Goal: Task Accomplishment & Management: Manage account settings

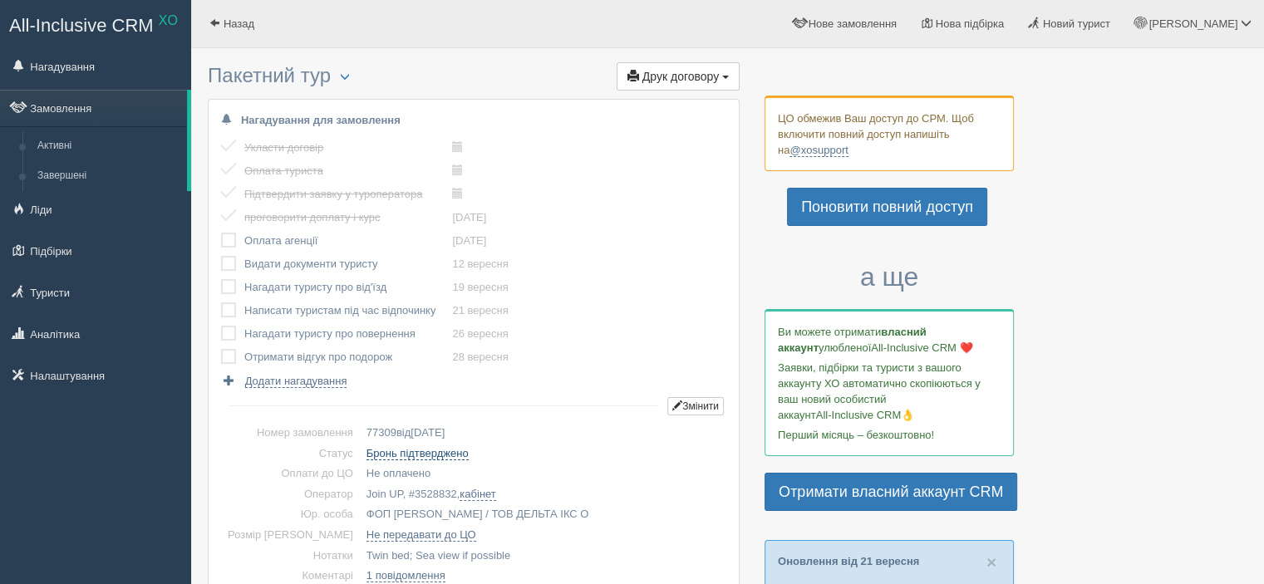
click at [406, 449] on link "Бронь підтверджено" at bounding box center [418, 453] width 102 height 13
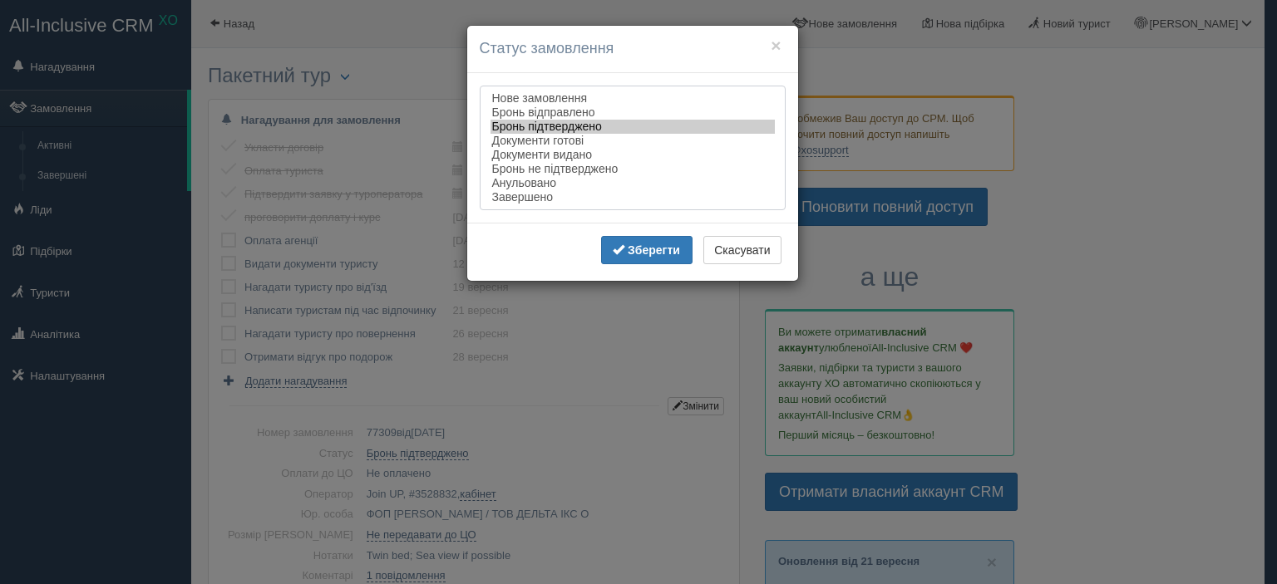
select select "cancelled"
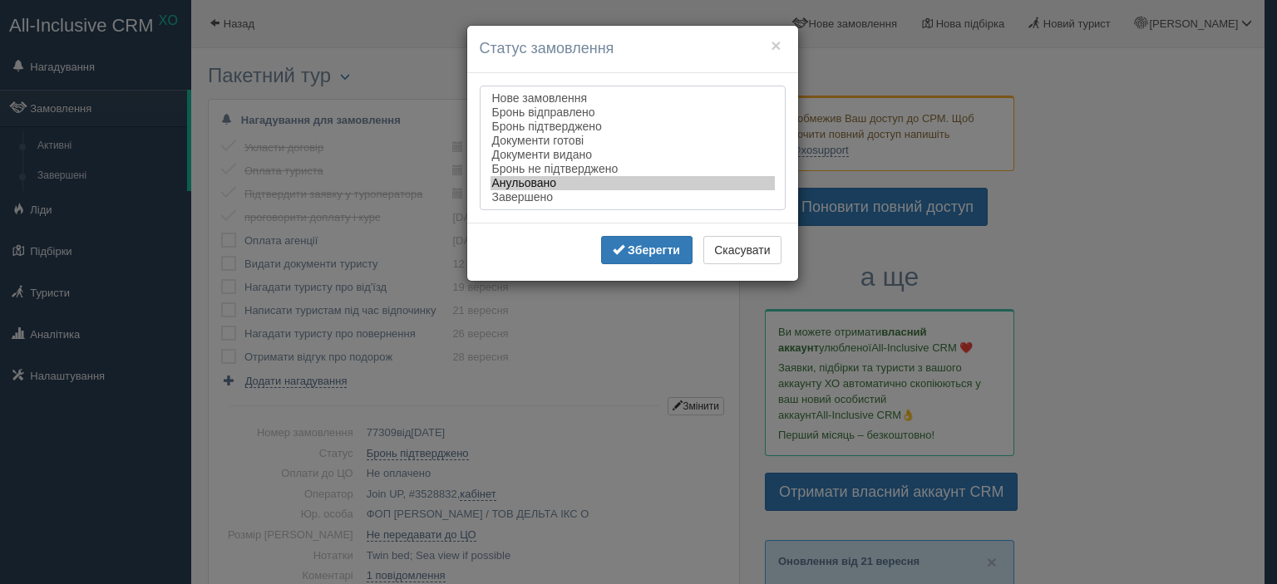
click at [528, 187] on option "Анульовано" at bounding box center [632, 183] width 284 height 14
click at [625, 244] on button "Зберегти" at bounding box center [646, 250] width 91 height 28
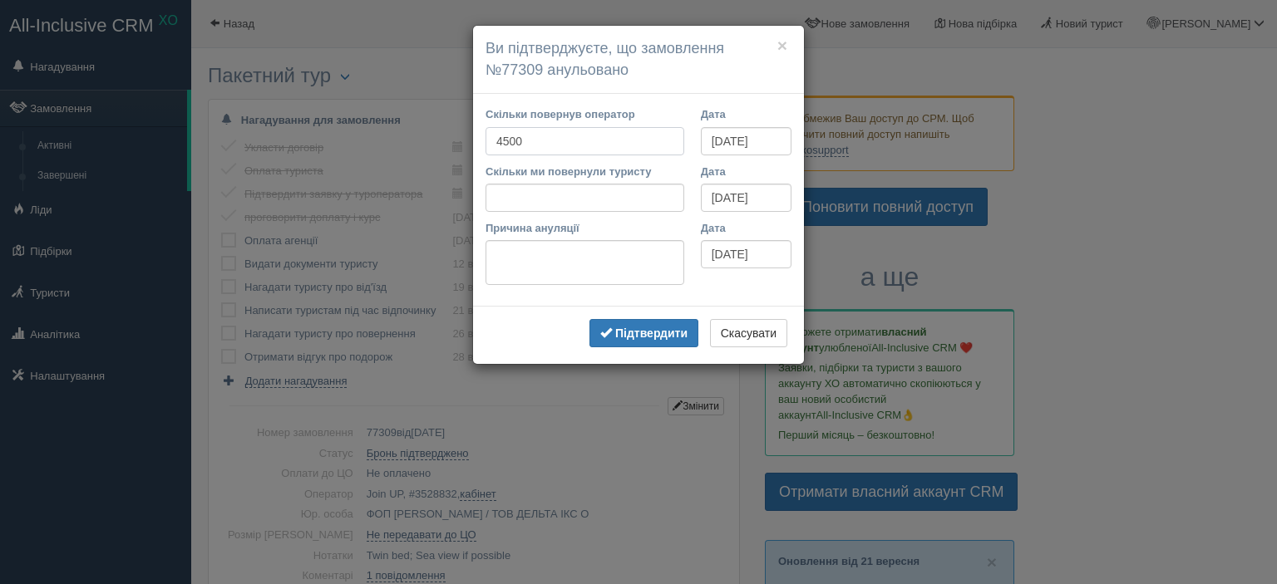
type input "4500"
click at [607, 206] on input "Скільки ми повернули туристу" at bounding box center [584, 198] width 199 height 28
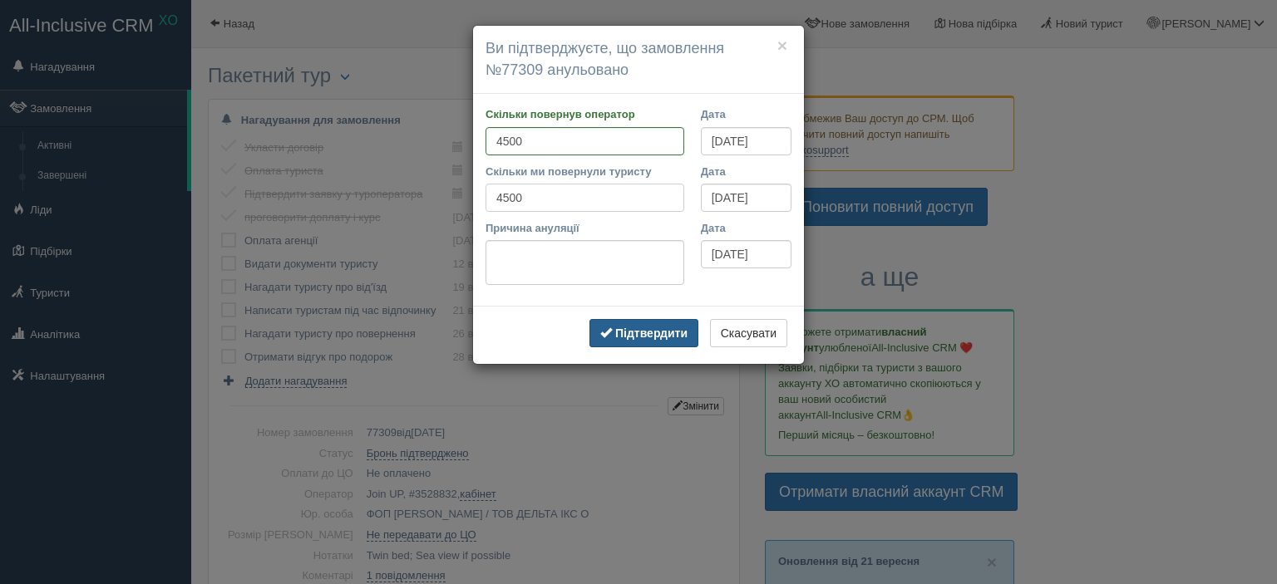
type input "4500"
click at [648, 338] on b "Підтвердити" at bounding box center [651, 333] width 72 height 13
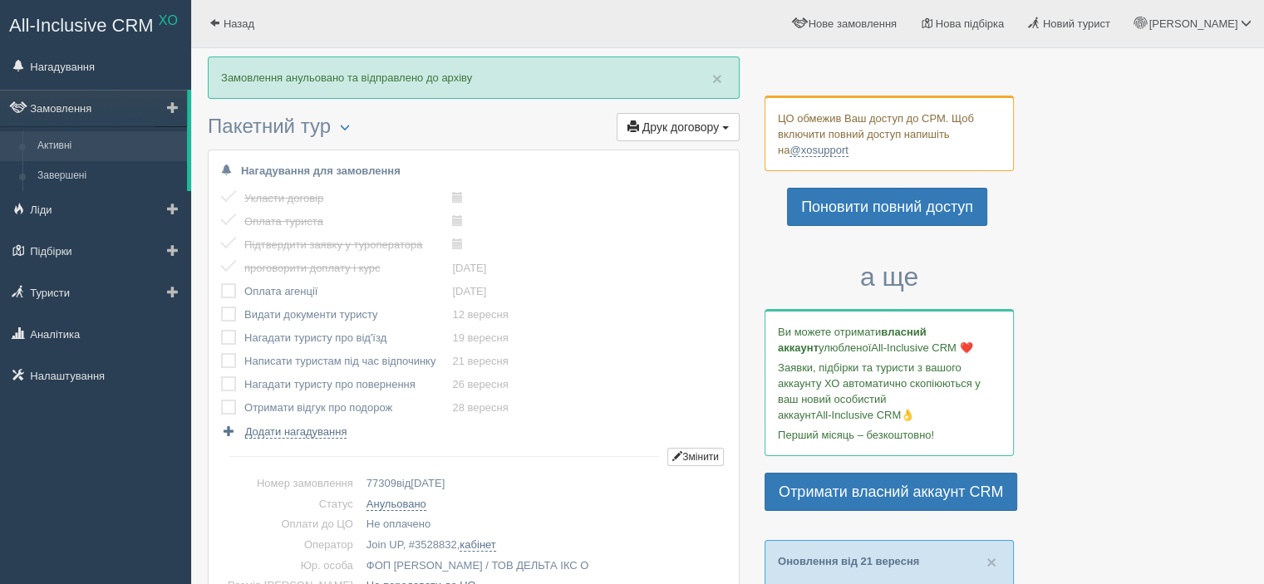
click at [83, 145] on link "Активні" at bounding box center [108, 146] width 157 height 30
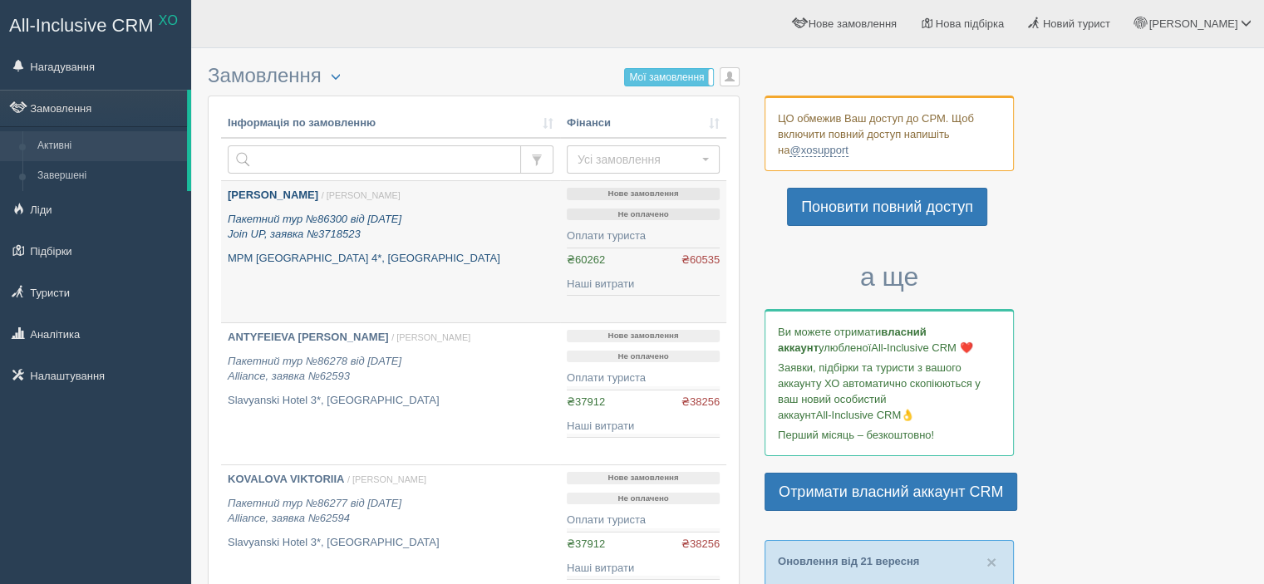
click at [386, 204] on div "NAIKO TETIANA / Ірина З. Пакетний тур №86300 від 25.06.2025 Join UP, заявка №37…" at bounding box center [391, 227] width 326 height 78
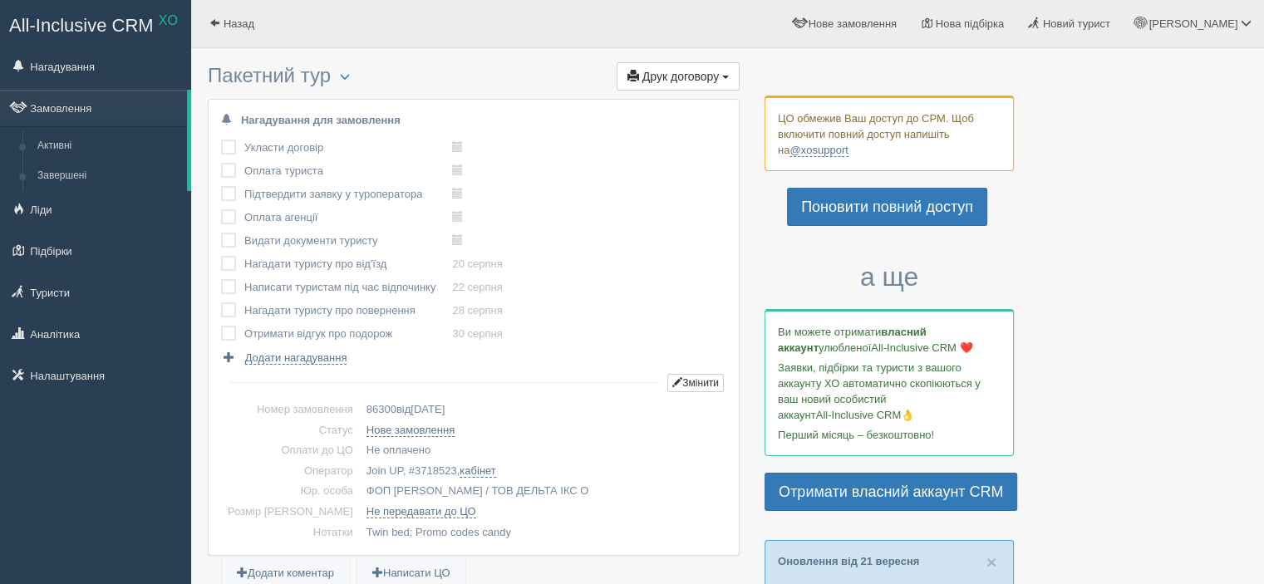
click at [221, 140] on label at bounding box center [221, 140] width 0 height 0
click at [0, 0] on input "checkbox" at bounding box center [0, 0] width 0 height 0
click at [221, 163] on label at bounding box center [221, 163] width 0 height 0
click at [0, 0] on input "checkbox" at bounding box center [0, 0] width 0 height 0
click at [221, 186] on label at bounding box center [221, 186] width 0 height 0
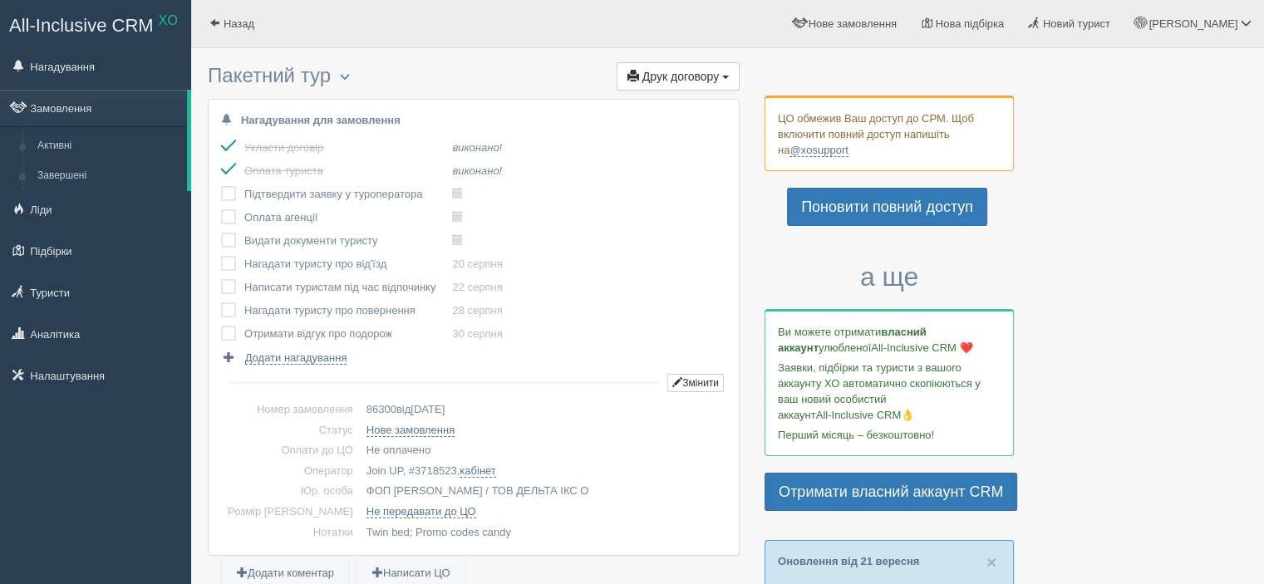
click at [0, 0] on input "checkbox" at bounding box center [0, 0] width 0 height 0
click at [221, 209] on label at bounding box center [221, 209] width 0 height 0
click at [0, 0] on input "checkbox" at bounding box center [0, 0] width 0 height 0
click at [221, 233] on label at bounding box center [221, 233] width 0 height 0
click at [0, 0] on input "checkbox" at bounding box center [0, 0] width 0 height 0
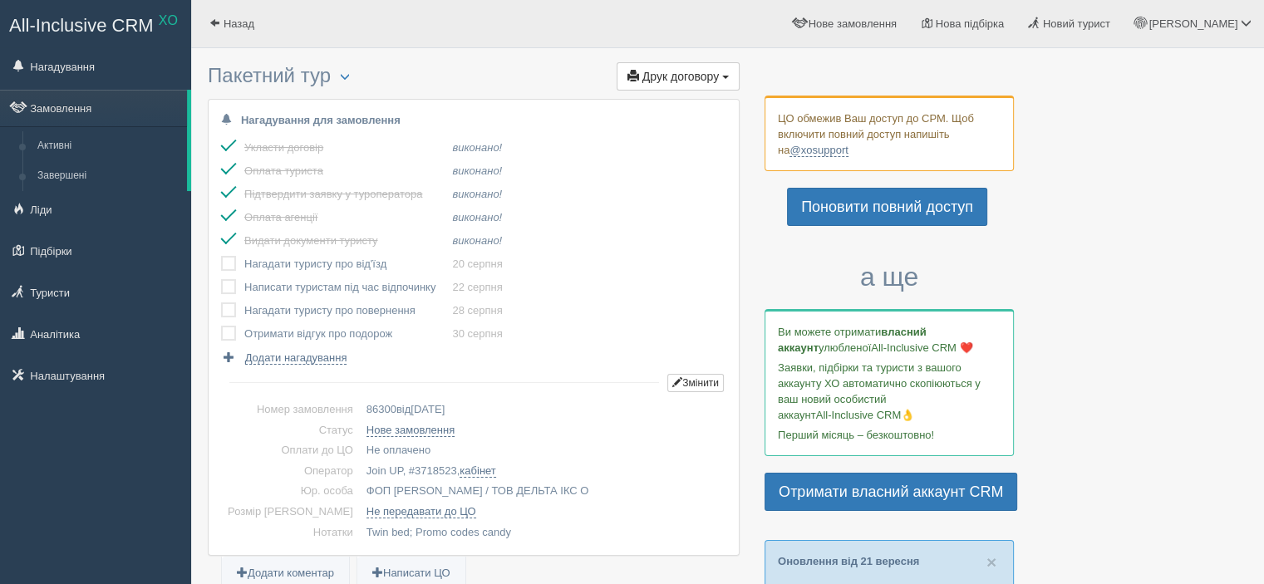
click at [221, 256] on label at bounding box center [221, 256] width 0 height 0
click at [0, 0] on input "checkbox" at bounding box center [0, 0] width 0 height 0
click at [221, 279] on label at bounding box center [221, 279] width 0 height 0
click at [0, 0] on input "checkbox" at bounding box center [0, 0] width 0 height 0
click at [221, 303] on label at bounding box center [221, 303] width 0 height 0
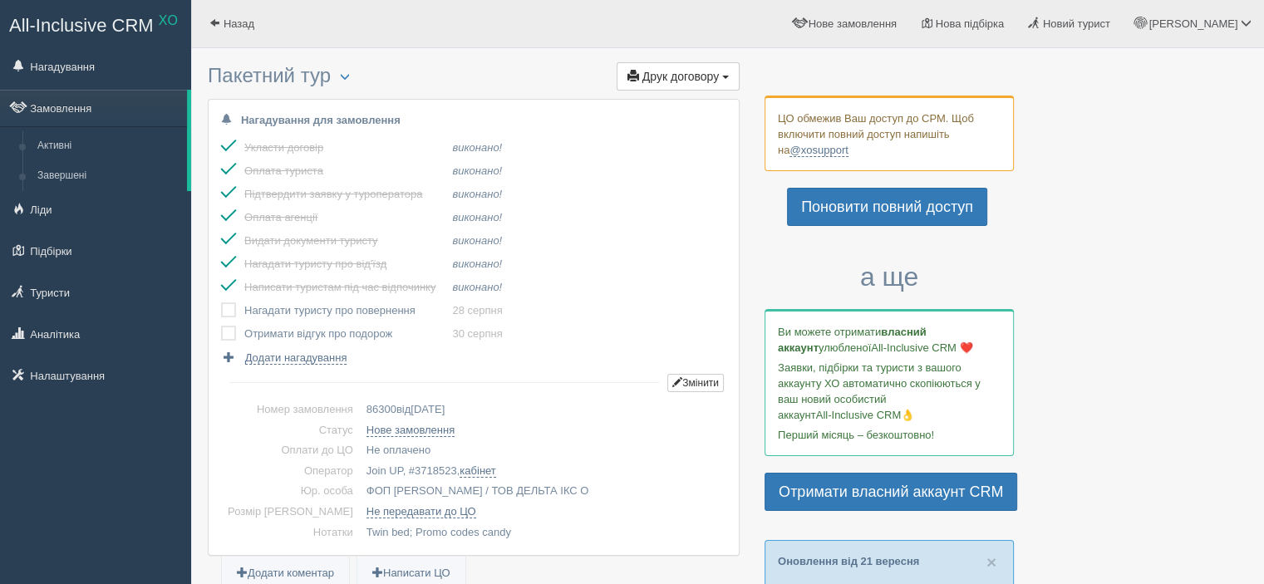
click at [0, 0] on input "checkbox" at bounding box center [0, 0] width 0 height 0
click at [221, 326] on label at bounding box center [221, 326] width 0 height 0
click at [0, 0] on input "checkbox" at bounding box center [0, 0] width 0 height 0
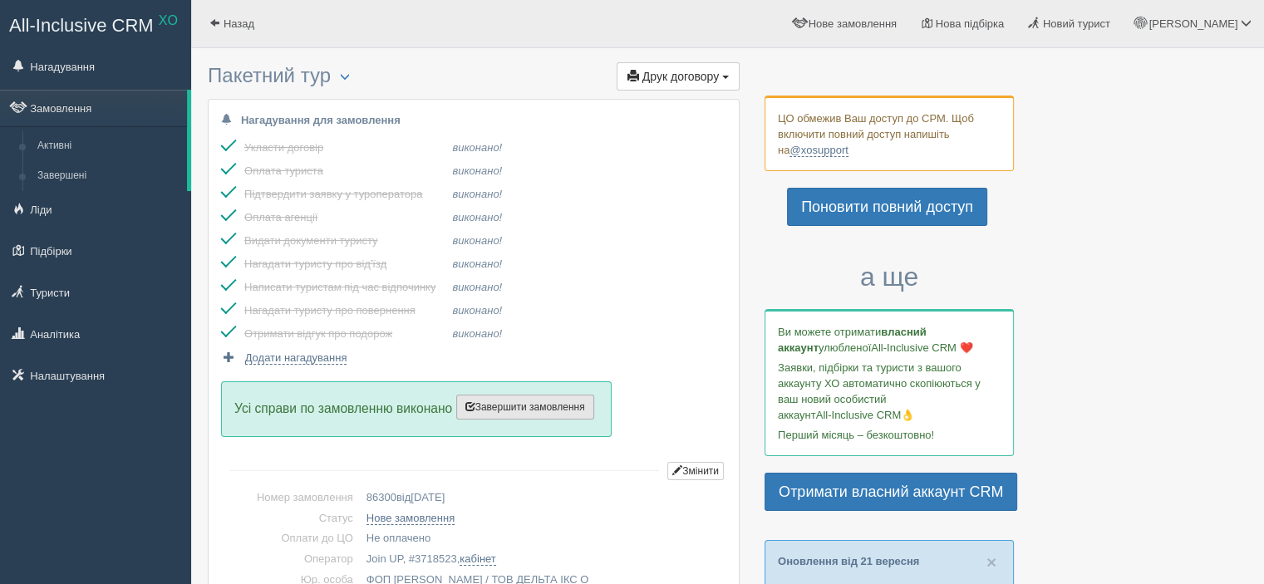
click at [515, 406] on span "Завершити замовлення" at bounding box center [525, 407] width 120 height 12
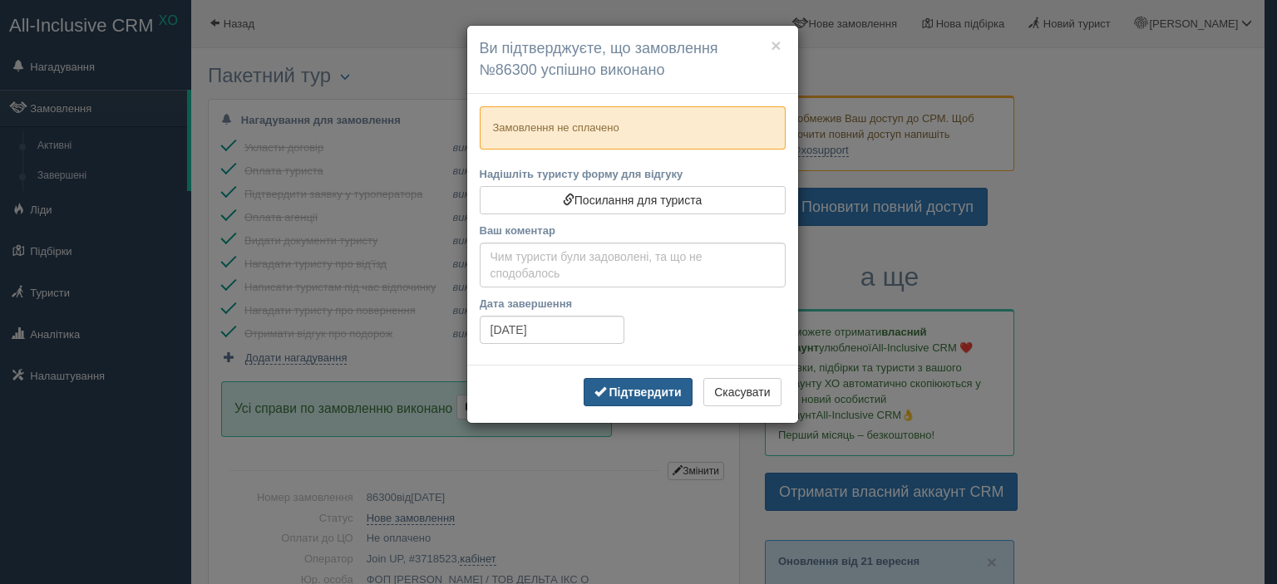
click at [625, 392] on b "Підтвердити" at bounding box center [644, 392] width 72 height 13
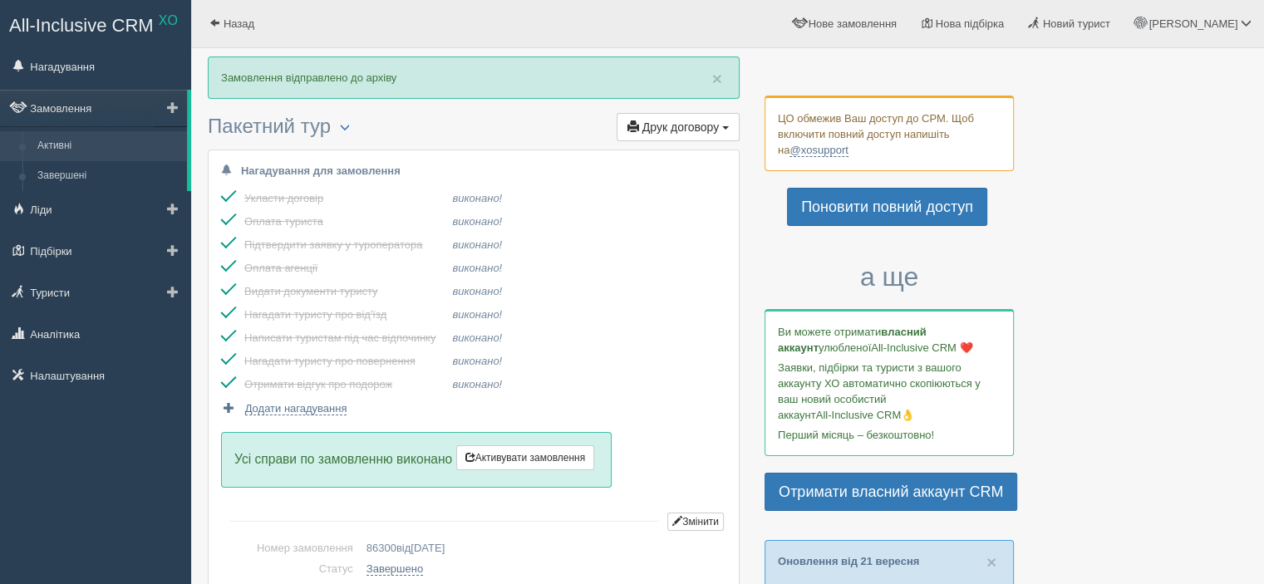
click at [52, 158] on link "Активні" at bounding box center [108, 146] width 157 height 30
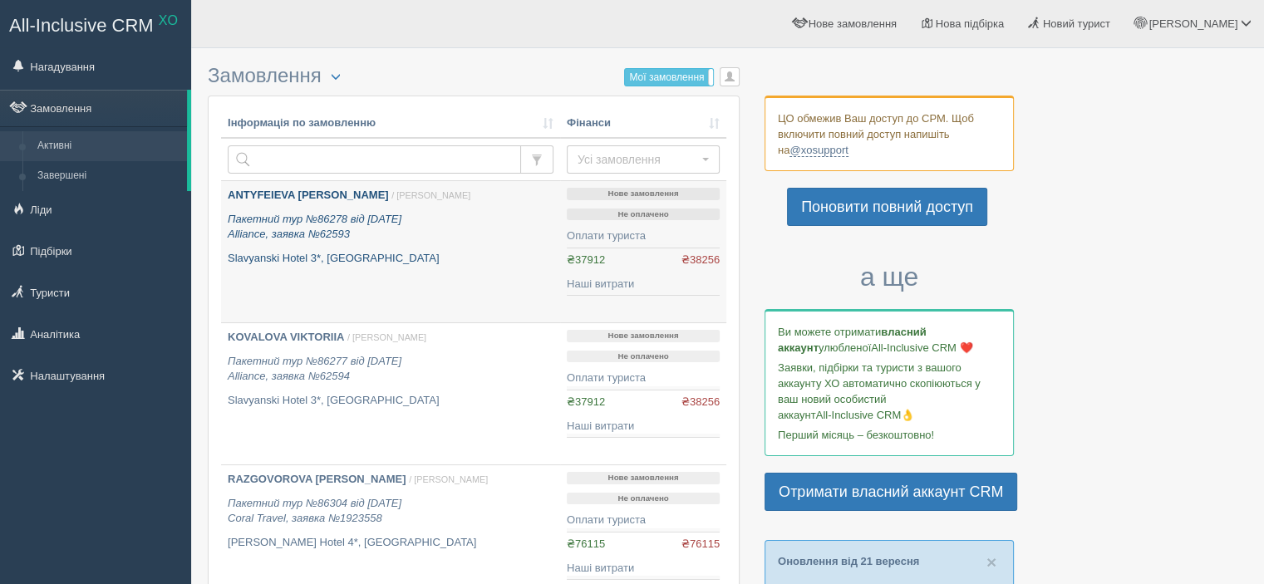
click at [336, 239] on icon "Пакетний тур №86278 від 25.06.2025 Alliance, заявка №62593" at bounding box center [315, 227] width 174 height 28
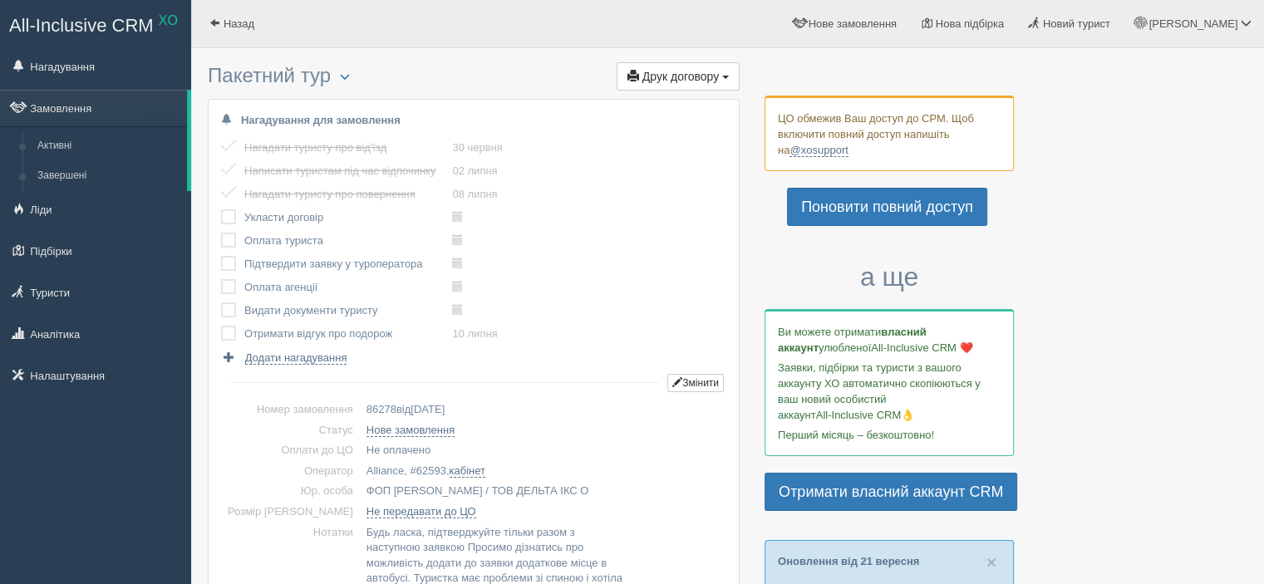
click at [221, 209] on label at bounding box center [221, 209] width 0 height 0
click at [0, 0] on input "checkbox" at bounding box center [0, 0] width 0 height 0
click at [221, 233] on label at bounding box center [221, 233] width 0 height 0
click at [0, 0] on input "checkbox" at bounding box center [0, 0] width 0 height 0
click at [221, 256] on label at bounding box center [221, 256] width 0 height 0
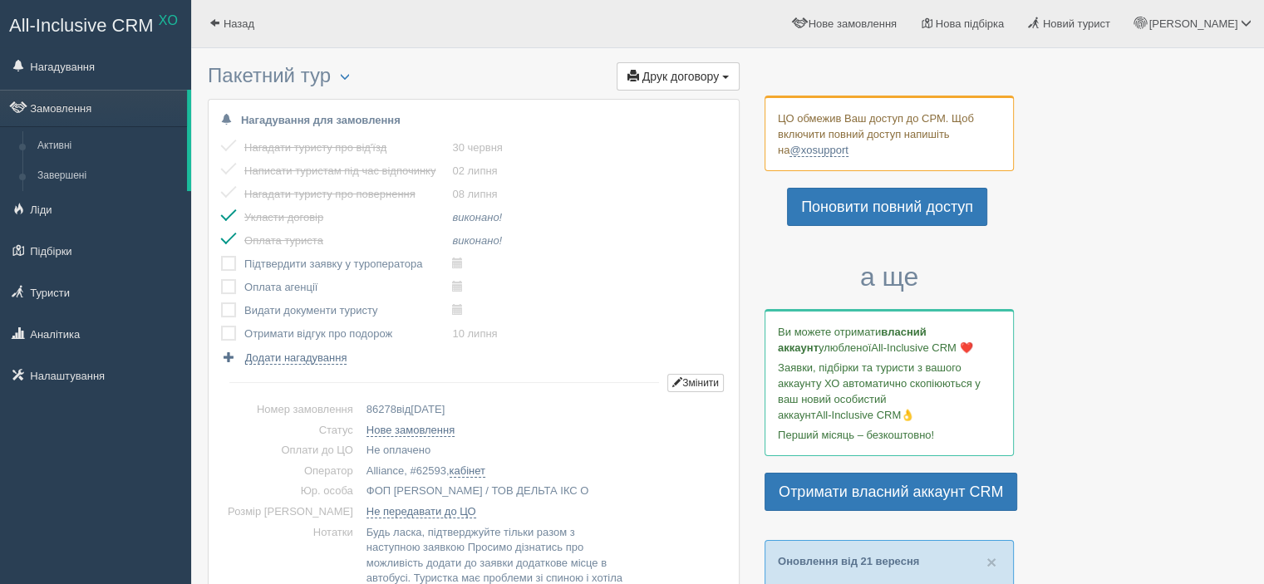
click at [0, 0] on input "checkbox" at bounding box center [0, 0] width 0 height 0
click at [229, 298] on td at bounding box center [232, 287] width 23 height 23
click at [221, 279] on label at bounding box center [221, 279] width 0 height 0
click at [0, 0] on input "checkbox" at bounding box center [0, 0] width 0 height 0
click at [221, 303] on label at bounding box center [221, 303] width 0 height 0
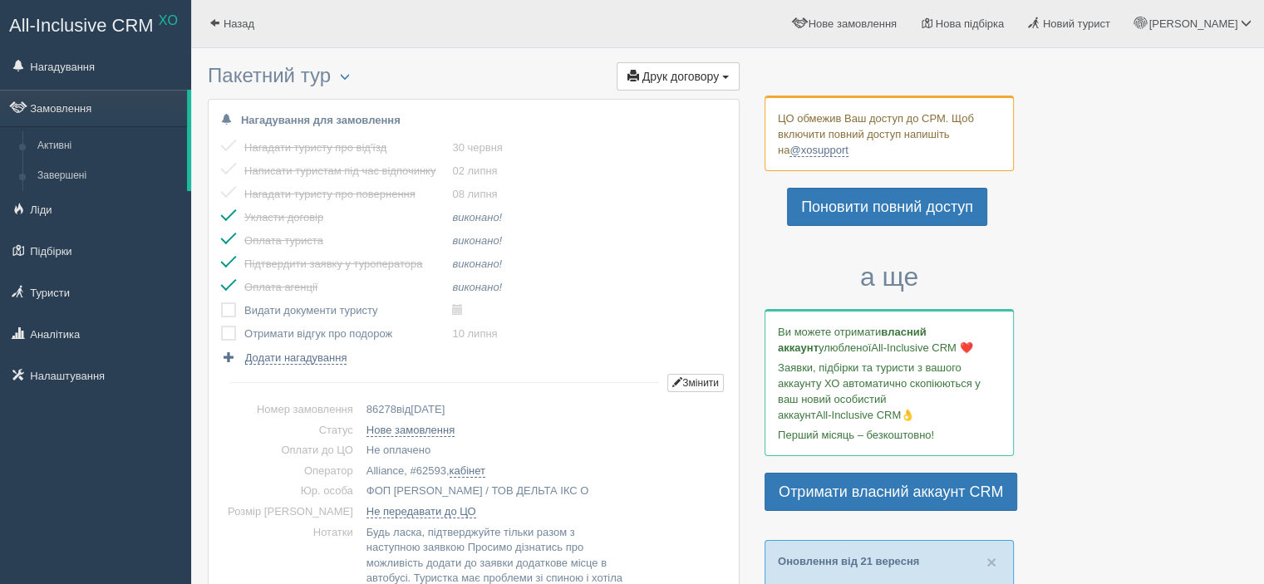
click at [0, 0] on input "checkbox" at bounding box center [0, 0] width 0 height 0
click at [225, 348] on div "Нагадати туристу про від'їзд 30 червня виконано! Написати туристам під час відп…" at bounding box center [473, 250] width 505 height 229
click at [221, 326] on label at bounding box center [221, 326] width 0 height 0
click at [0, 0] on input "checkbox" at bounding box center [0, 0] width 0 height 0
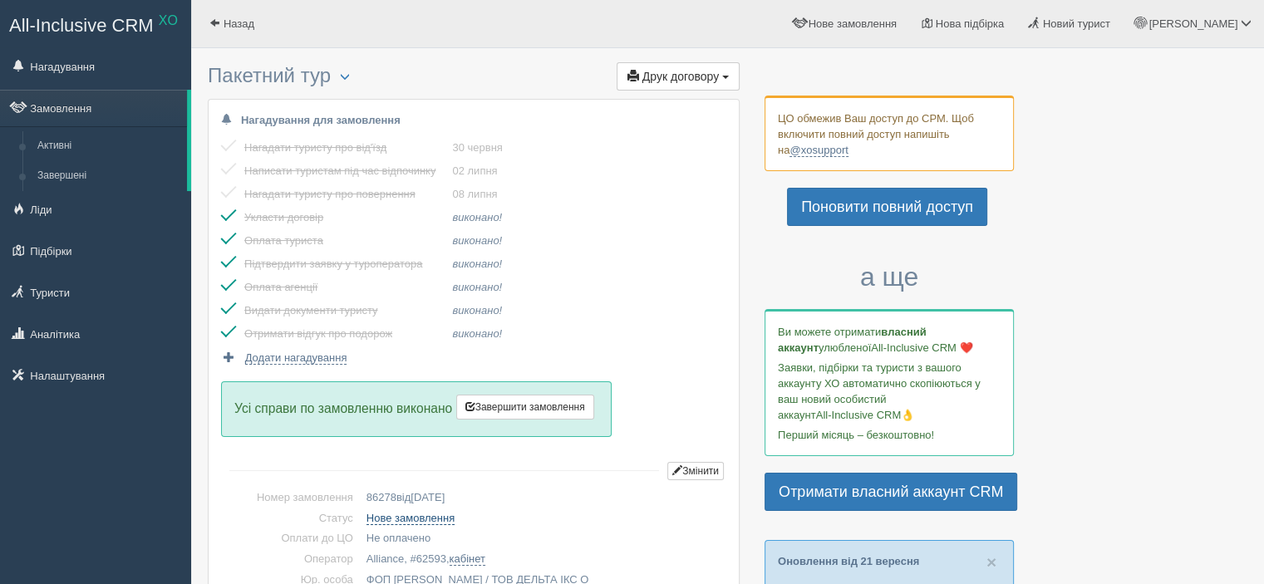
click at [406, 521] on link "Нове замовлення" at bounding box center [411, 518] width 88 height 13
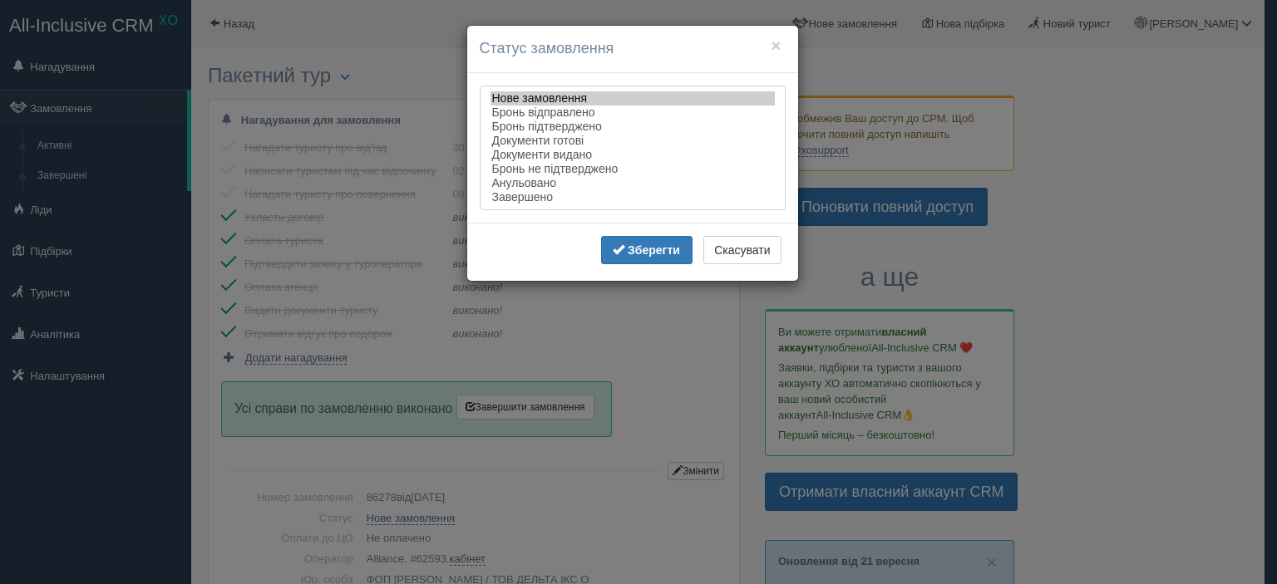
select select "completed"
click at [524, 202] on option "Завершено" at bounding box center [632, 197] width 284 height 14
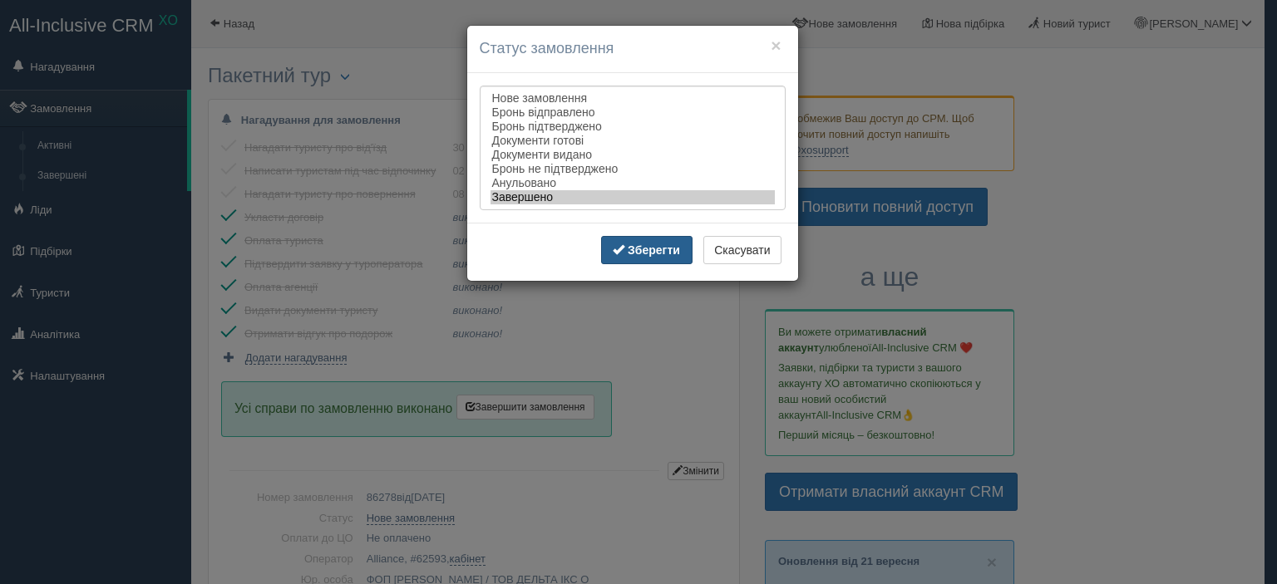
click at [628, 242] on button "Зберегти" at bounding box center [646, 250] width 91 height 28
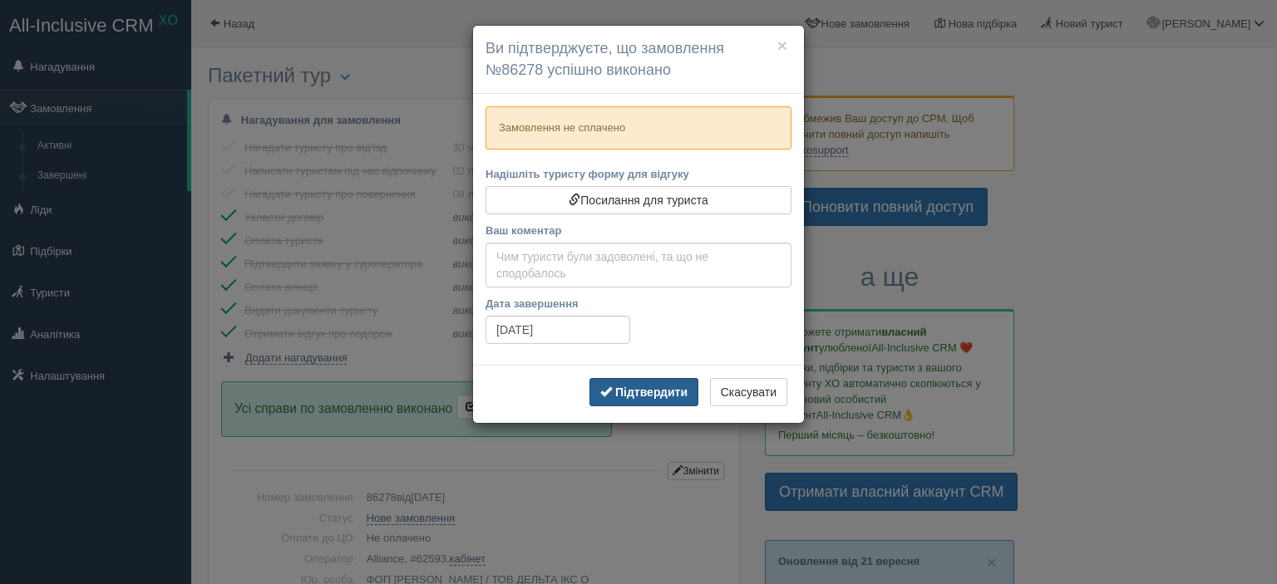
click at [647, 396] on b "Підтвердити" at bounding box center [651, 392] width 72 height 13
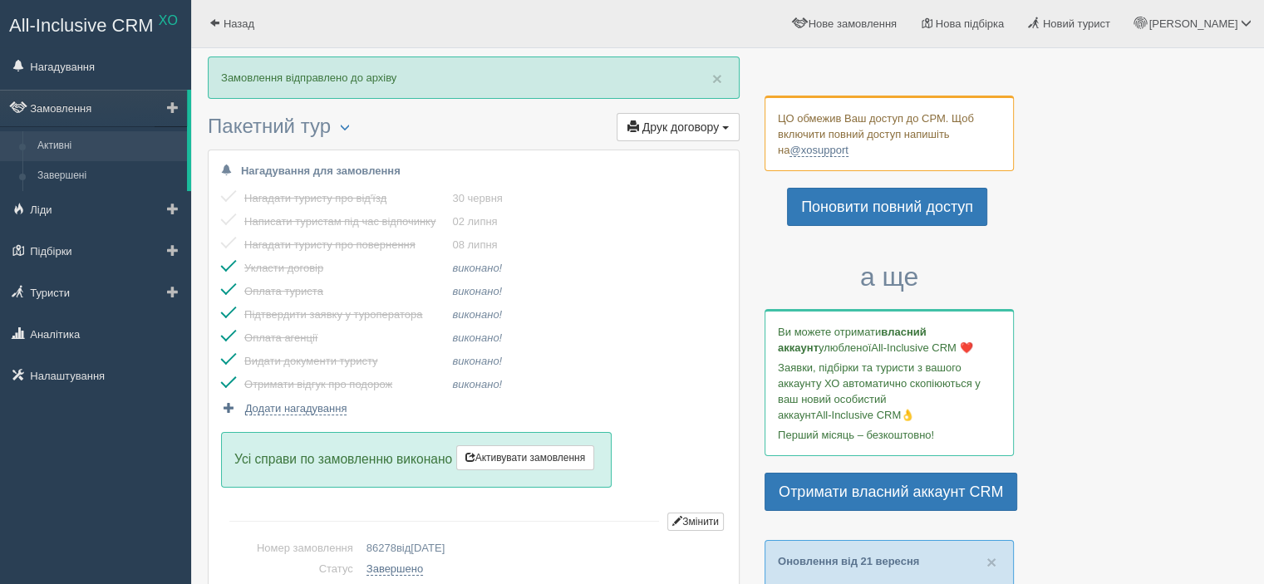
click at [39, 147] on link "Активні" at bounding box center [108, 146] width 157 height 30
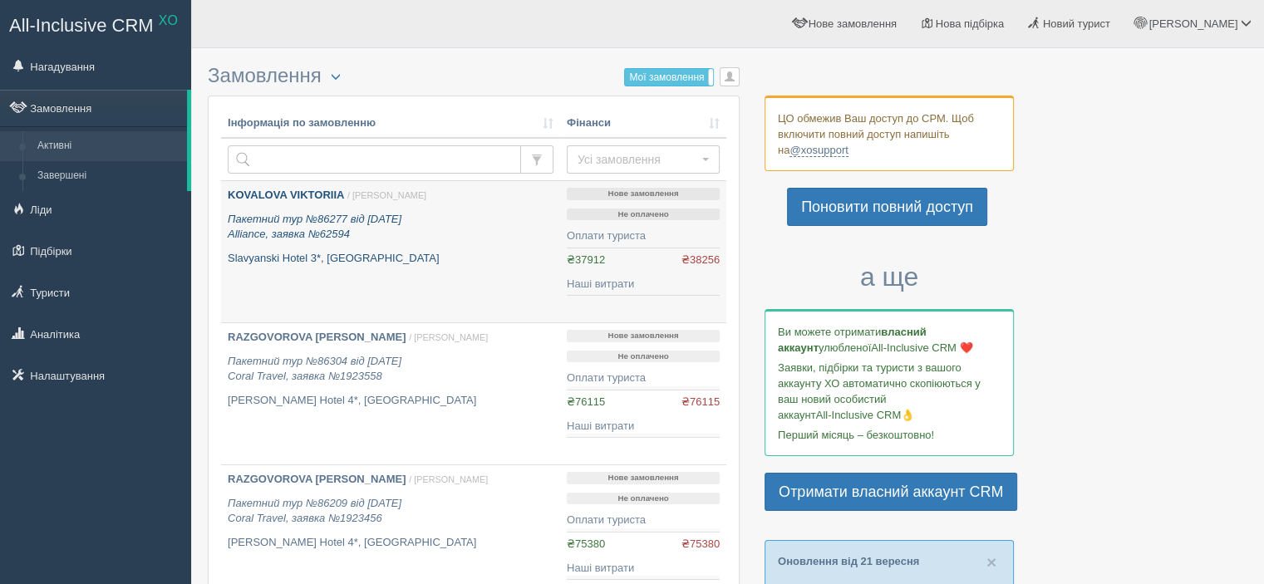
click at [403, 242] on div "KOVALOVA VIKTORIIA / [PERSON_NAME] Пакетний тур №86277 від [DATE] Alliance, зая…" at bounding box center [391, 227] width 326 height 78
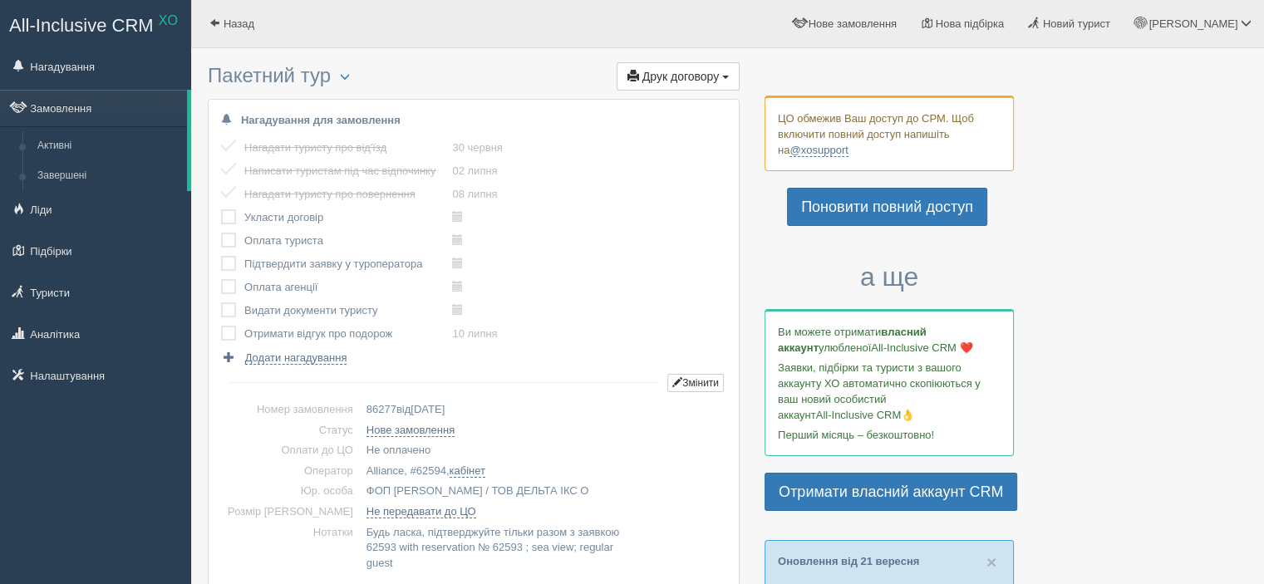
click at [221, 209] on label at bounding box center [221, 209] width 0 height 0
click at [0, 0] on input "checkbox" at bounding box center [0, 0] width 0 height 0
click at [221, 233] on label at bounding box center [221, 233] width 0 height 0
click at [0, 0] on input "checkbox" at bounding box center [0, 0] width 0 height 0
click at [221, 256] on label at bounding box center [221, 256] width 0 height 0
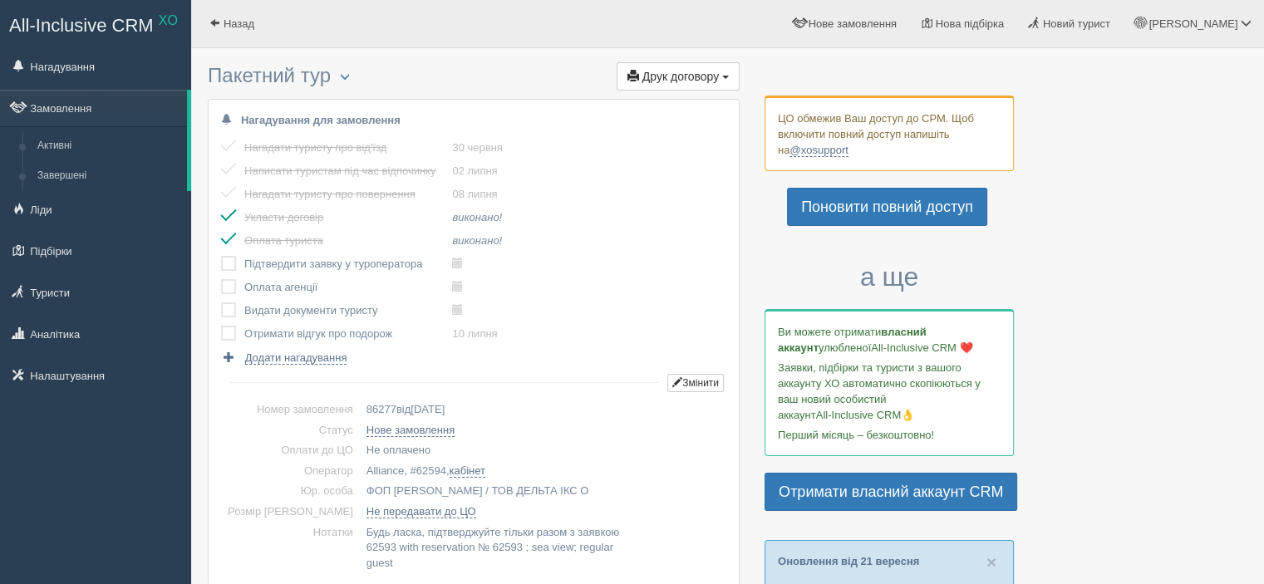
click at [0, 0] on input "checkbox" at bounding box center [0, 0] width 0 height 0
click at [221, 279] on label at bounding box center [221, 279] width 0 height 0
click at [0, 0] on input "checkbox" at bounding box center [0, 0] width 0 height 0
click at [221, 303] on label at bounding box center [221, 303] width 0 height 0
click at [0, 0] on input "checkbox" at bounding box center [0, 0] width 0 height 0
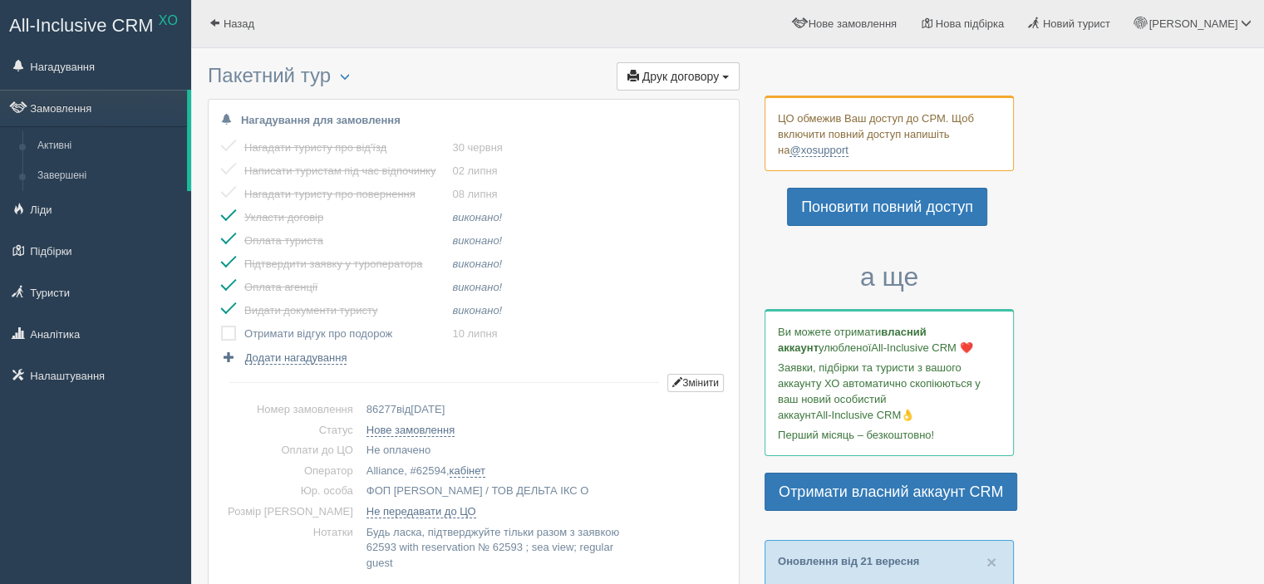
click at [221, 326] on label at bounding box center [221, 326] width 0 height 0
click at [0, 0] on input "checkbox" at bounding box center [0, 0] width 0 height 0
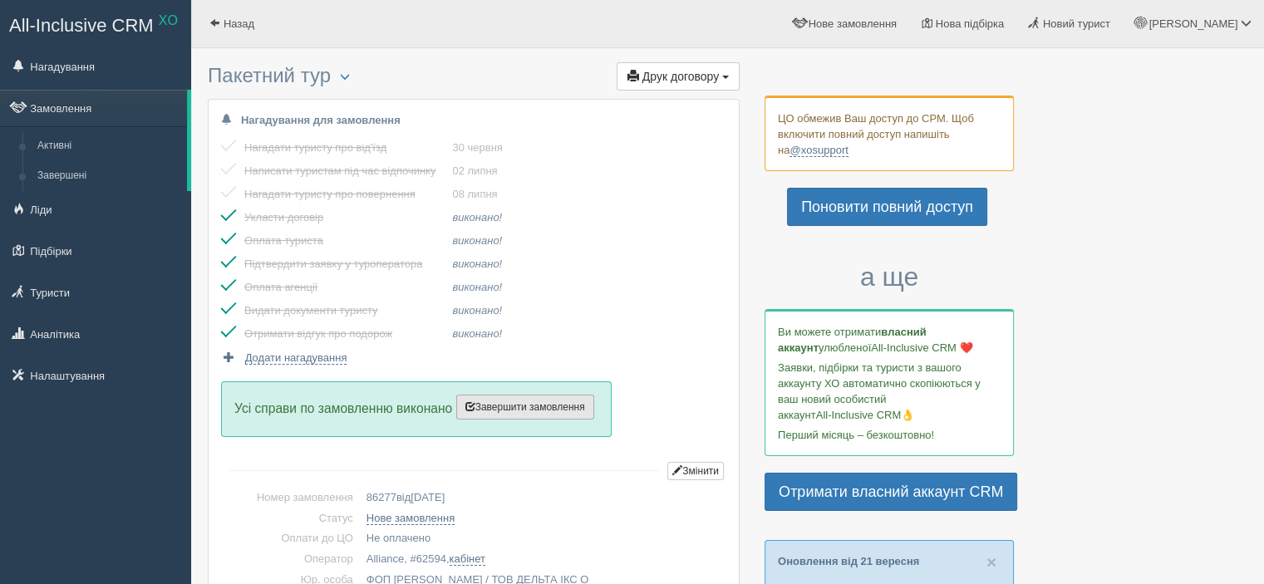
click at [557, 407] on span "Завершити замовлення" at bounding box center [525, 407] width 120 height 12
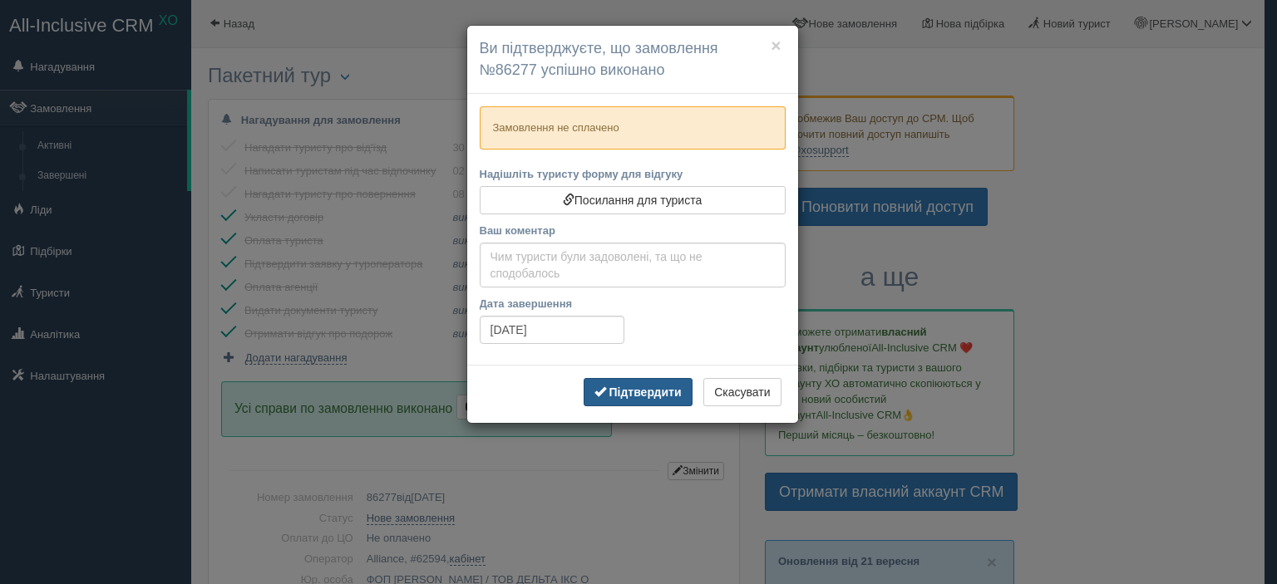
click at [644, 386] on b "Підтвердити" at bounding box center [644, 392] width 72 height 13
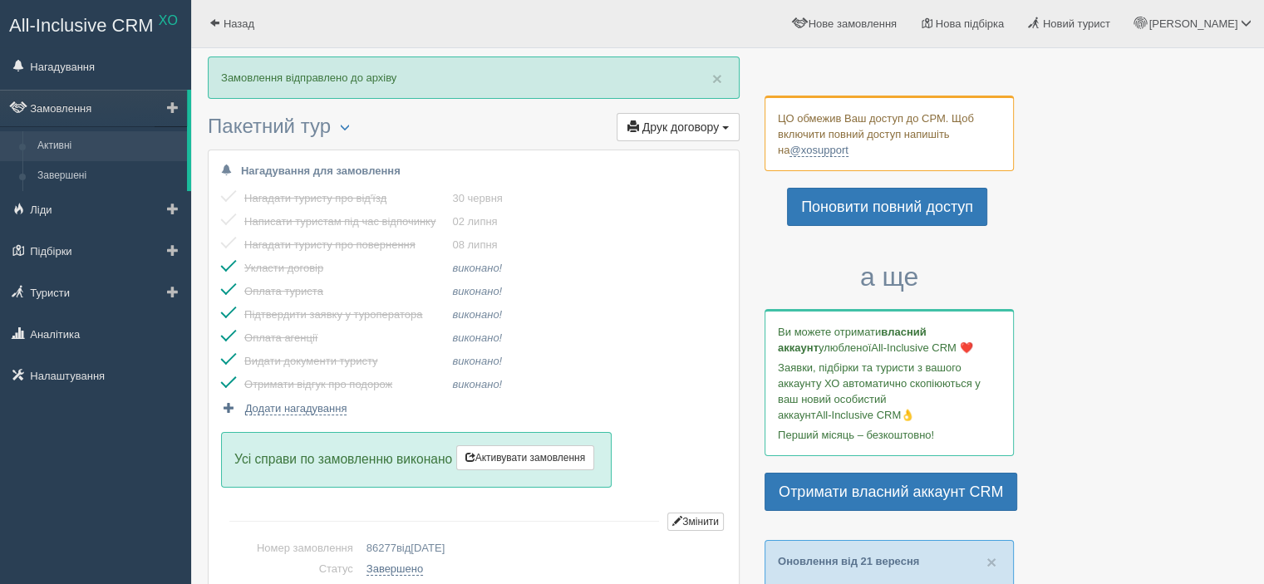
click at [63, 140] on link "Активні" at bounding box center [108, 146] width 157 height 30
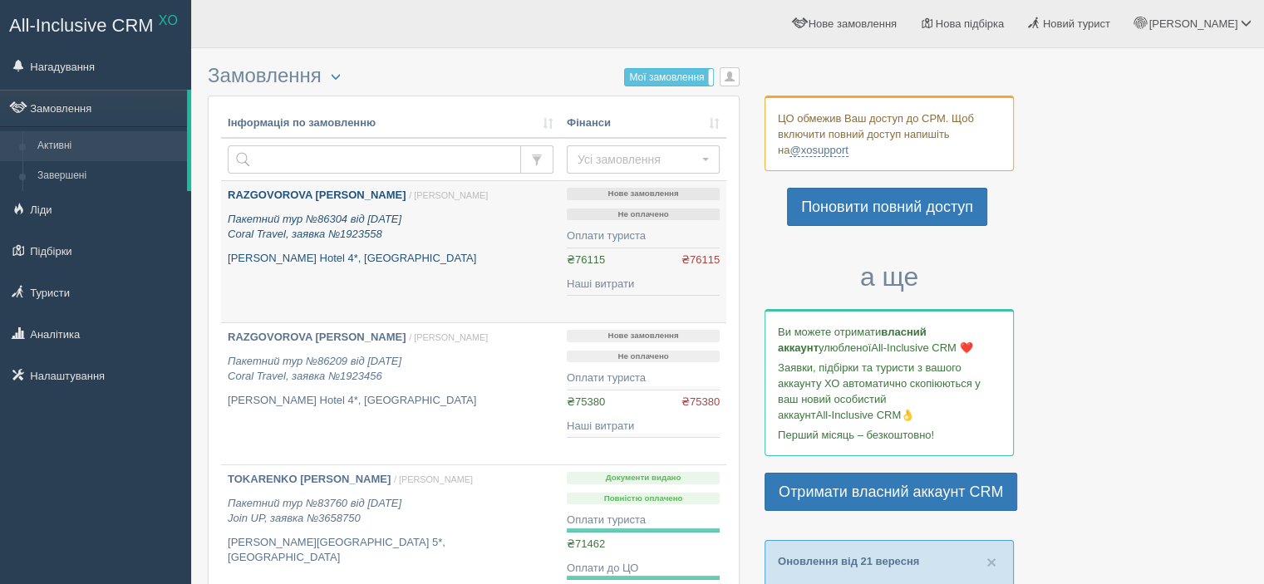
click at [396, 229] on p "Пакетний тур №86304 від [DATE] Coral Travel, заявка №1923558" at bounding box center [391, 227] width 326 height 31
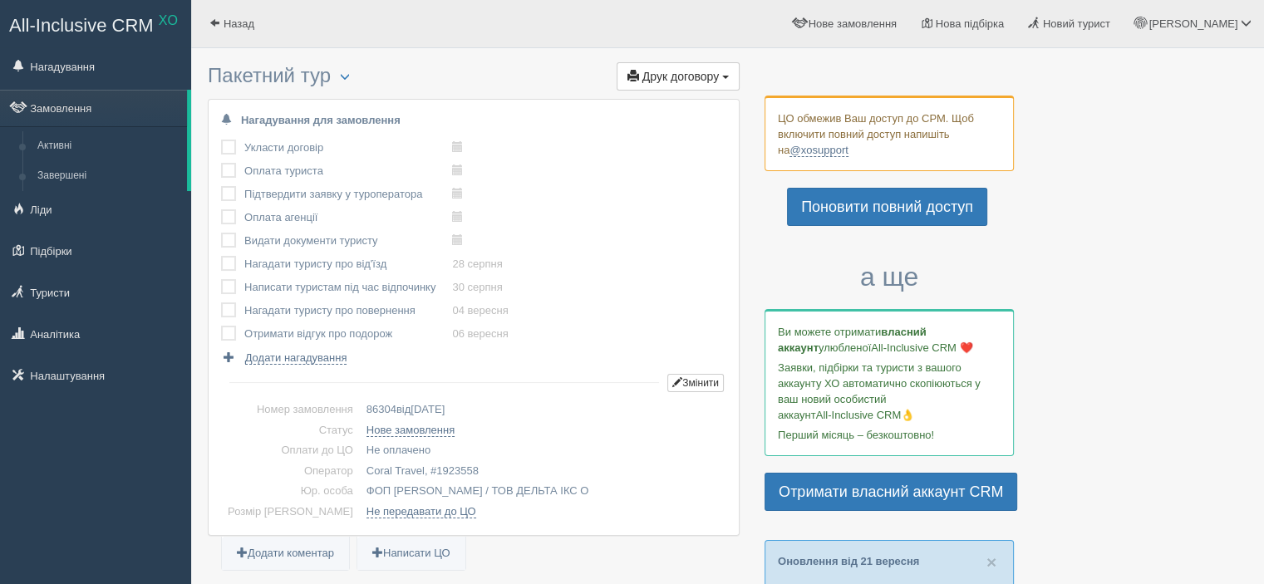
click at [234, 139] on td at bounding box center [232, 147] width 23 height 23
click at [221, 140] on label at bounding box center [221, 140] width 0 height 0
click at [0, 0] on input "checkbox" at bounding box center [0, 0] width 0 height 0
click at [221, 163] on label at bounding box center [221, 163] width 0 height 0
click at [0, 0] on input "checkbox" at bounding box center [0, 0] width 0 height 0
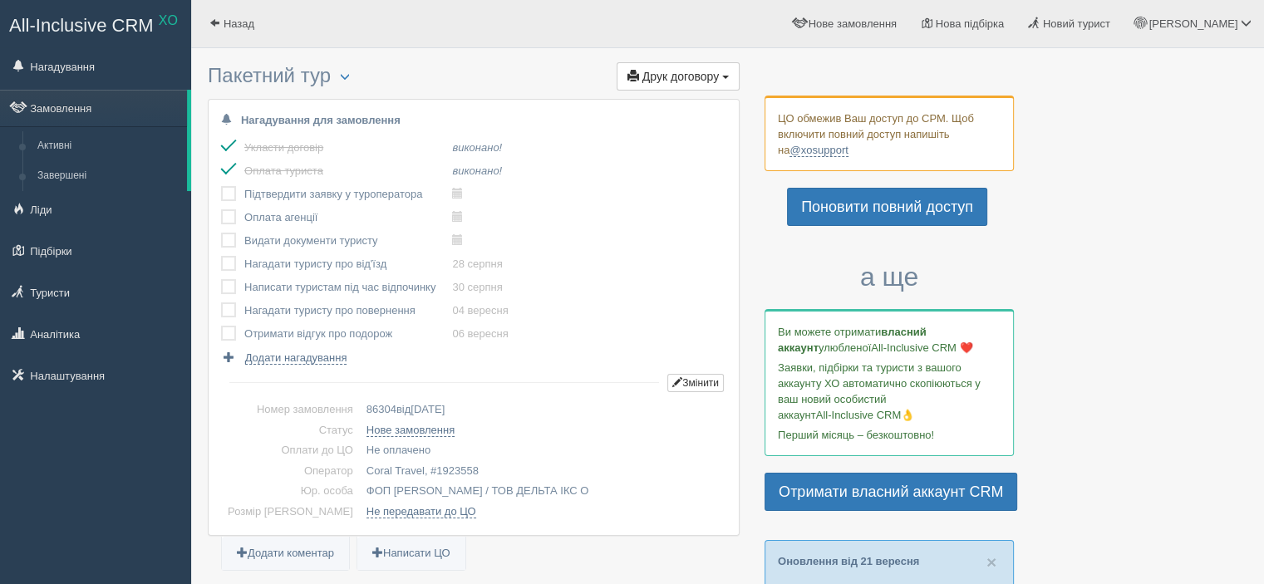
click at [221, 186] on label at bounding box center [221, 186] width 0 height 0
click at [0, 0] on input "checkbox" at bounding box center [0, 0] width 0 height 0
click at [221, 209] on label at bounding box center [221, 209] width 0 height 0
click at [0, 0] on input "checkbox" at bounding box center [0, 0] width 0 height 0
click at [221, 233] on label at bounding box center [221, 233] width 0 height 0
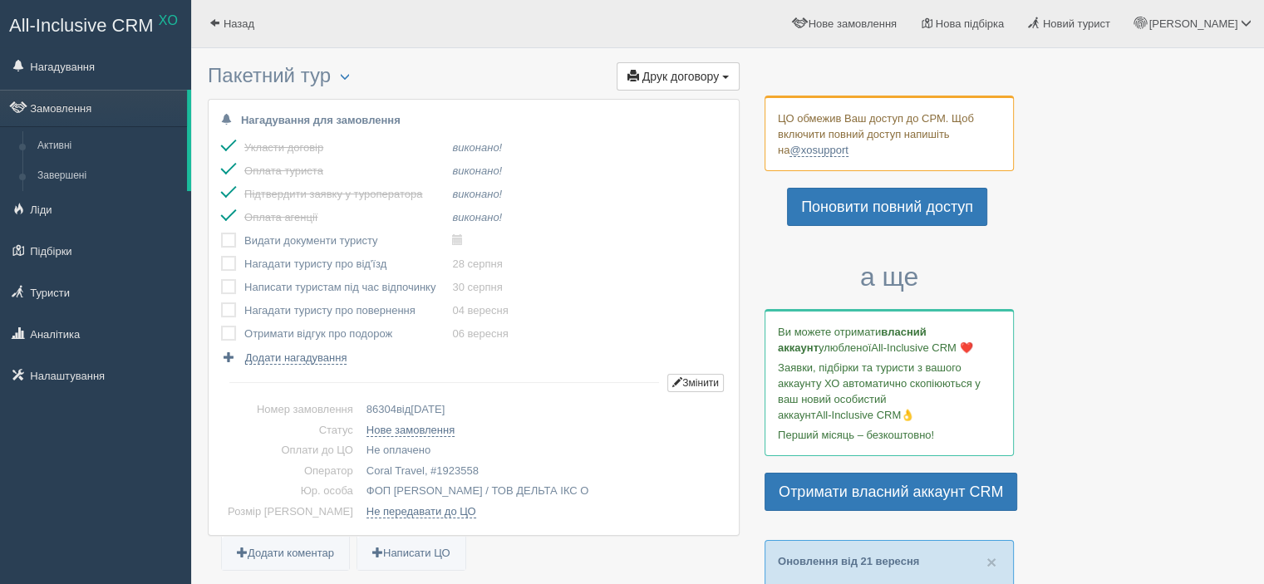
click at [0, 0] on input "checkbox" at bounding box center [0, 0] width 0 height 0
click at [221, 256] on label at bounding box center [221, 256] width 0 height 0
click at [0, 0] on input "checkbox" at bounding box center [0, 0] width 0 height 0
click at [221, 279] on label at bounding box center [221, 279] width 0 height 0
click at [0, 0] on input "checkbox" at bounding box center [0, 0] width 0 height 0
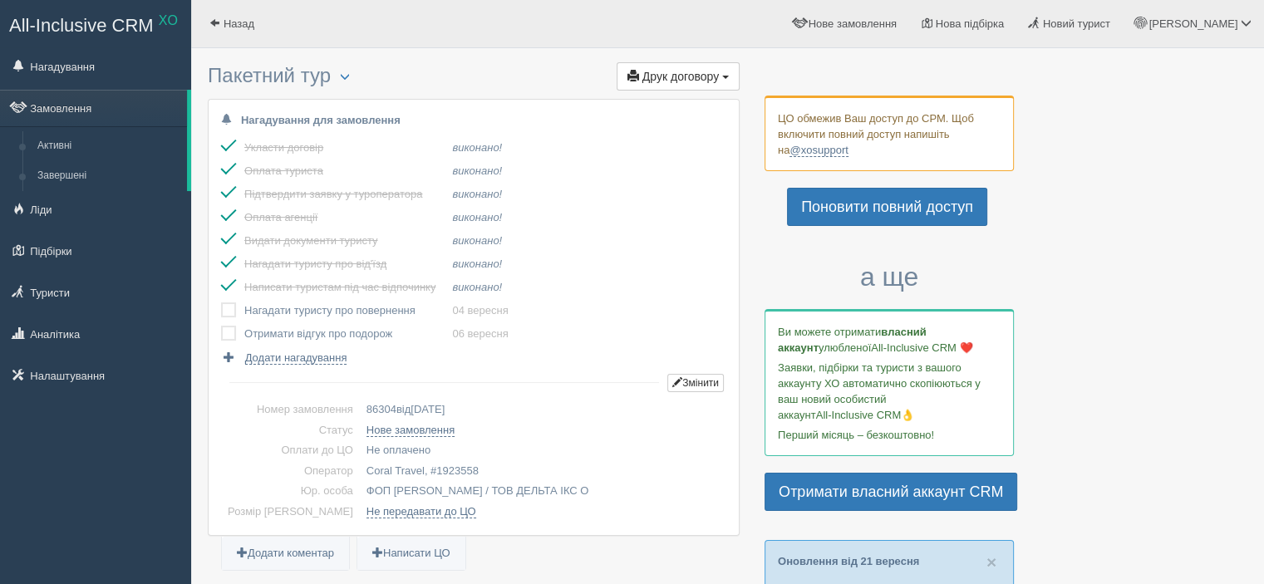
click at [221, 303] on label at bounding box center [221, 303] width 0 height 0
click at [0, 0] on input "checkbox" at bounding box center [0, 0] width 0 height 0
click at [221, 326] on label at bounding box center [221, 326] width 0 height 0
click at [0, 0] on input "checkbox" at bounding box center [0, 0] width 0 height 0
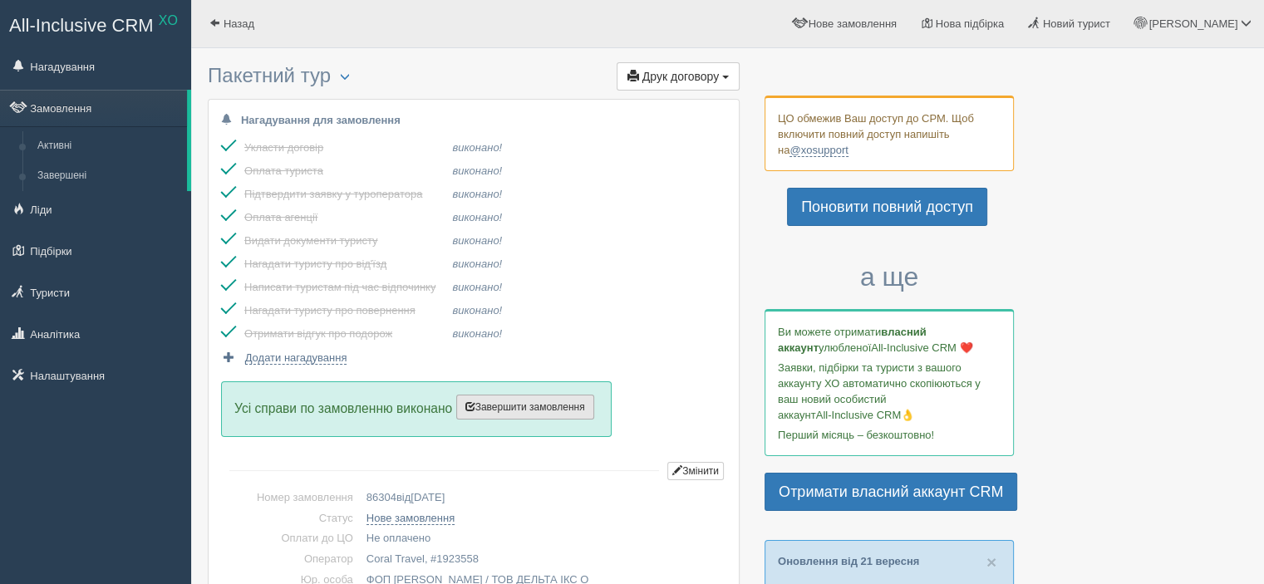
click at [512, 408] on span "Завершити замовлення" at bounding box center [525, 407] width 120 height 12
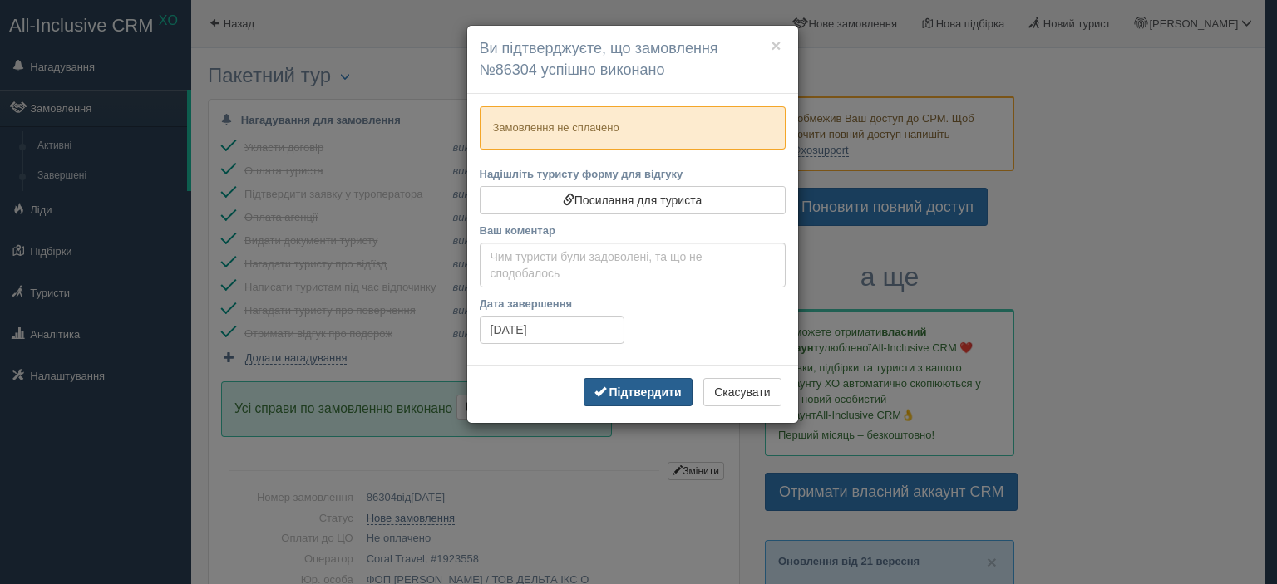
click at [636, 382] on button "Підтвердити" at bounding box center [638, 392] width 109 height 28
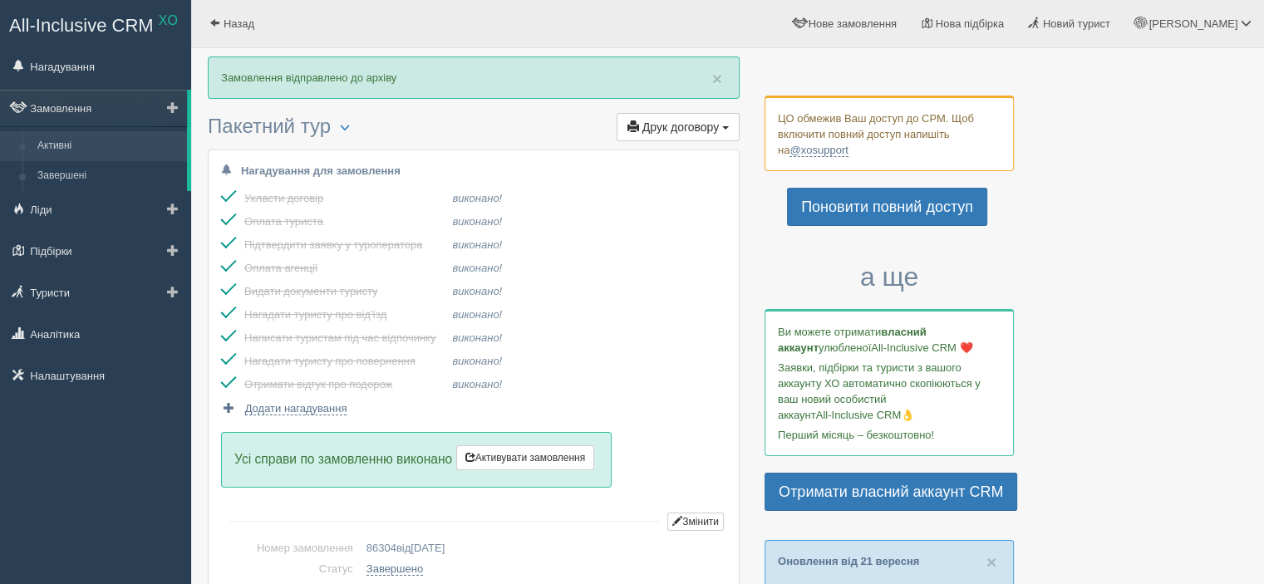
click at [71, 142] on link "Активні" at bounding box center [108, 146] width 157 height 30
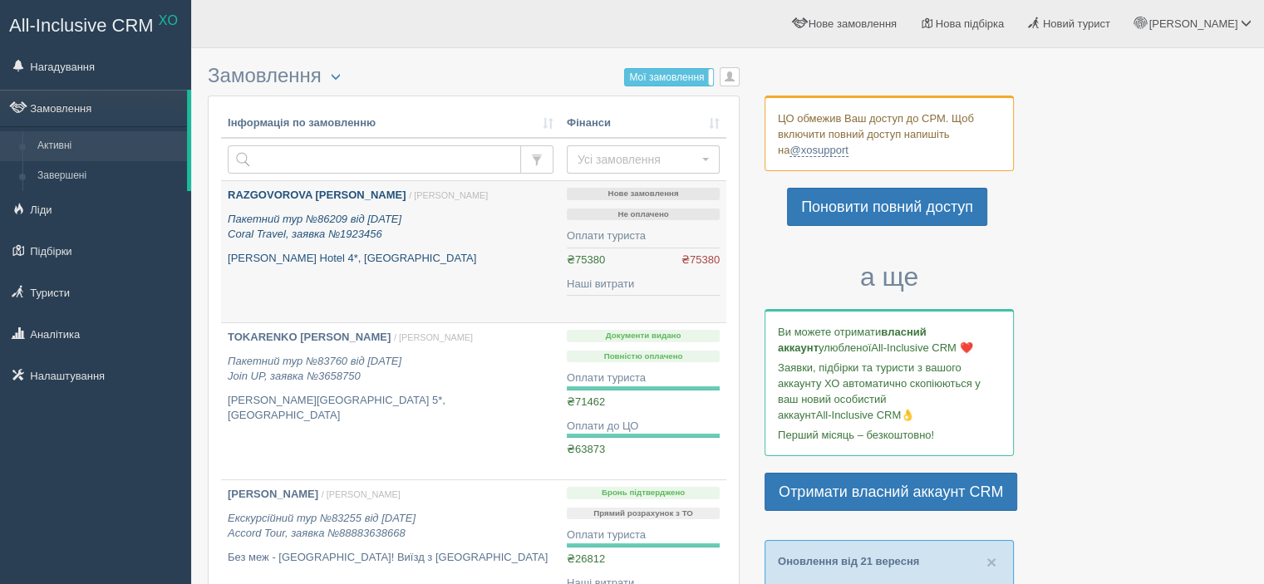
click at [465, 249] on div "RAZGOVOROVA [PERSON_NAME] / [PERSON_NAME] Пакетний тур №86209 від [DATE] Coral …" at bounding box center [391, 227] width 326 height 78
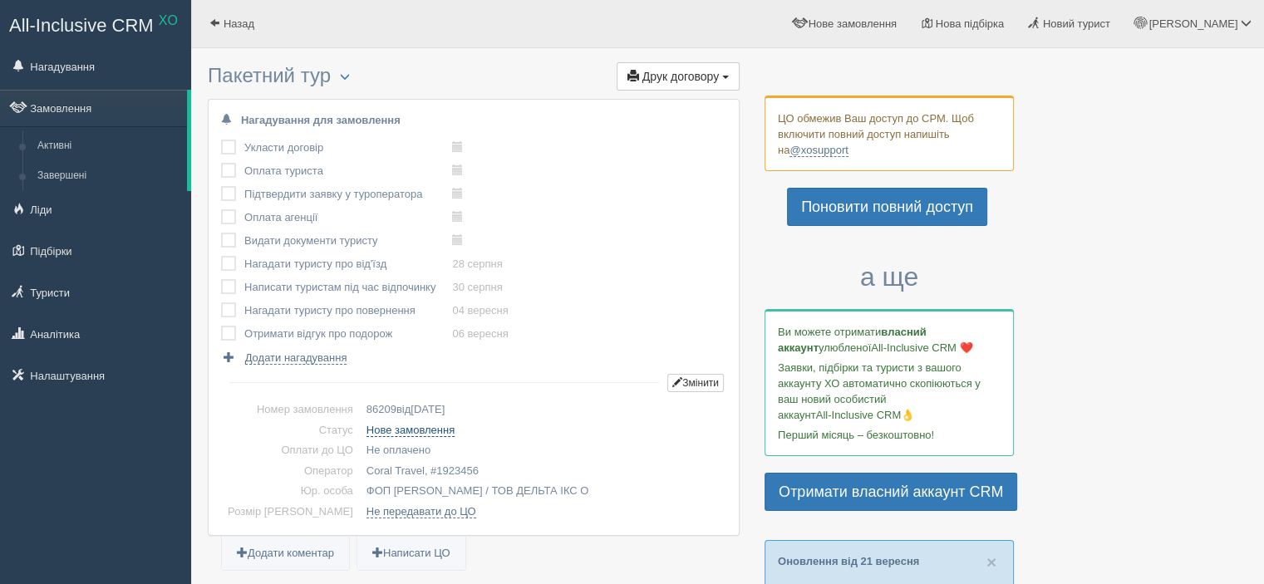
click at [395, 431] on link "Нове замовлення" at bounding box center [411, 430] width 88 height 13
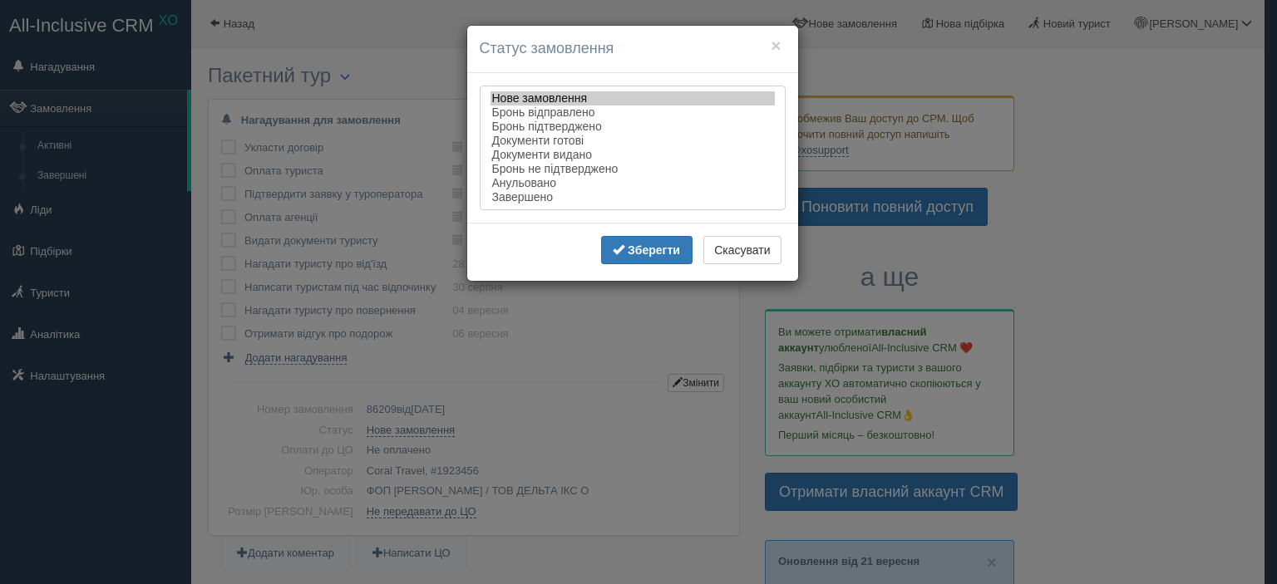
select select "completed"
click at [524, 198] on option "Завершено" at bounding box center [632, 197] width 284 height 14
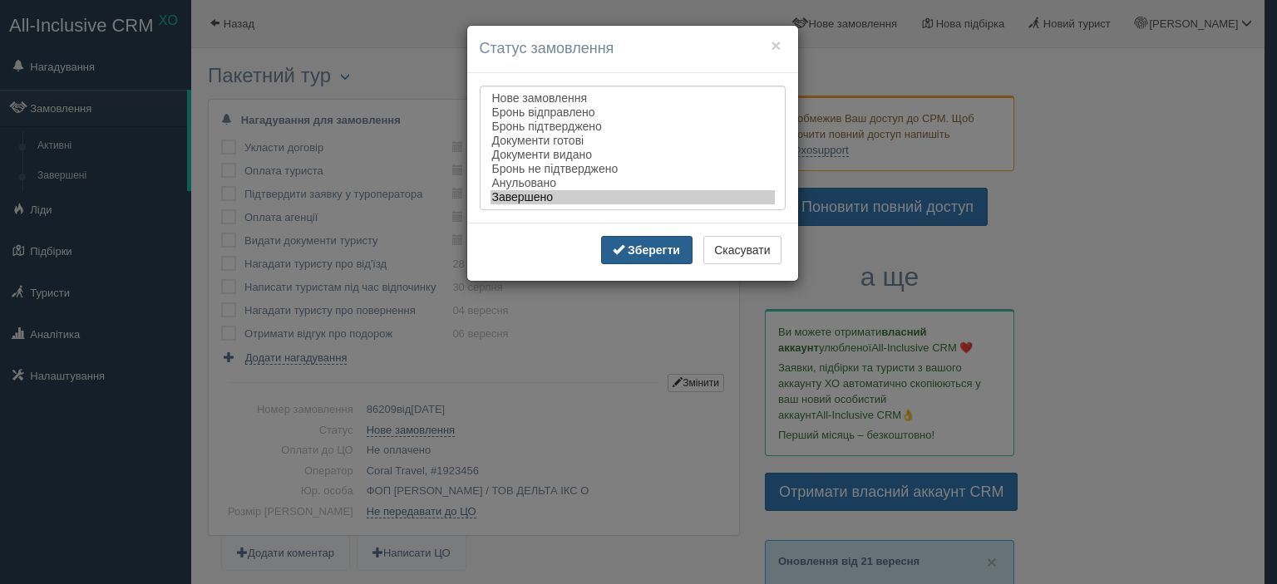
click at [639, 264] on button "Зберегти" at bounding box center [646, 250] width 91 height 28
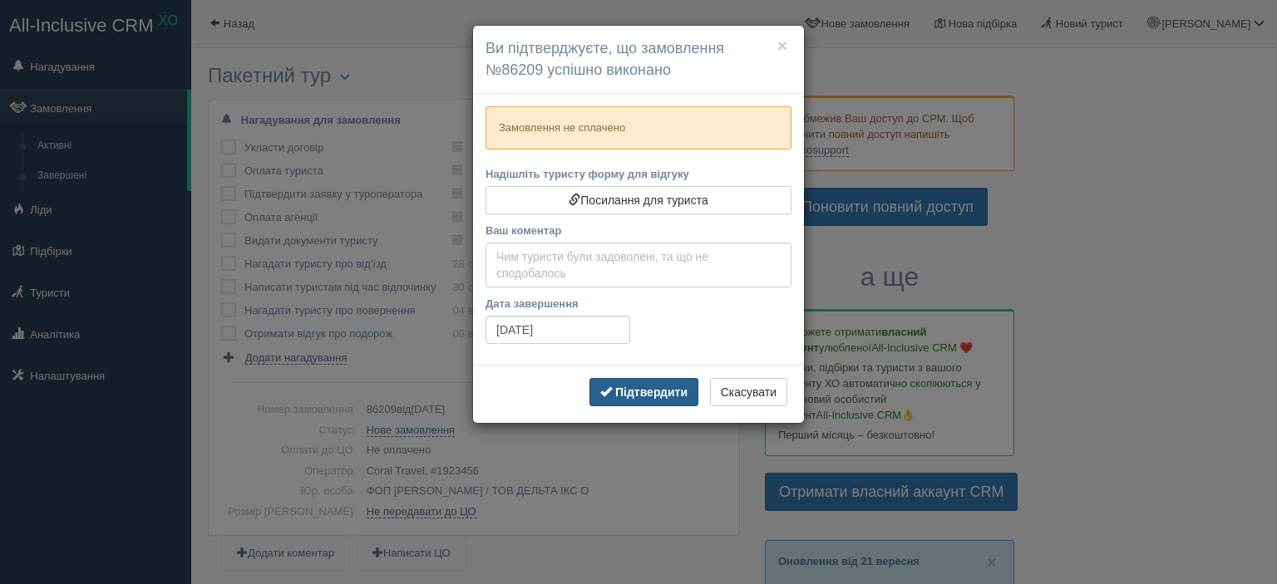
click at [628, 398] on button "Підтвердити" at bounding box center [643, 392] width 109 height 28
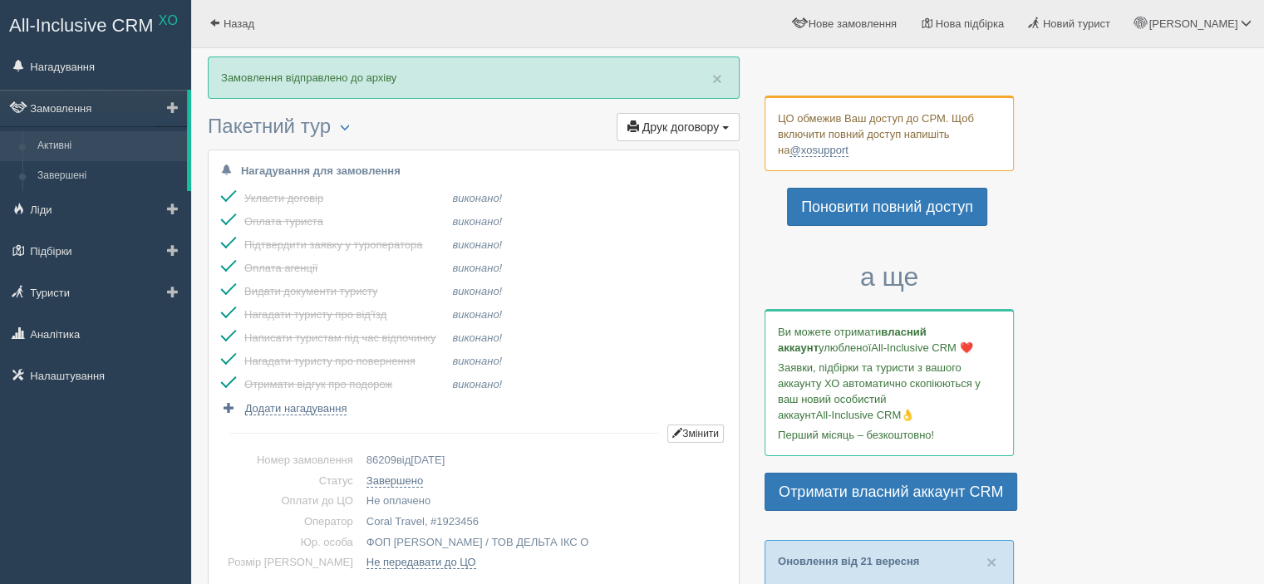
click at [63, 145] on link "Активні" at bounding box center [108, 146] width 157 height 30
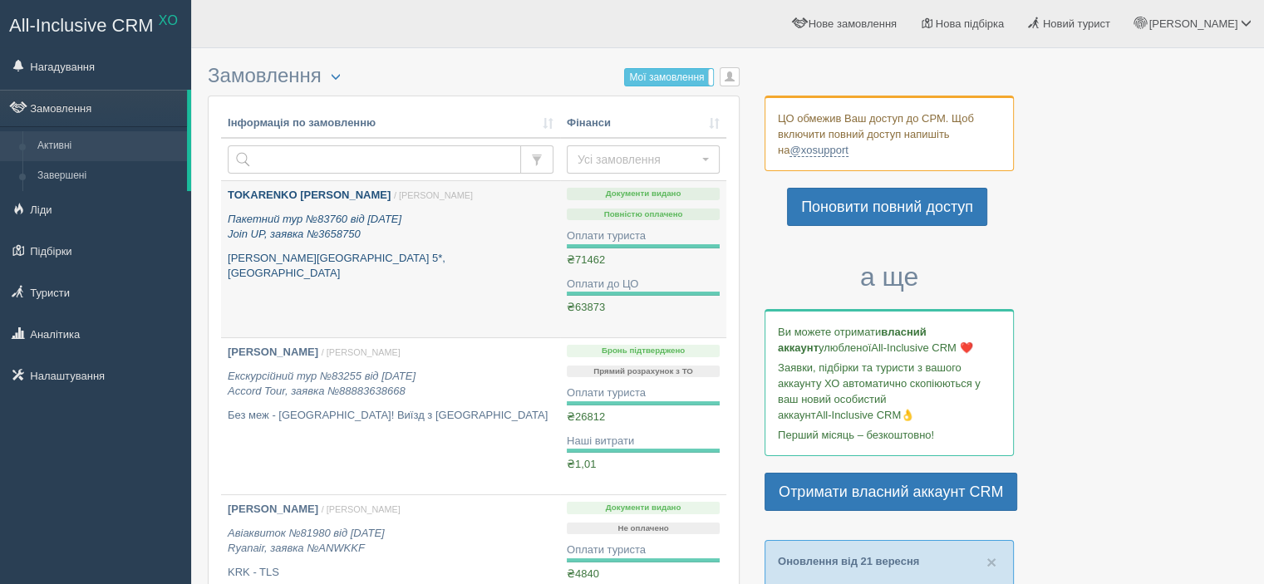
click at [340, 251] on p "[PERSON_NAME][GEOGRAPHIC_DATA] 5*, [GEOGRAPHIC_DATA]" at bounding box center [391, 266] width 326 height 31
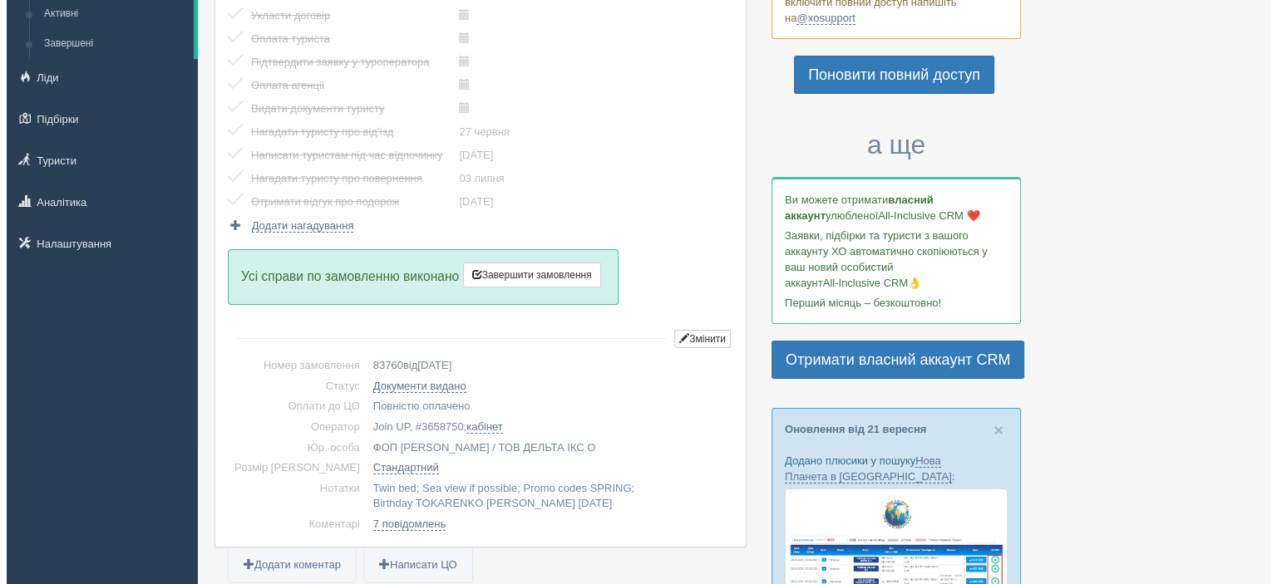
scroll to position [168, 0]
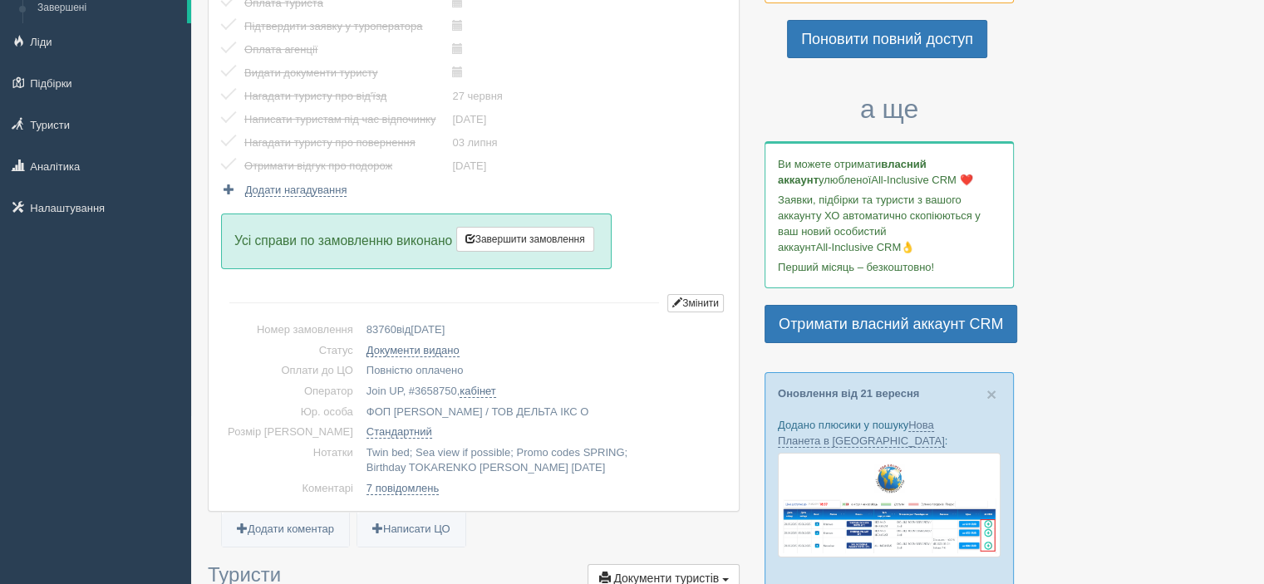
click at [519, 222] on span "Усі справи по замовленню виконано Завершити замовлення Активувати замовлення" at bounding box center [416, 242] width 391 height 56
click at [523, 234] on span "Завершити замовлення" at bounding box center [525, 240] width 120 height 12
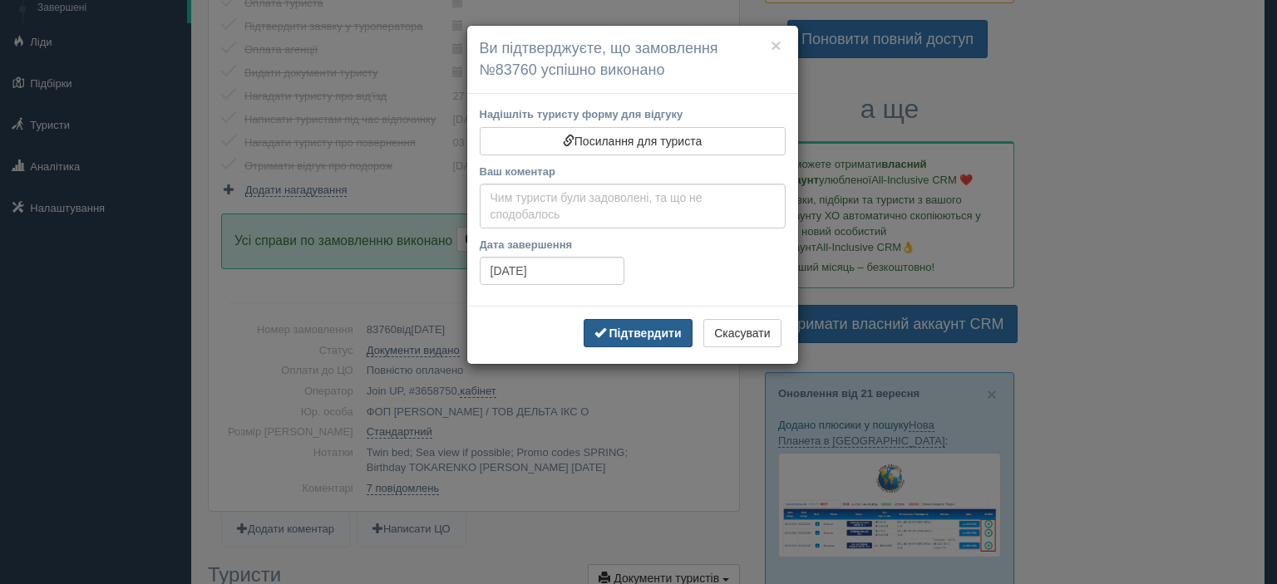
click at [646, 332] on b "Підтвердити" at bounding box center [644, 333] width 72 height 13
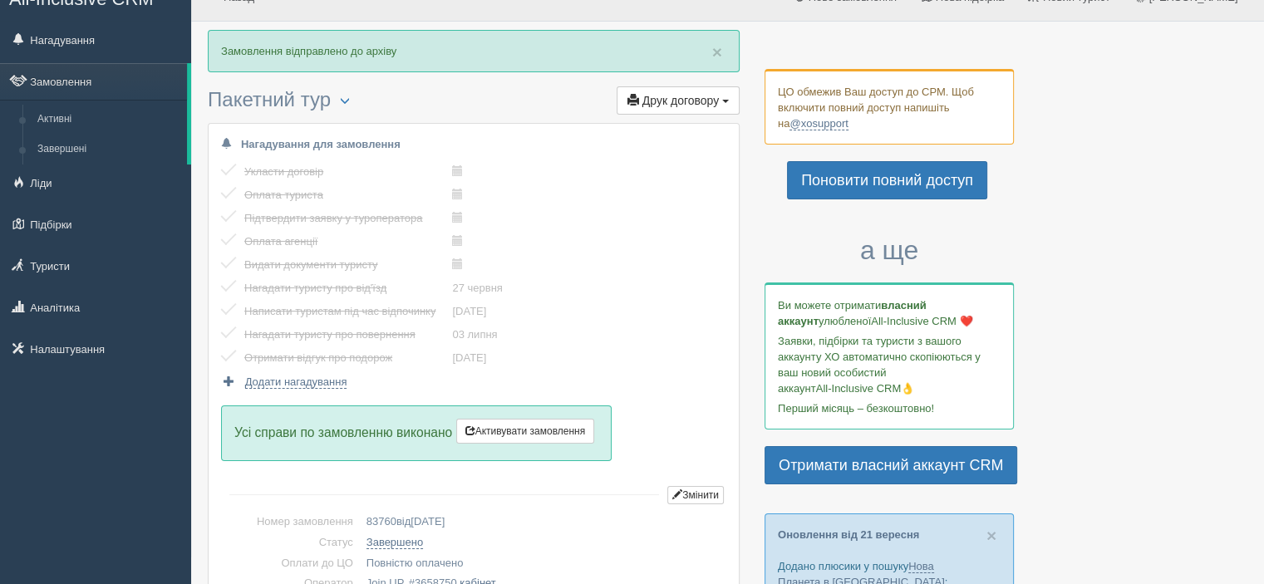
scroll to position [0, 0]
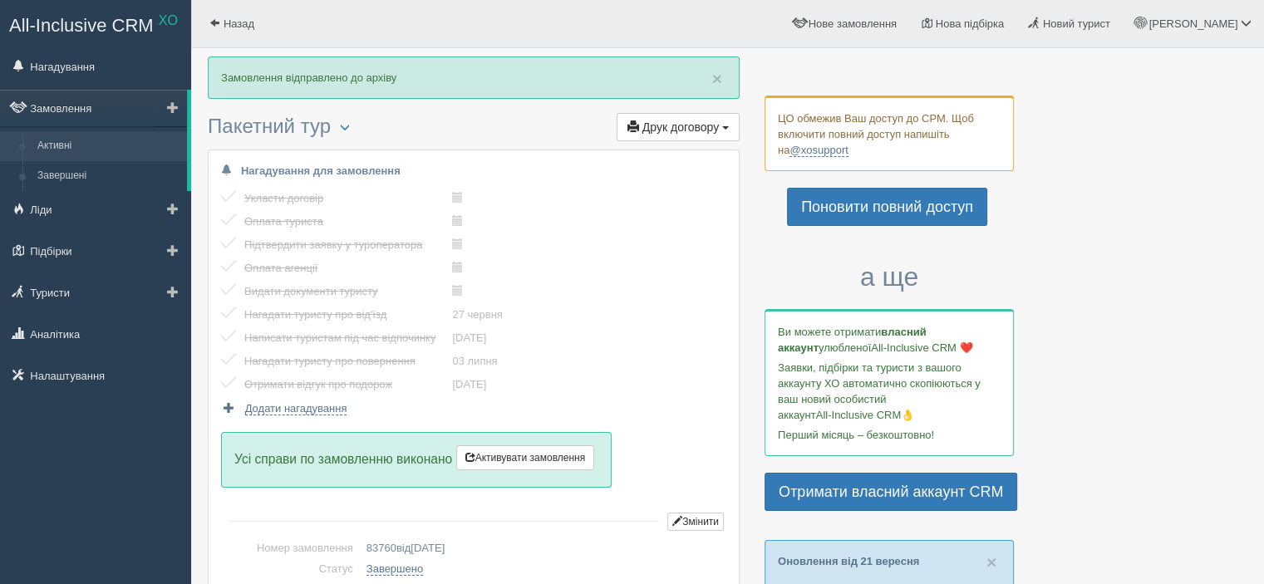
click at [52, 148] on link "Активні" at bounding box center [108, 146] width 157 height 30
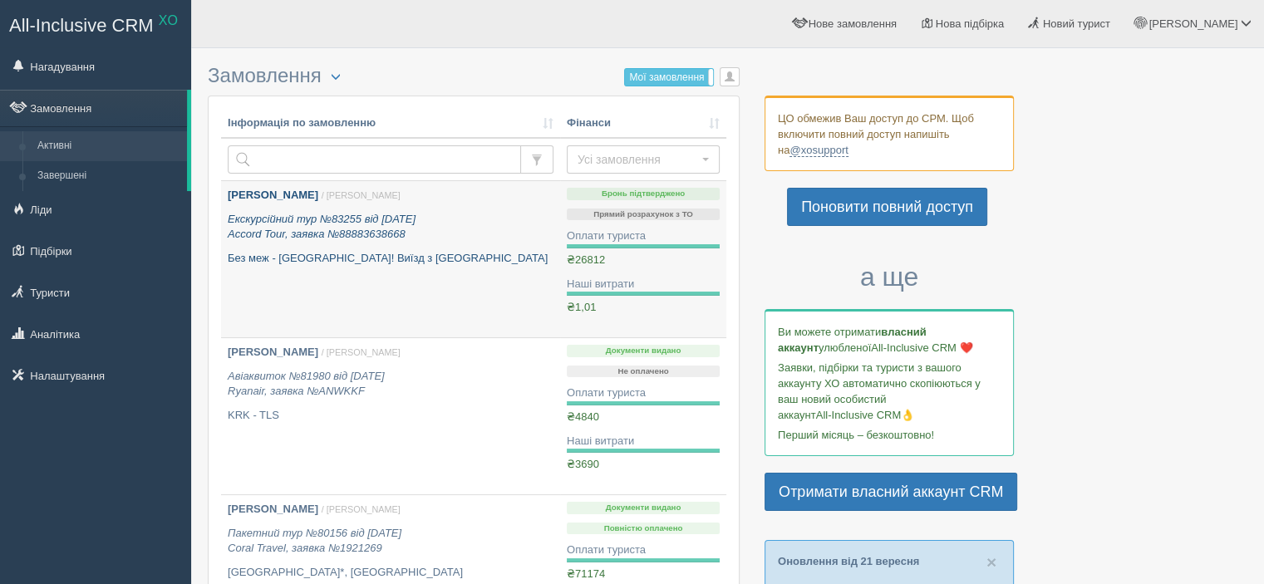
click at [426, 248] on div "[PERSON_NAME] / [PERSON_NAME] Екскурсійний тур №83255 від [DATE] Accord Tour, з…" at bounding box center [391, 227] width 326 height 78
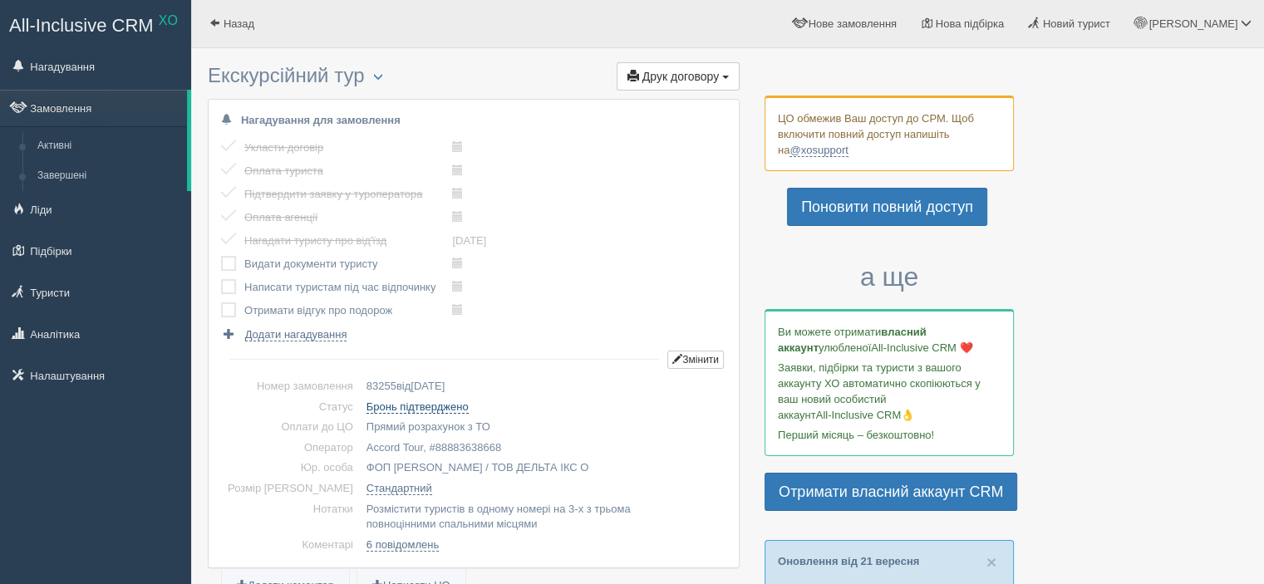
click at [413, 405] on link "Бронь підтверджено" at bounding box center [418, 407] width 102 height 13
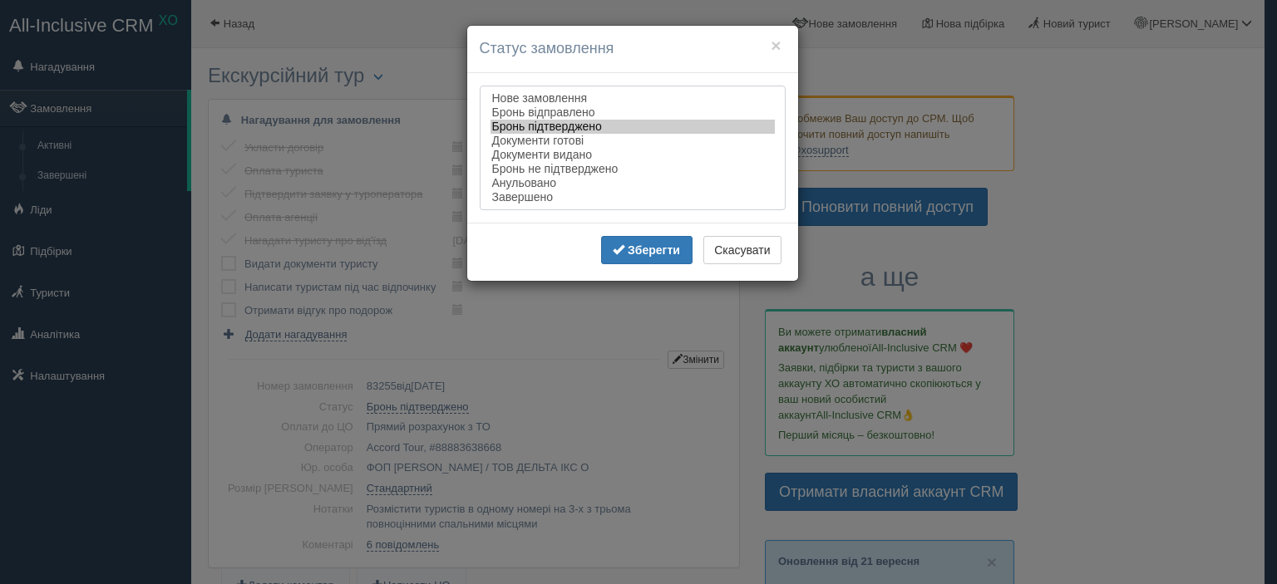
select select "completed"
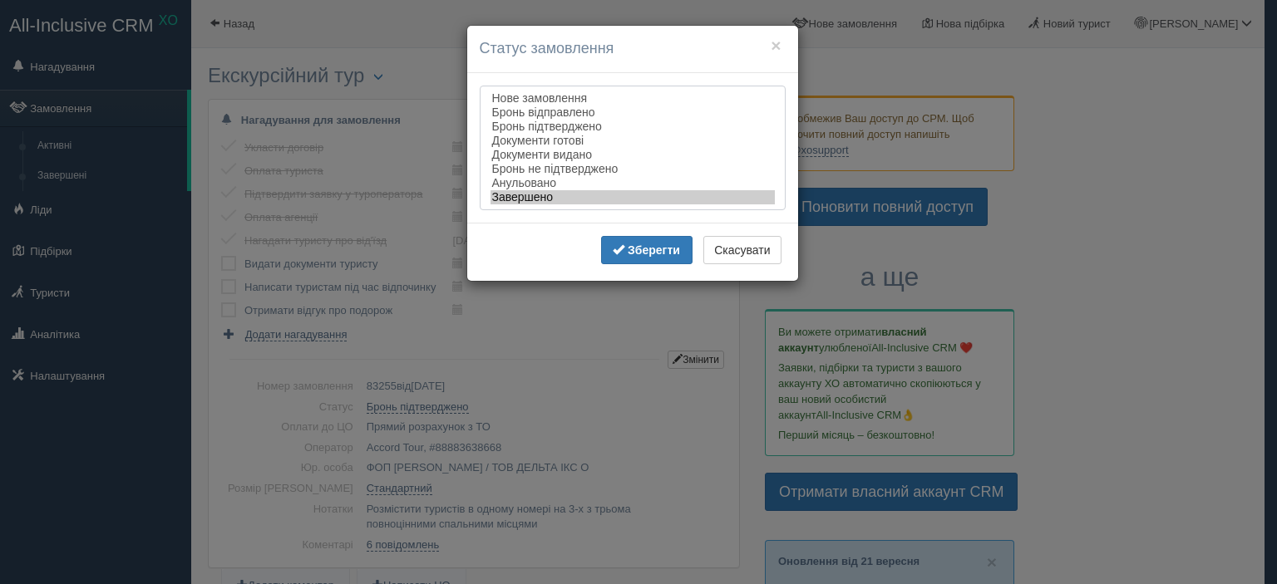
click at [528, 204] on option "Завершено" at bounding box center [632, 197] width 284 height 14
click at [607, 252] on button "Зберегти" at bounding box center [646, 250] width 91 height 28
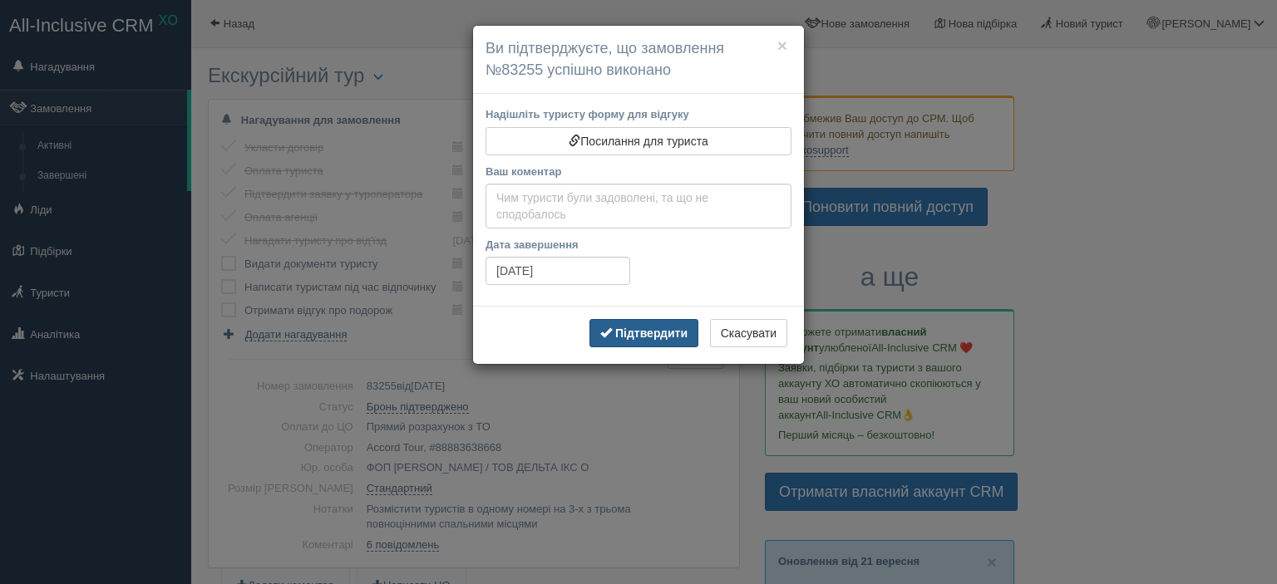
click at [625, 335] on b "Підтвердити" at bounding box center [651, 333] width 72 height 13
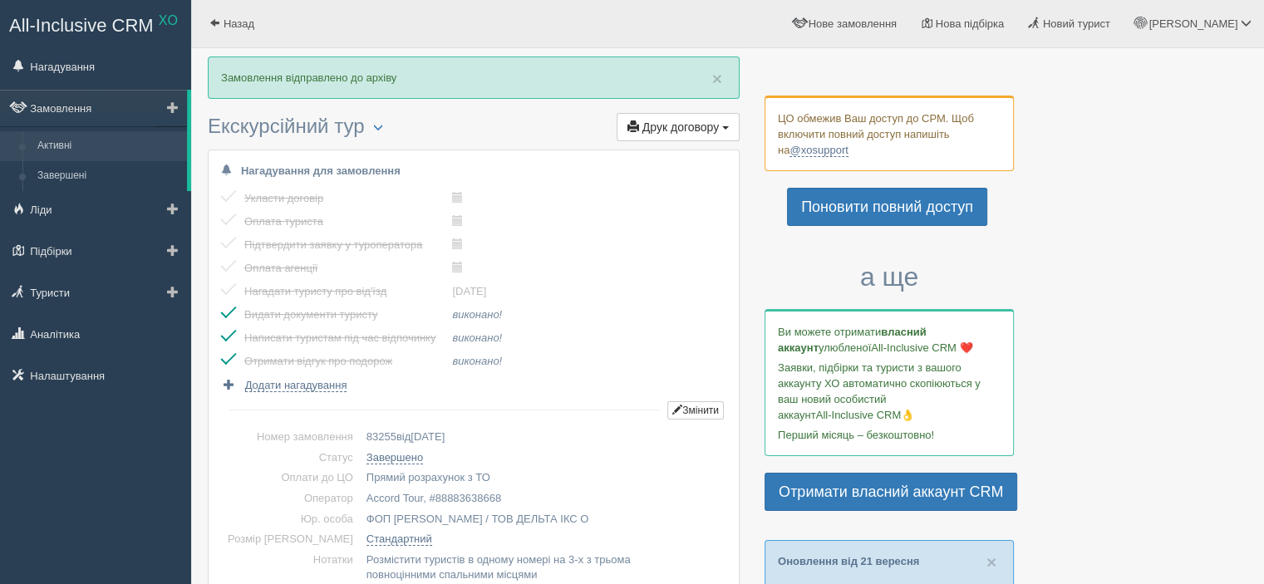
click at [65, 145] on link "Активні" at bounding box center [108, 146] width 157 height 30
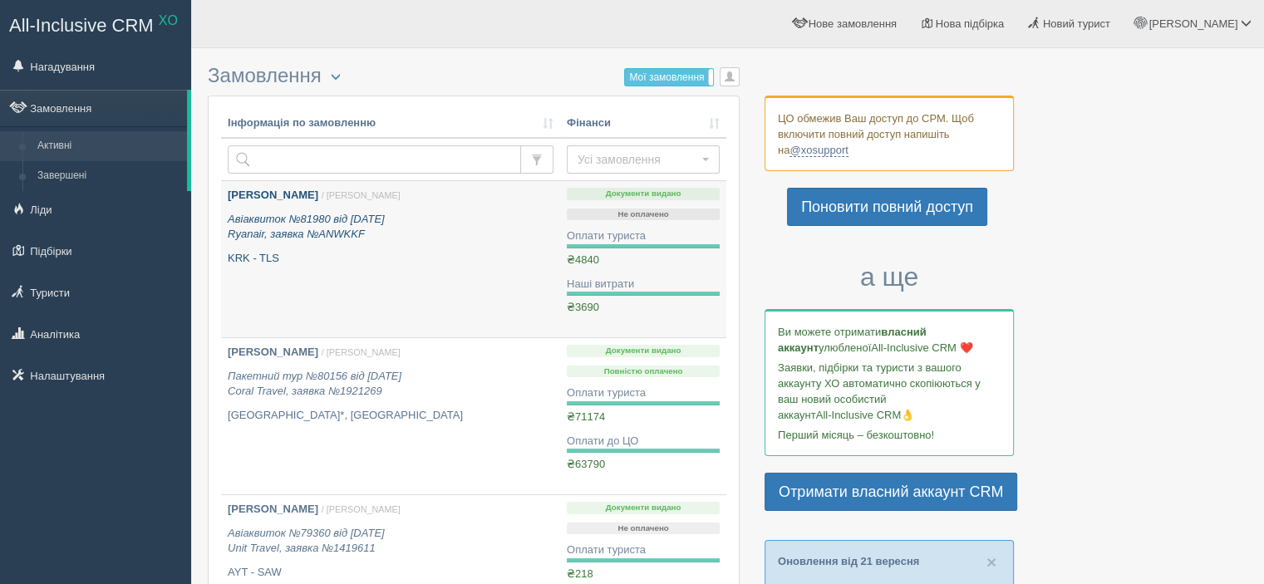
click at [355, 263] on p "KRK - TLS" at bounding box center [391, 259] width 326 height 16
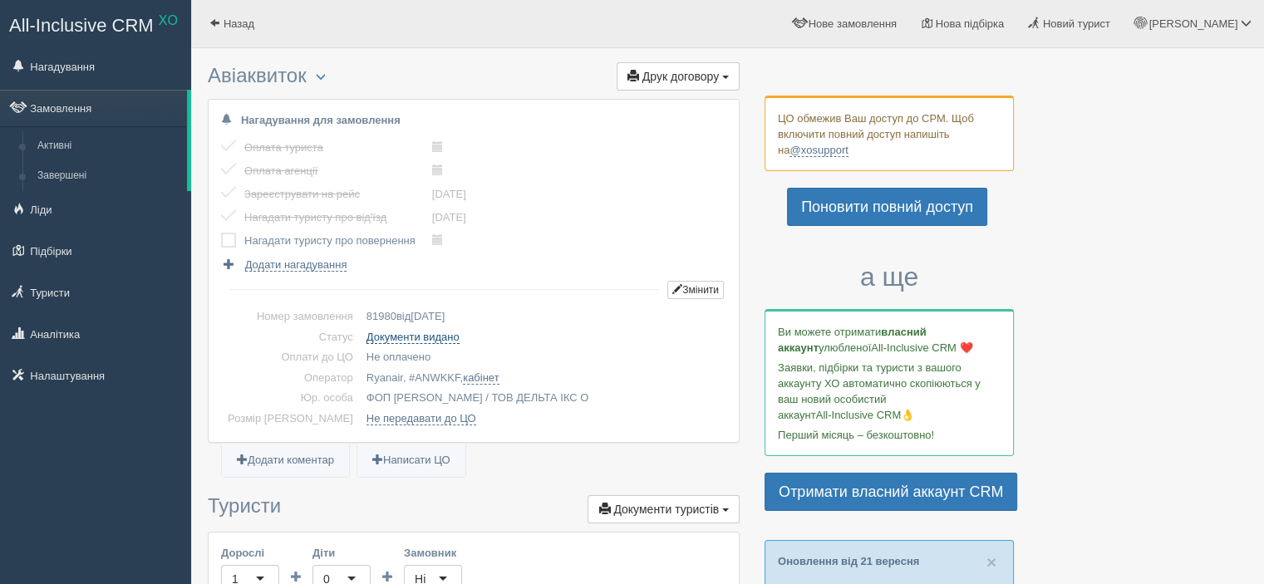
click at [406, 338] on link "Документи видано" at bounding box center [413, 337] width 93 height 13
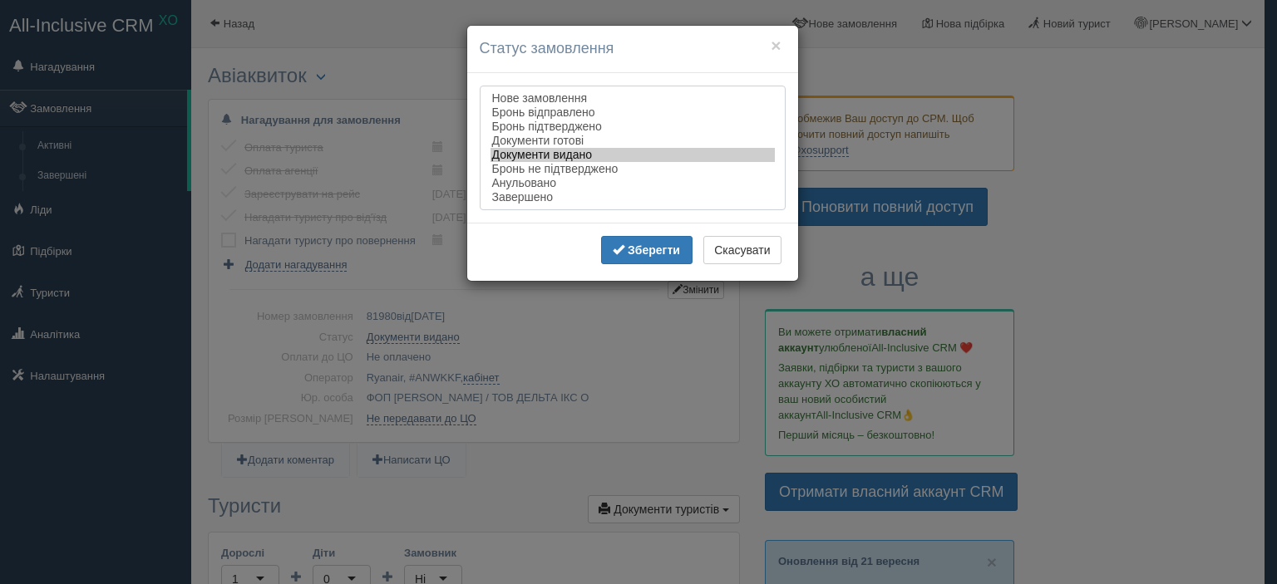
select select "completed"
click at [532, 202] on option "Завершено" at bounding box center [632, 197] width 284 height 14
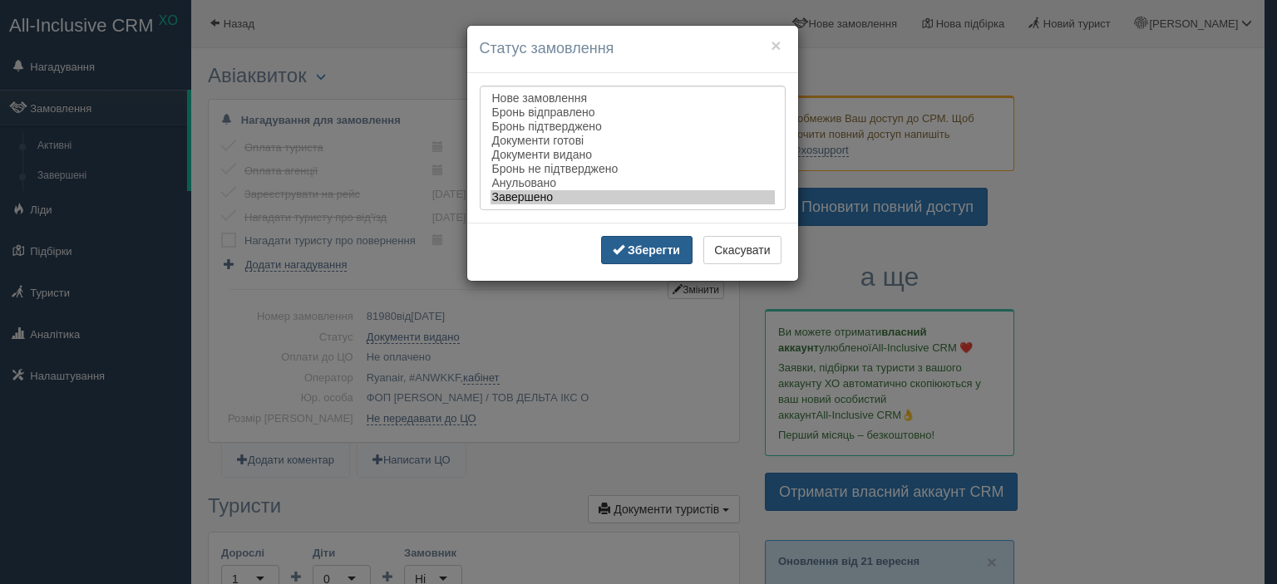
click at [650, 254] on b "Зберегти" at bounding box center [654, 250] width 52 height 13
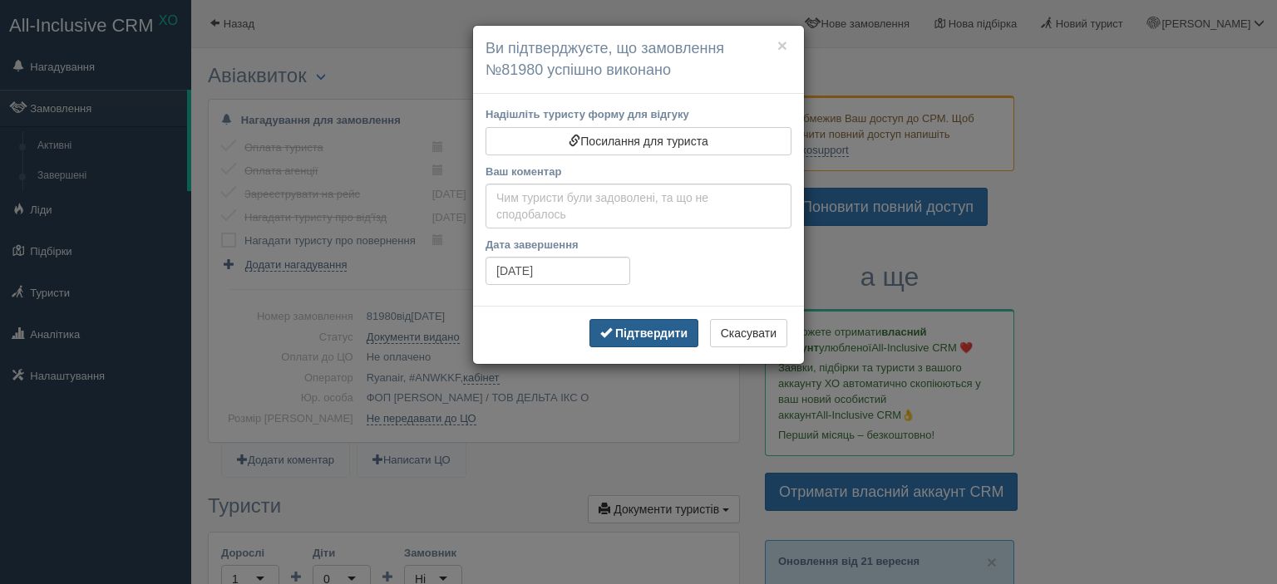
click at [640, 338] on button "Підтвердити" at bounding box center [643, 333] width 109 height 28
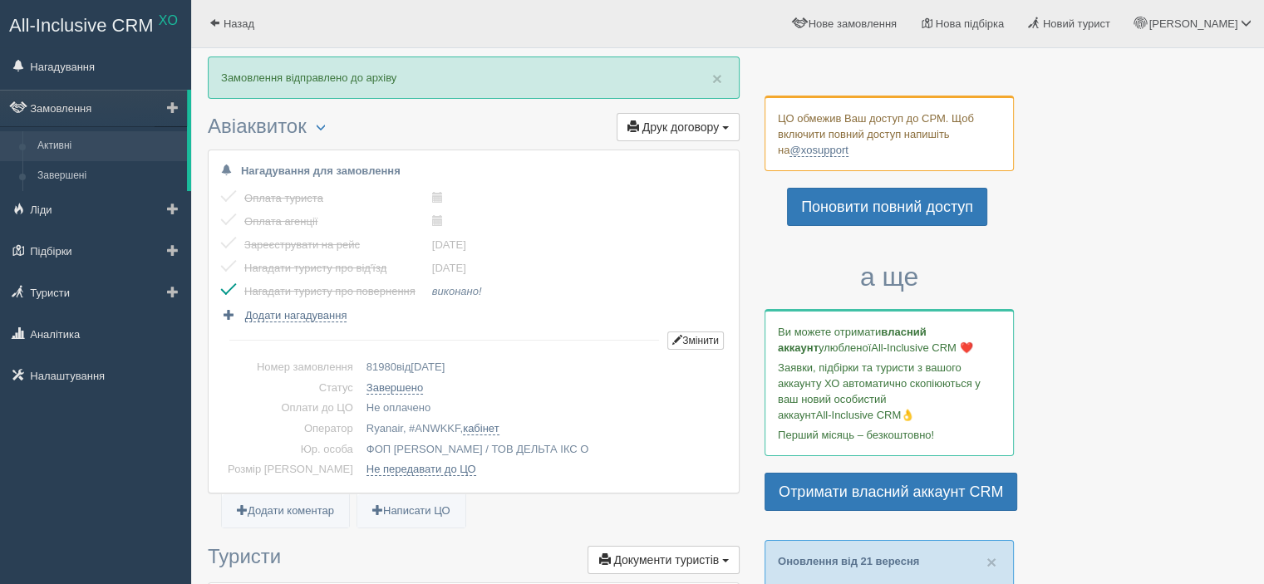
click at [70, 151] on link "Активні" at bounding box center [108, 146] width 157 height 30
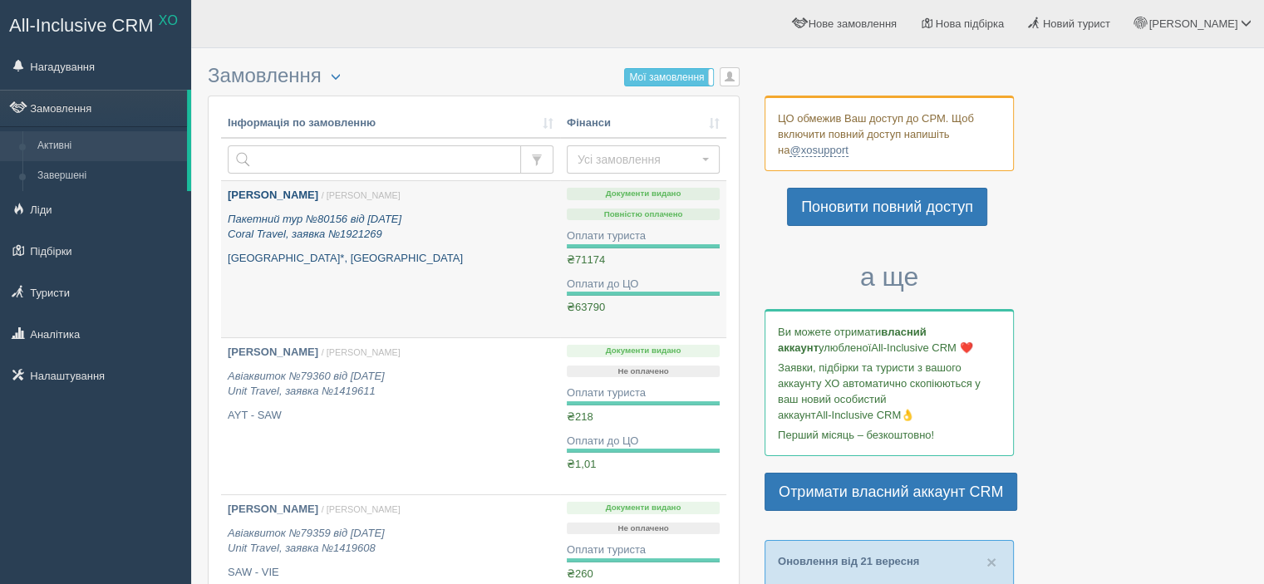
click at [342, 262] on p "[GEOGRAPHIC_DATA]*, [GEOGRAPHIC_DATA]" at bounding box center [391, 259] width 326 height 16
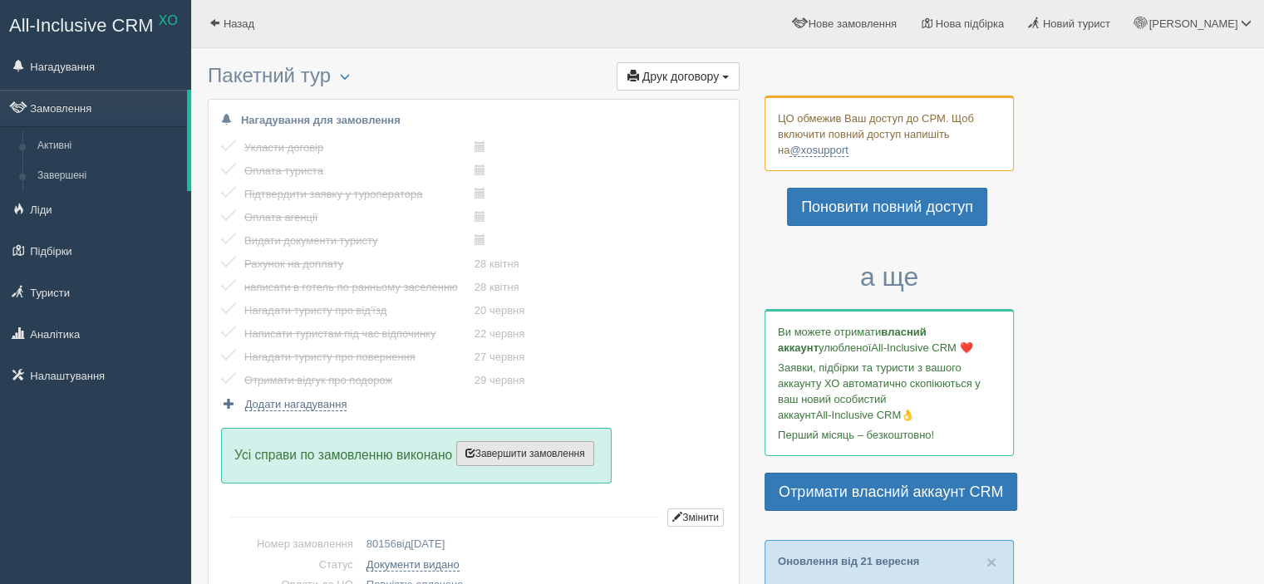
click at [555, 458] on button "Завершити замовлення Активувати замовлення" at bounding box center [525, 453] width 138 height 25
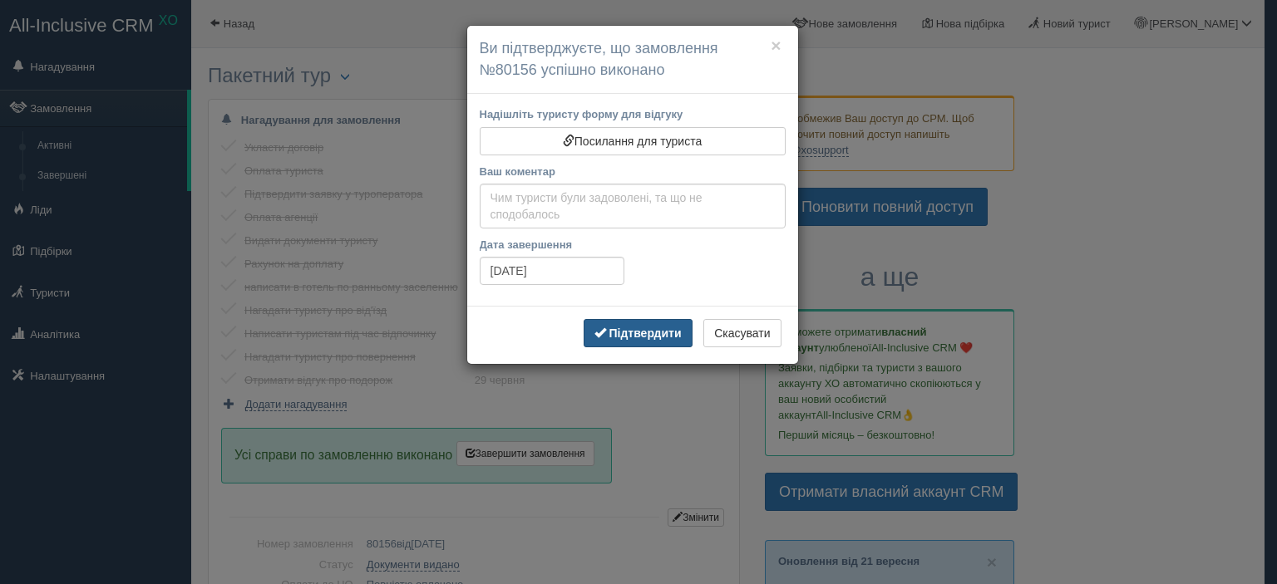
click at [638, 341] on button "Підтвердити" at bounding box center [638, 333] width 109 height 28
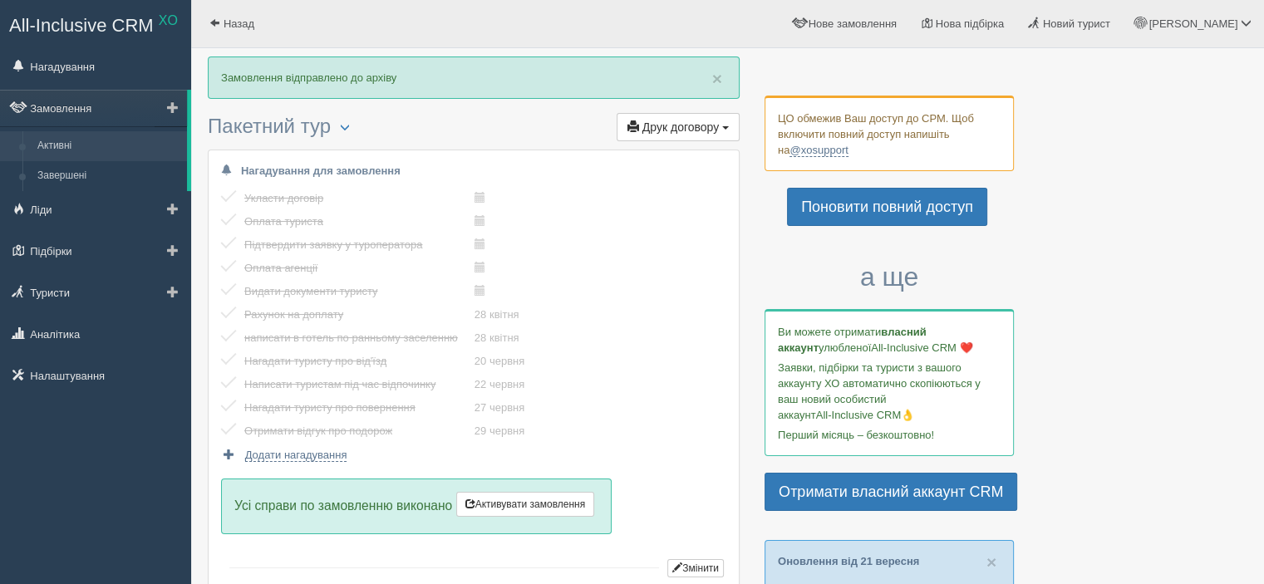
click at [76, 140] on link "Активні" at bounding box center [108, 146] width 157 height 30
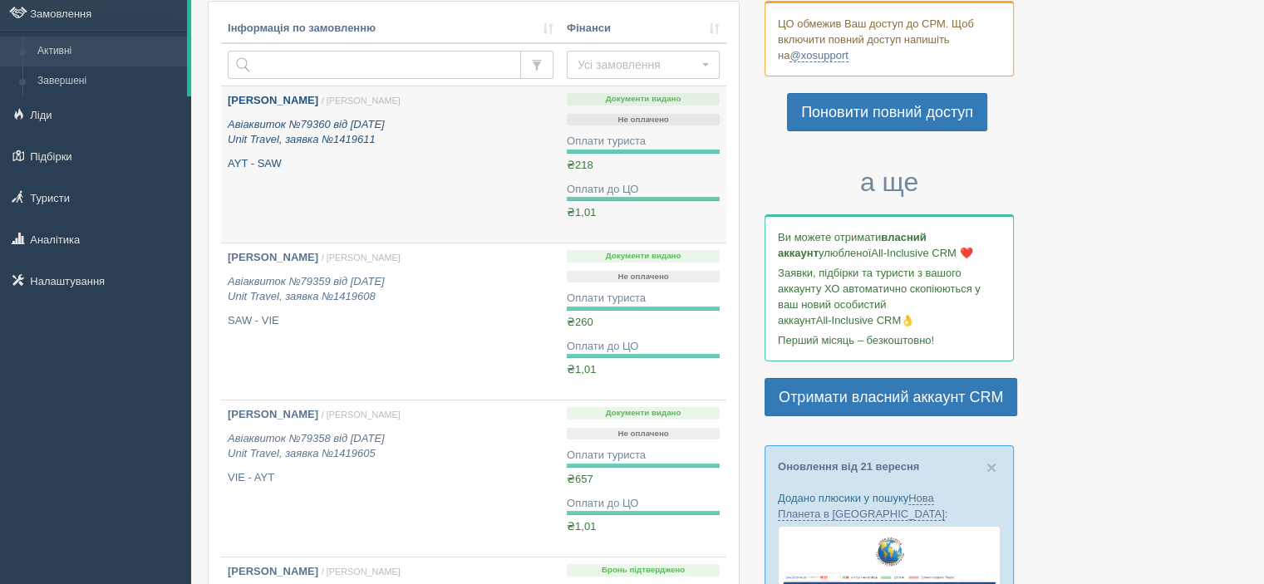
scroll to position [38, 0]
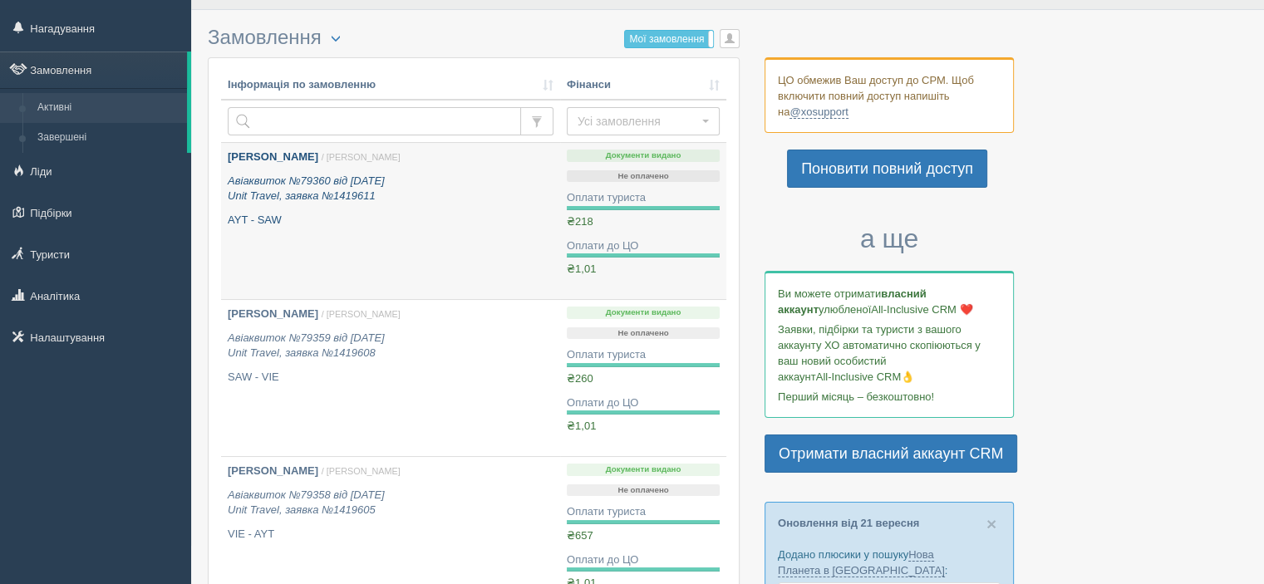
click at [446, 225] on p "AYT - SAW" at bounding box center [391, 221] width 326 height 16
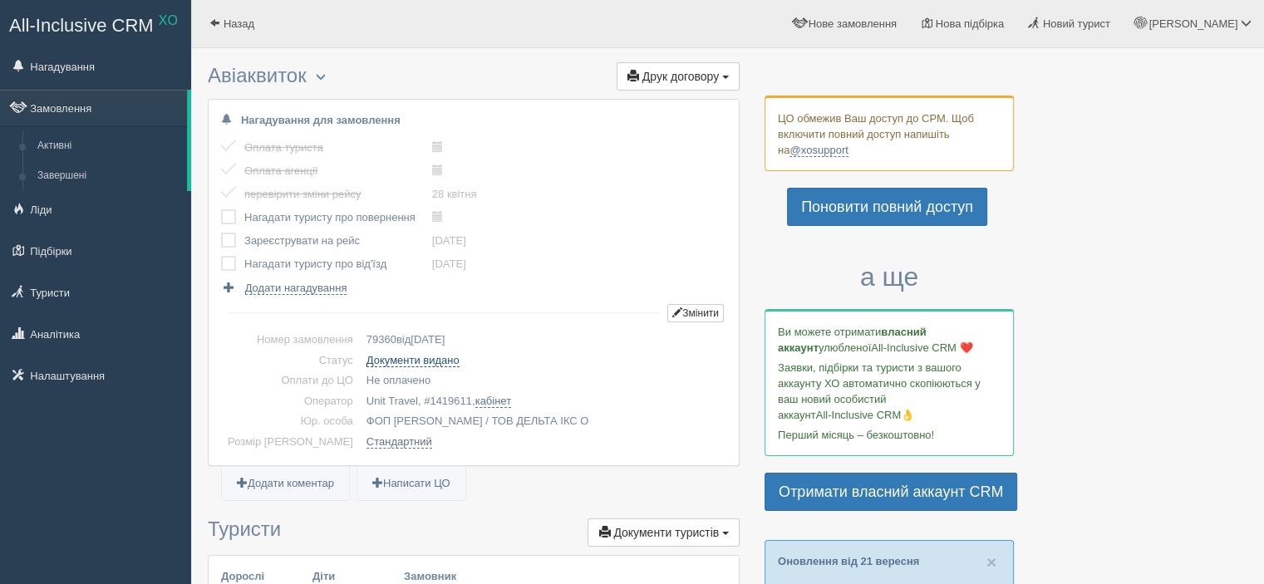
click at [389, 360] on link "Документи видано" at bounding box center [413, 360] width 93 height 13
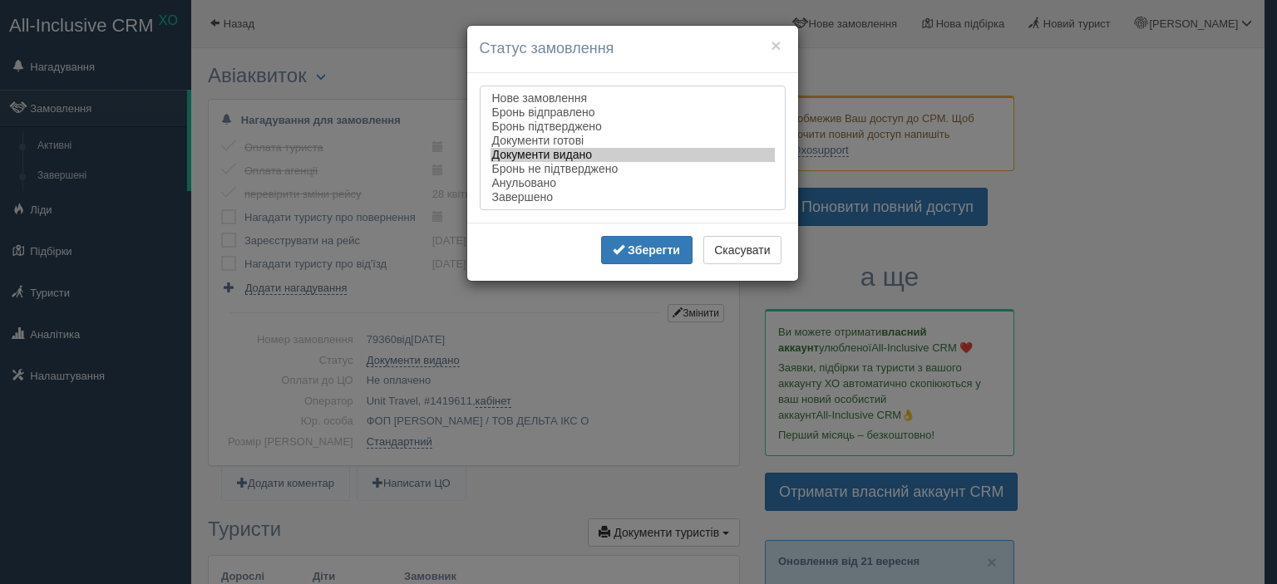
select select "completed"
click at [527, 195] on option "Завершено" at bounding box center [632, 197] width 284 height 14
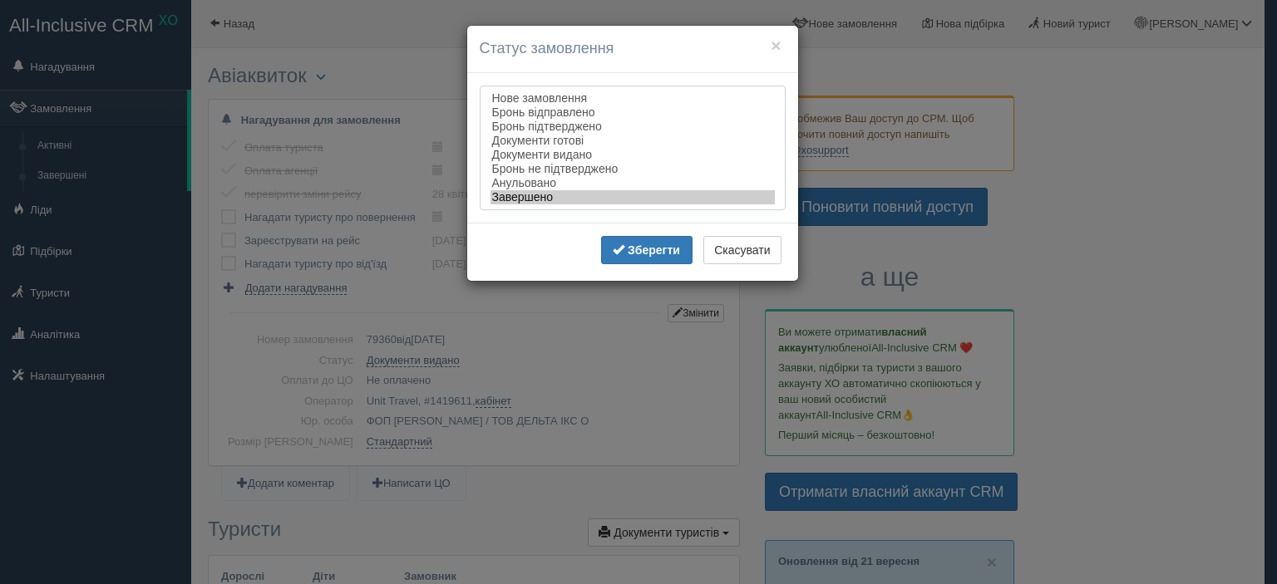
click at [527, 195] on option "Завершено" at bounding box center [632, 197] width 284 height 14
click at [632, 256] on b "Зберегти" at bounding box center [654, 250] width 52 height 13
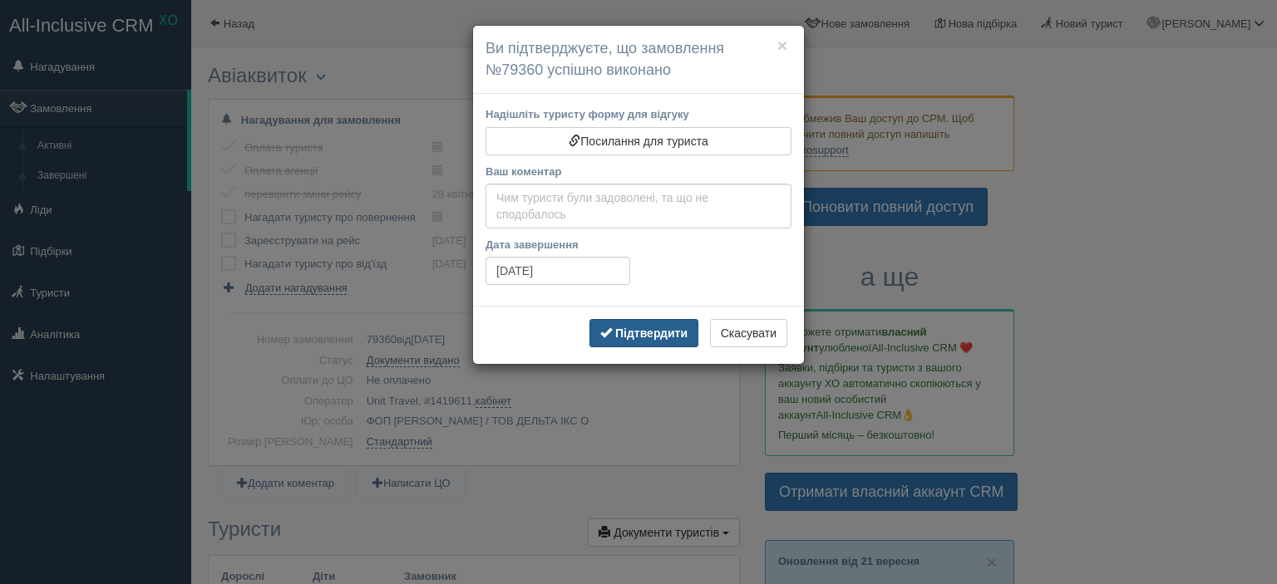
click at [626, 329] on b "Підтвердити" at bounding box center [651, 333] width 72 height 13
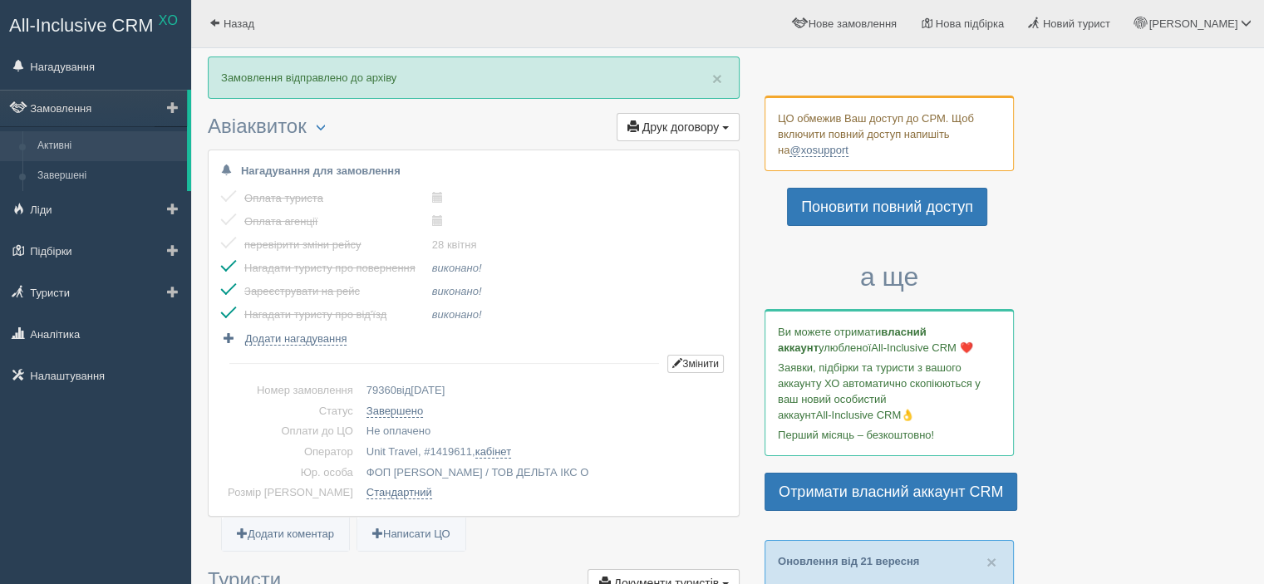
click at [103, 145] on link "Активні" at bounding box center [108, 146] width 157 height 30
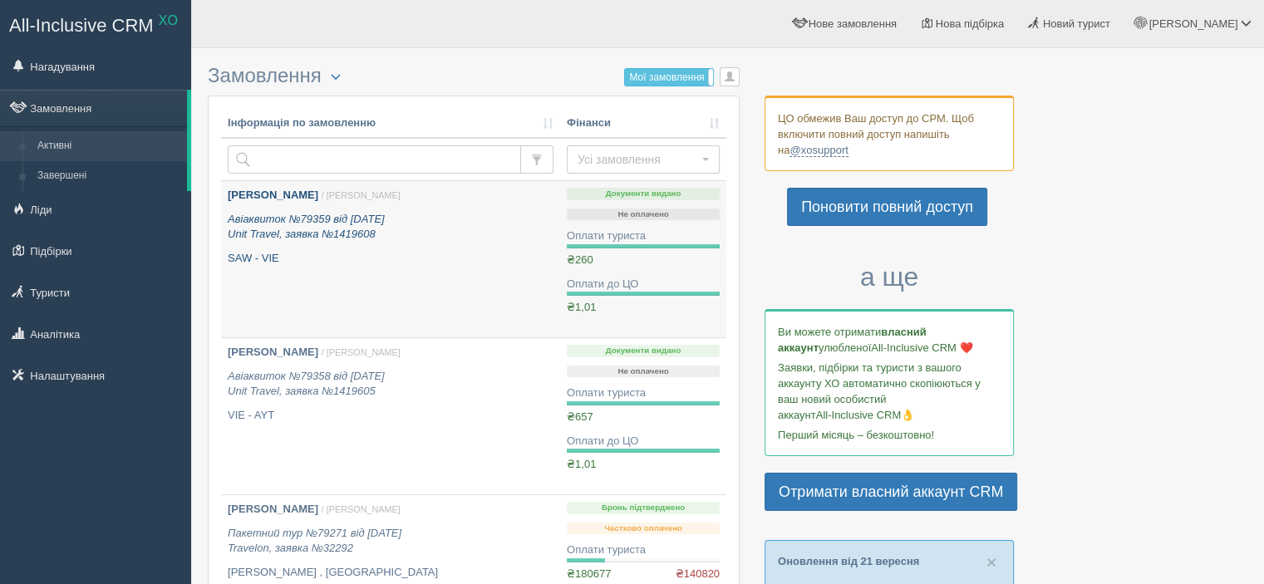
click at [273, 185] on link "Божко Ольга / Ірина З. Авіаквиток №79359 від 17.04.2025 Unit Travel, заявка №14…" at bounding box center [390, 259] width 339 height 156
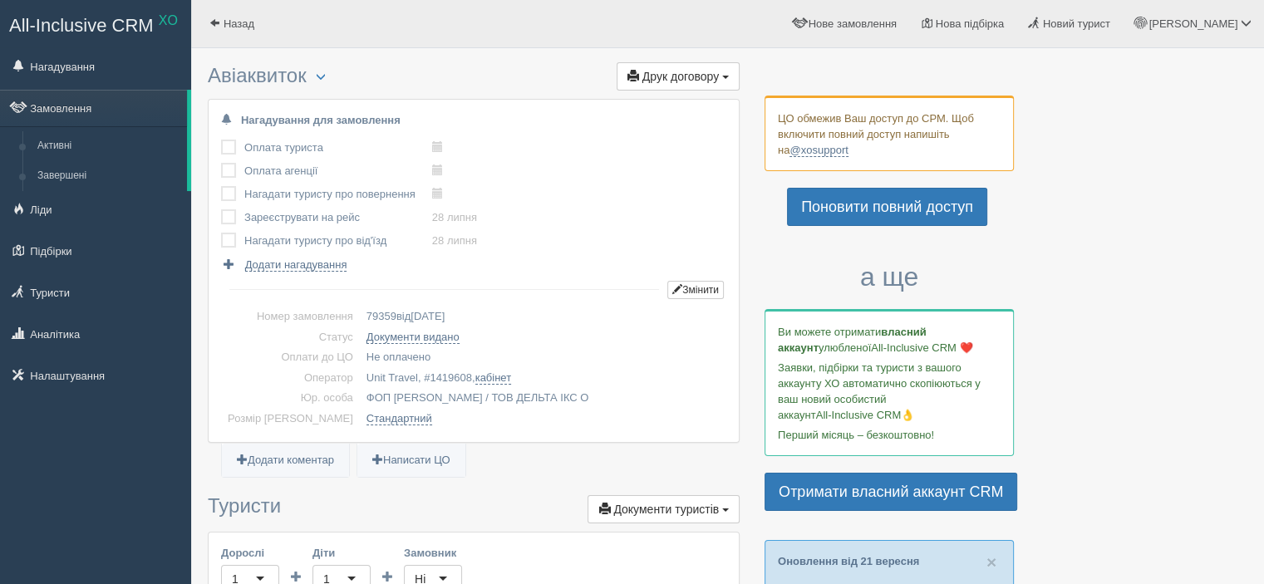
click at [413, 343] on td "Документи видано" at bounding box center [543, 337] width 367 height 21
click at [407, 342] on link "Документи видано" at bounding box center [413, 337] width 93 height 13
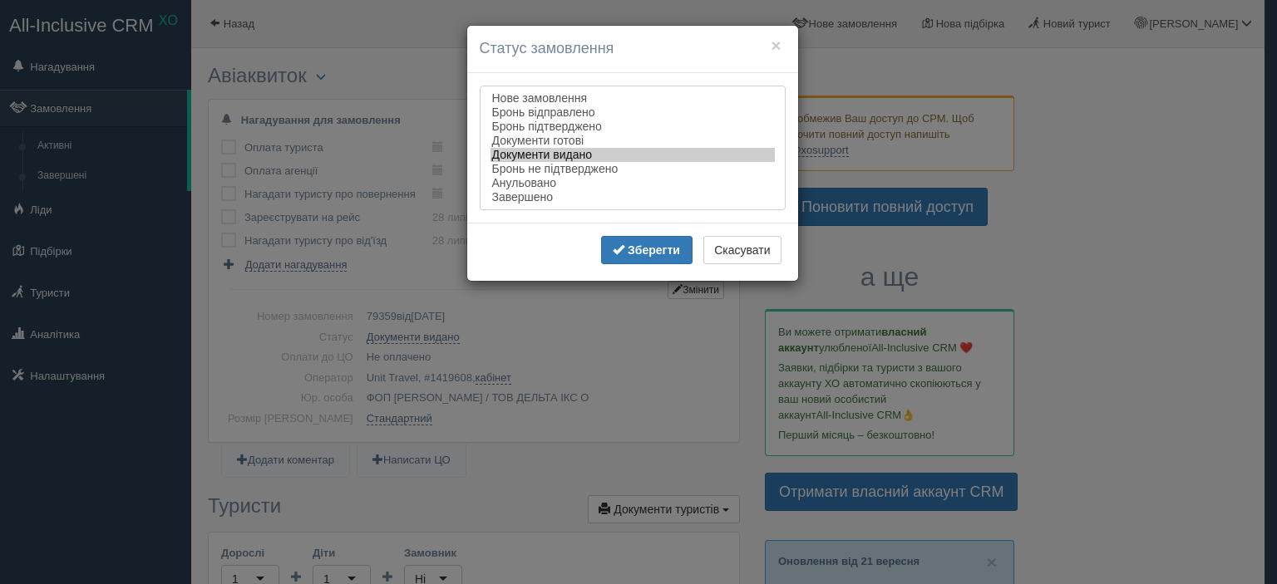
select select "completed"
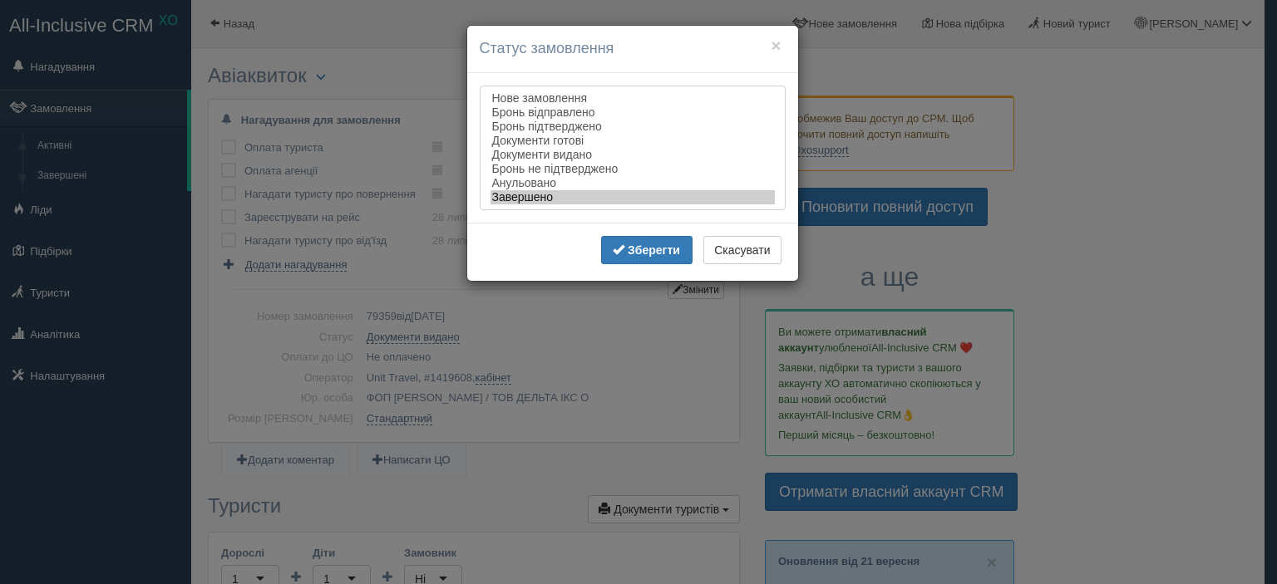
click at [529, 199] on option "Завершено" at bounding box center [632, 197] width 284 height 14
click at [617, 250] on span "submit" at bounding box center [619, 250] width 12 height 12
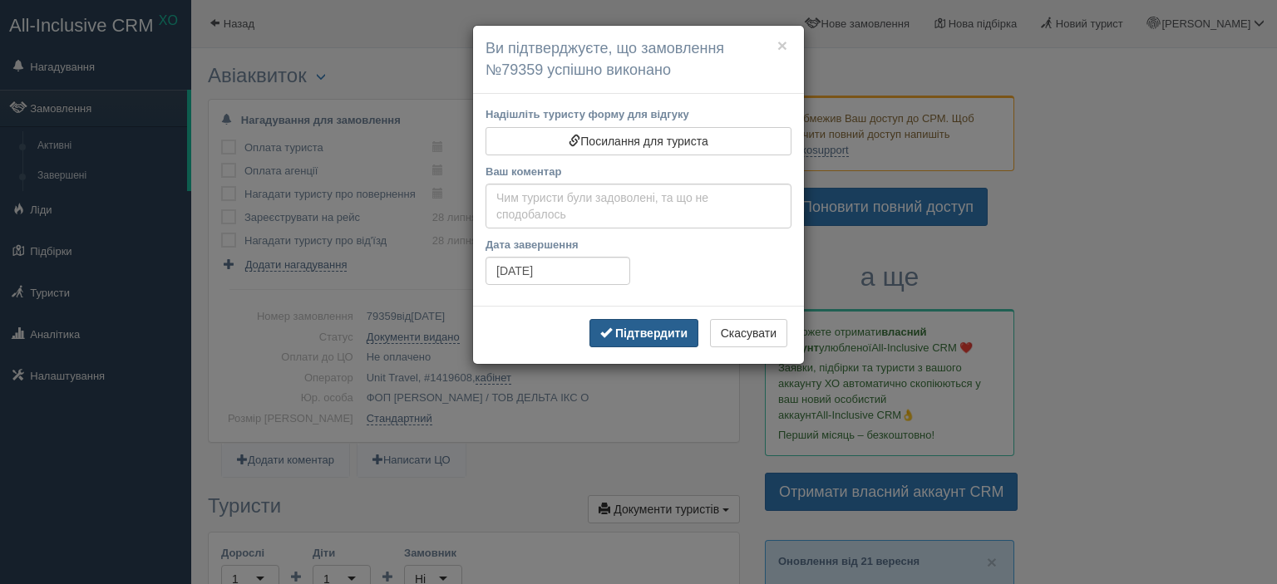
click at [633, 327] on b "Підтвердити" at bounding box center [651, 333] width 72 height 13
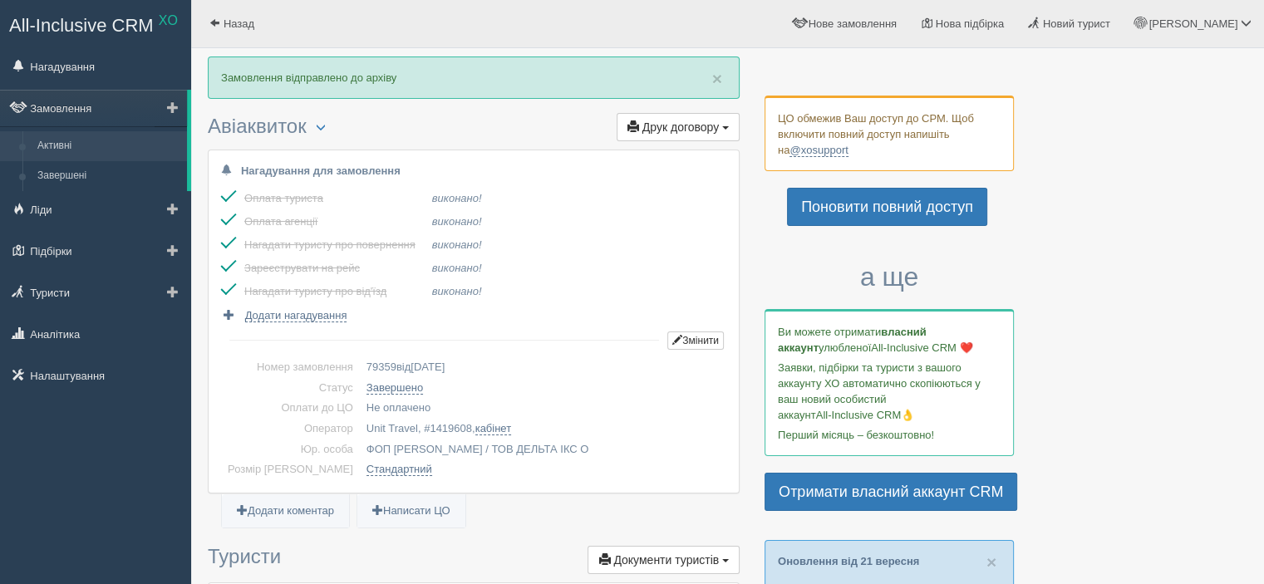
click at [66, 153] on link "Активні" at bounding box center [108, 146] width 157 height 30
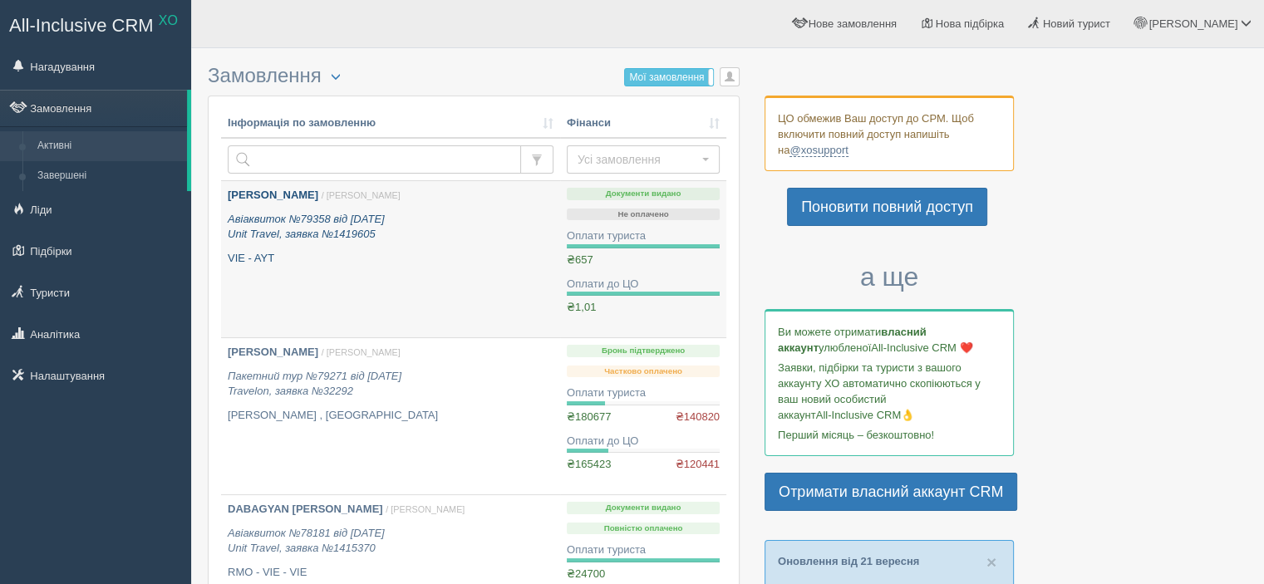
click at [354, 288] on link "[PERSON_NAME] / [PERSON_NAME] Авіаквиток №79358 від [DATE] Unit Travel, заявка …" at bounding box center [390, 259] width 339 height 156
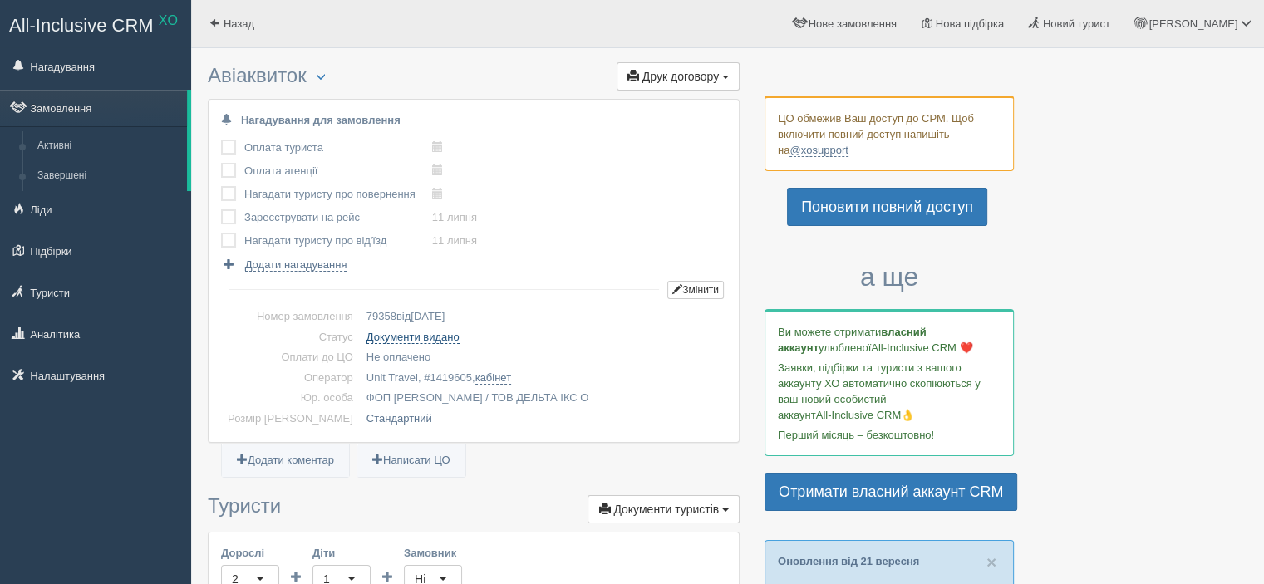
click at [377, 332] on link "Документи видано" at bounding box center [413, 337] width 93 height 13
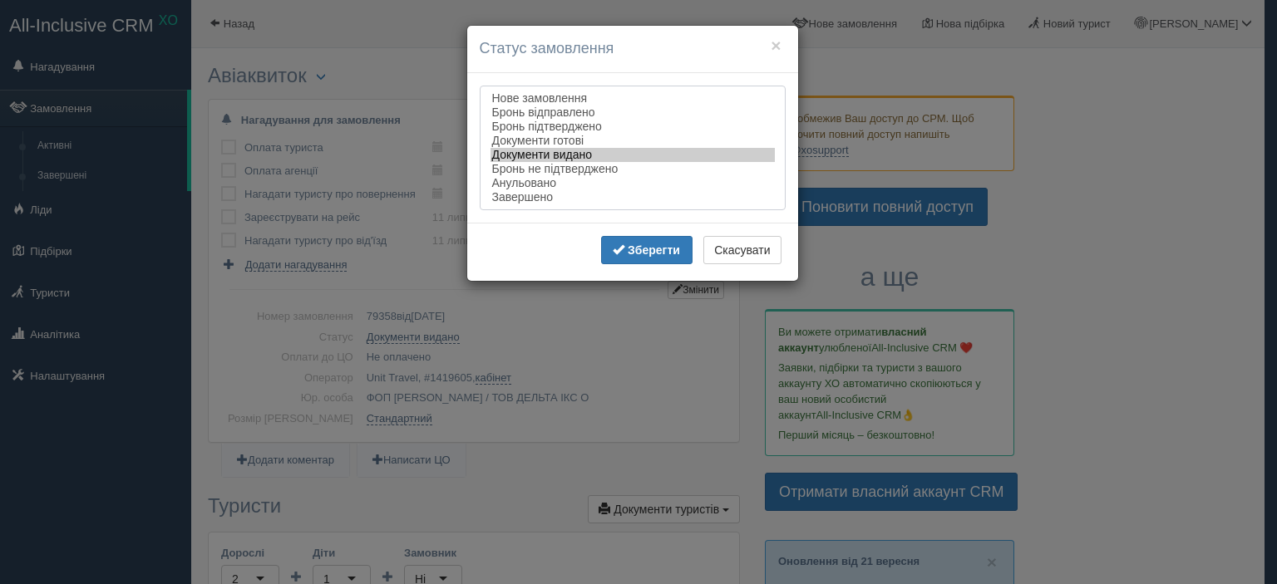
select select "completed"
click at [505, 199] on option "Завершено" at bounding box center [632, 197] width 284 height 14
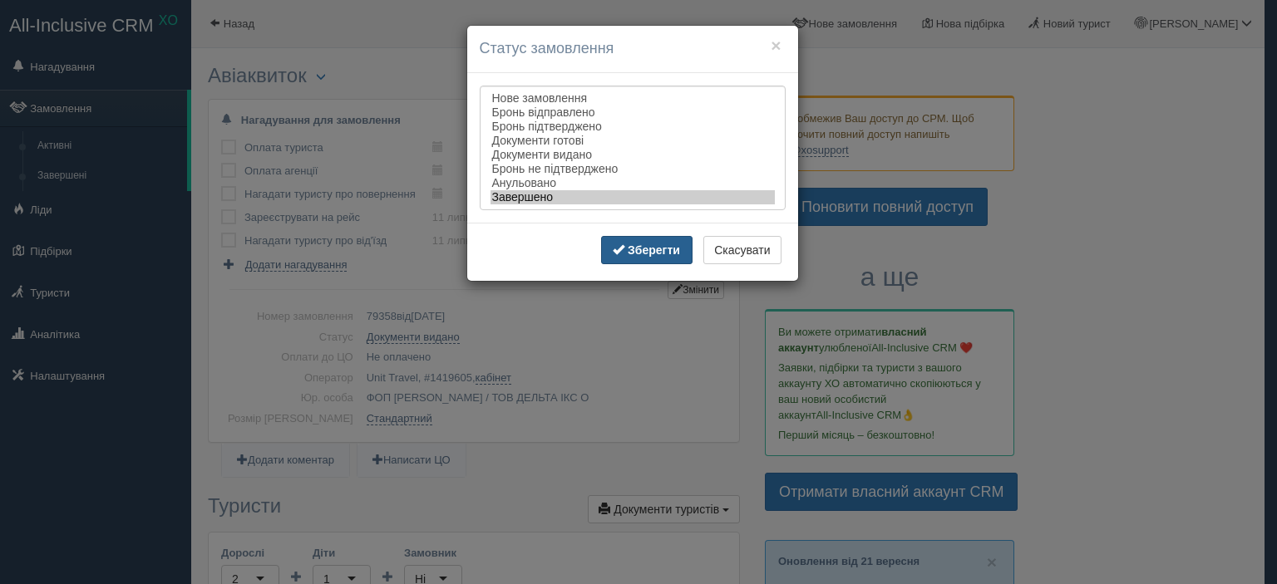
click at [648, 244] on button "Зберегти" at bounding box center [646, 250] width 91 height 28
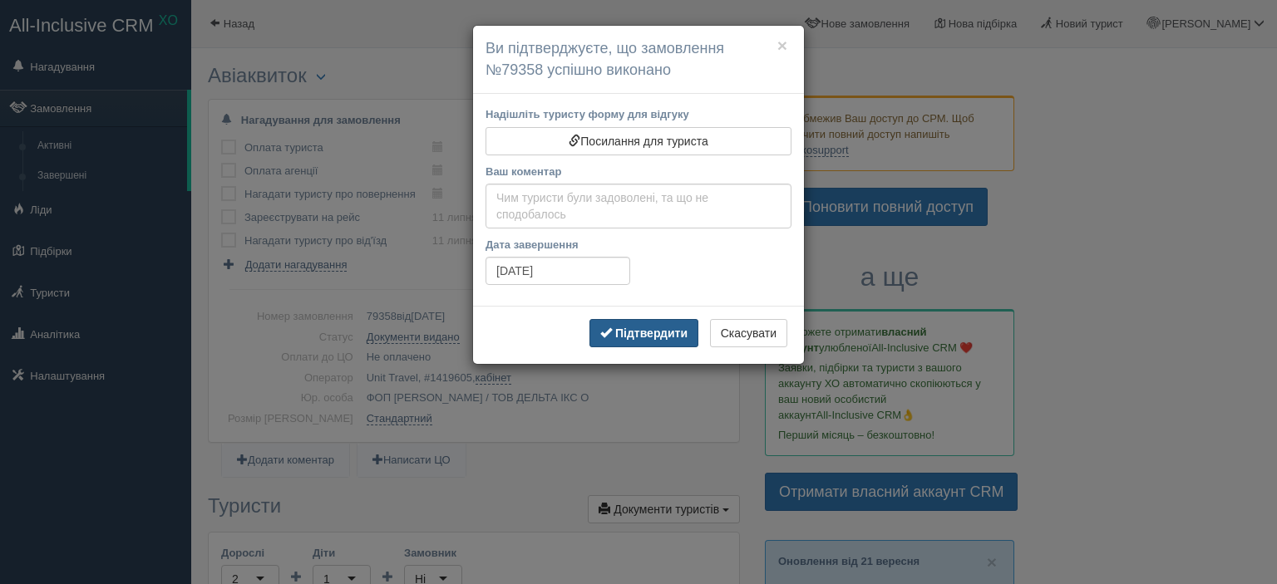
click at [646, 336] on b "Підтвердити" at bounding box center [651, 333] width 72 height 13
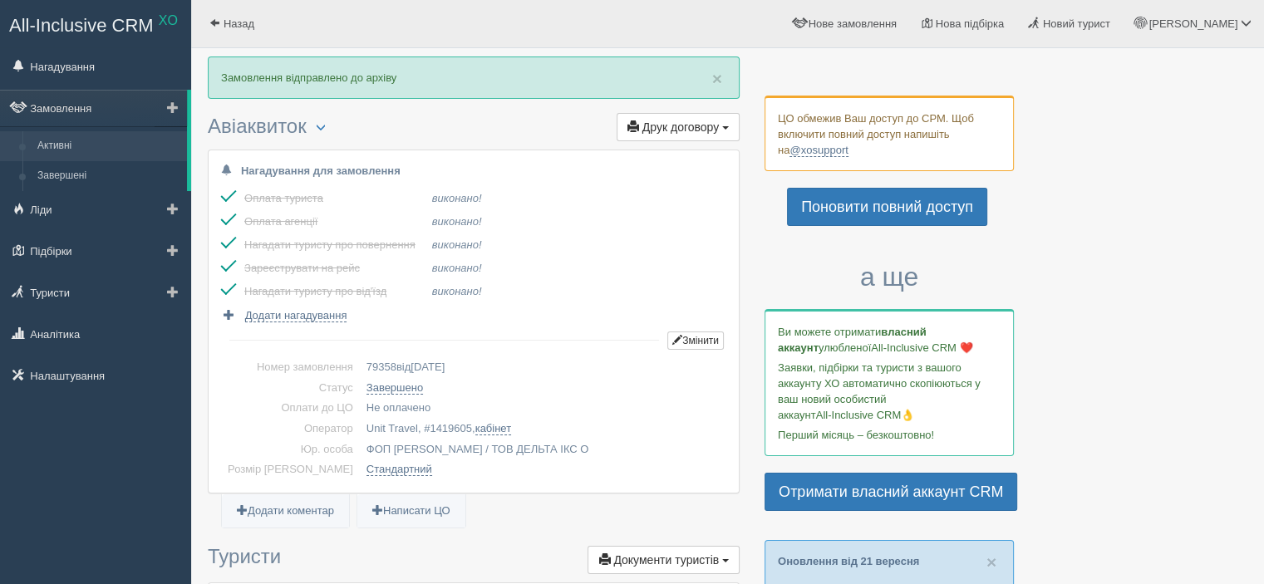
click at [64, 149] on link "Активні" at bounding box center [108, 146] width 157 height 30
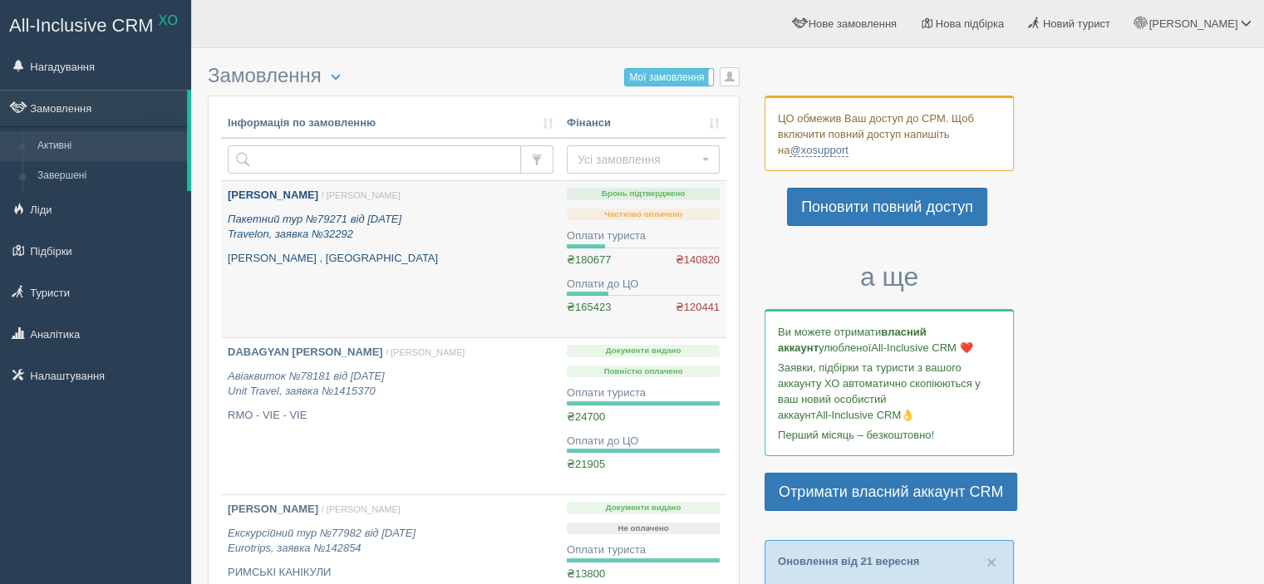
click at [349, 262] on p "[PERSON_NAME] , [GEOGRAPHIC_DATA]" at bounding box center [391, 259] width 326 height 16
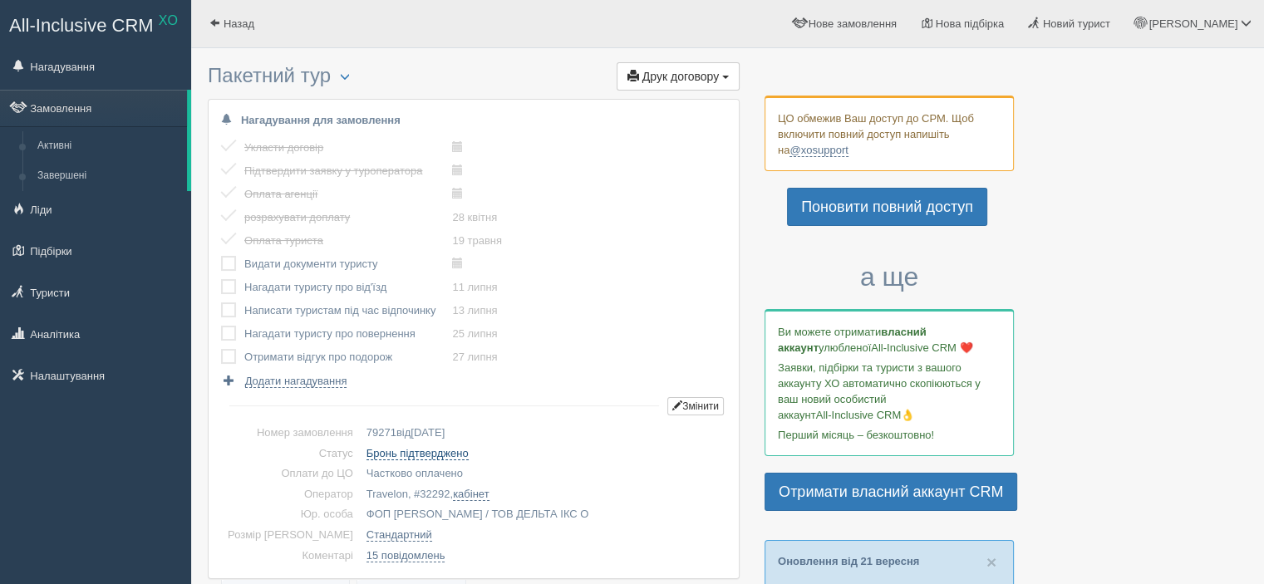
click at [408, 454] on link "Бронь підтверджено" at bounding box center [418, 453] width 102 height 13
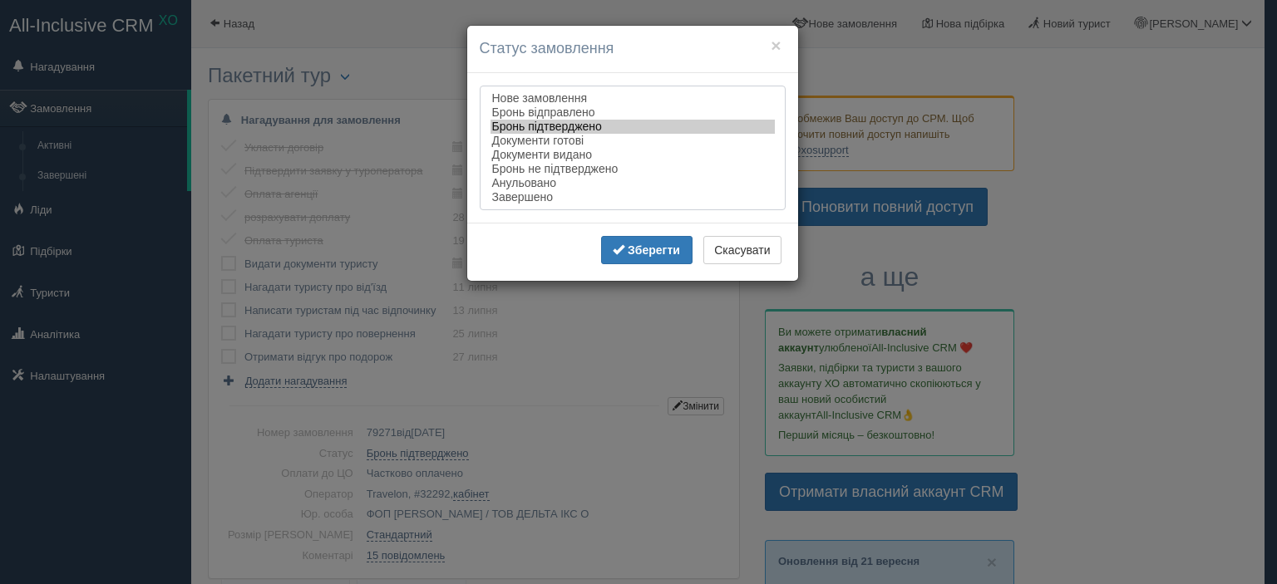
select select "completed"
click at [529, 204] on option "Завершено" at bounding box center [632, 197] width 284 height 14
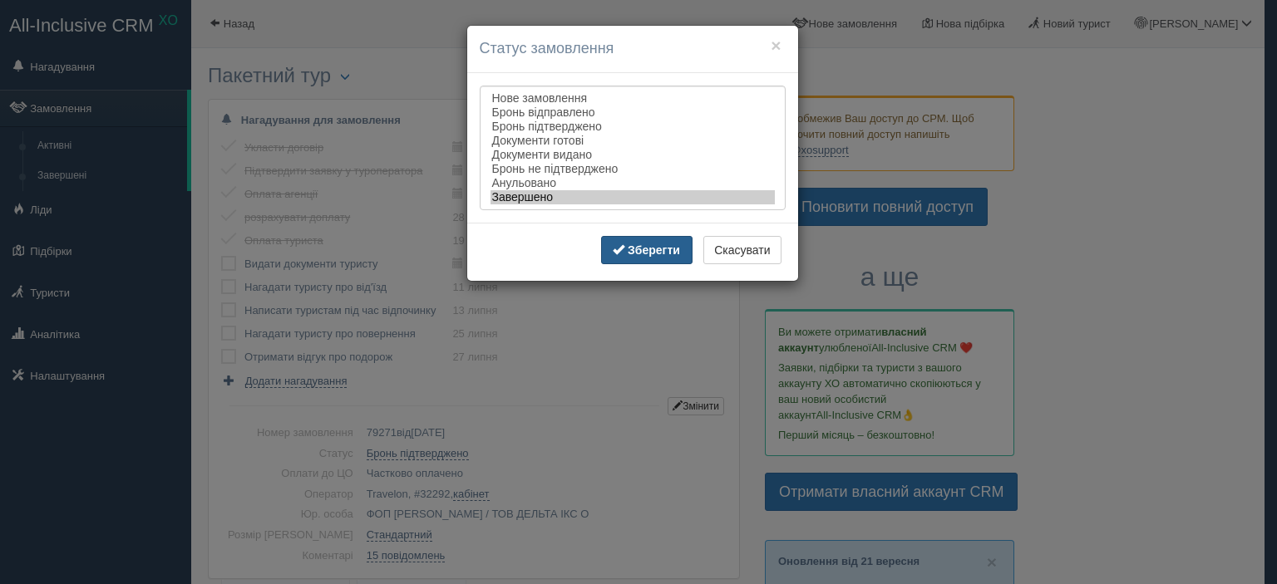
click at [642, 257] on b "Зберегти" at bounding box center [654, 250] width 52 height 13
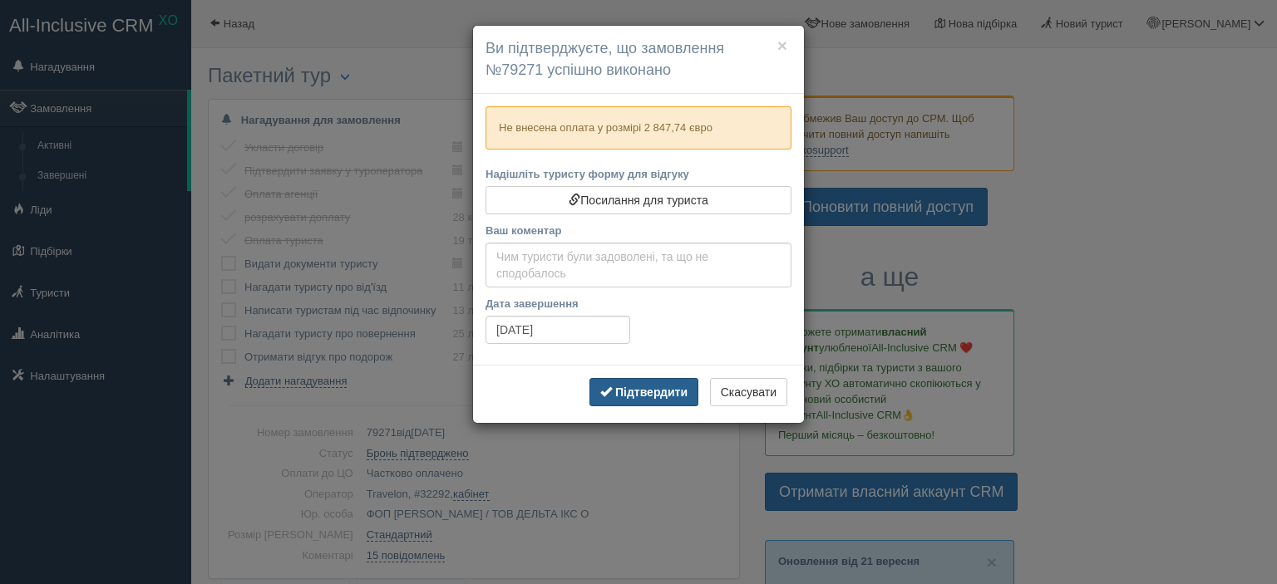
click at [661, 388] on b "Підтвердити" at bounding box center [651, 392] width 72 height 13
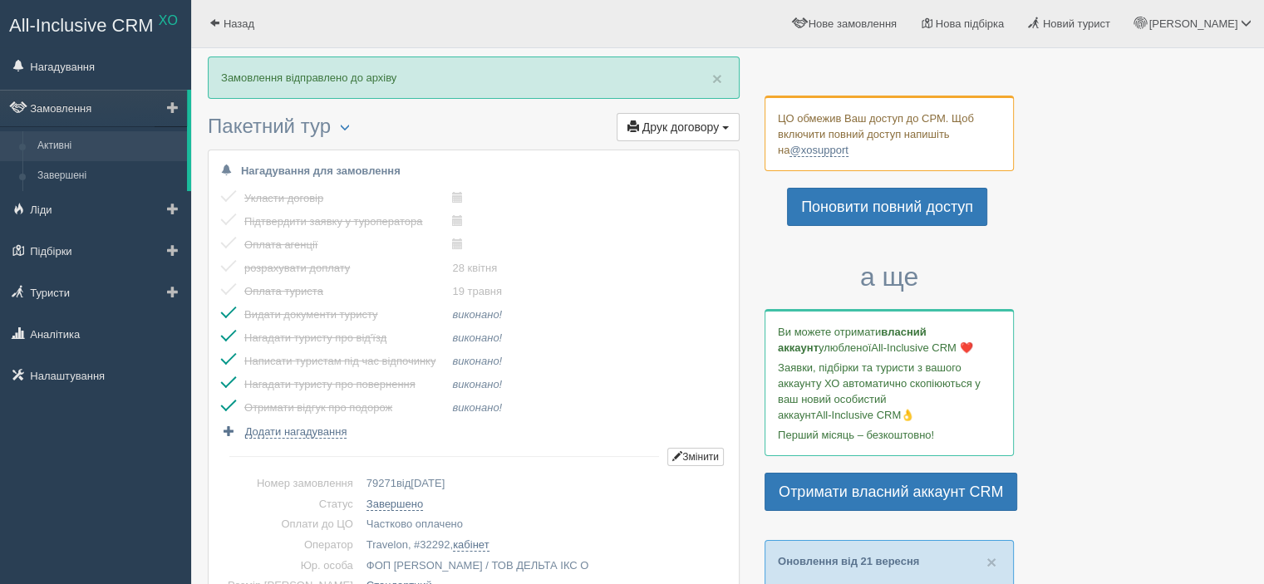
click at [64, 142] on link "Активні" at bounding box center [108, 146] width 157 height 30
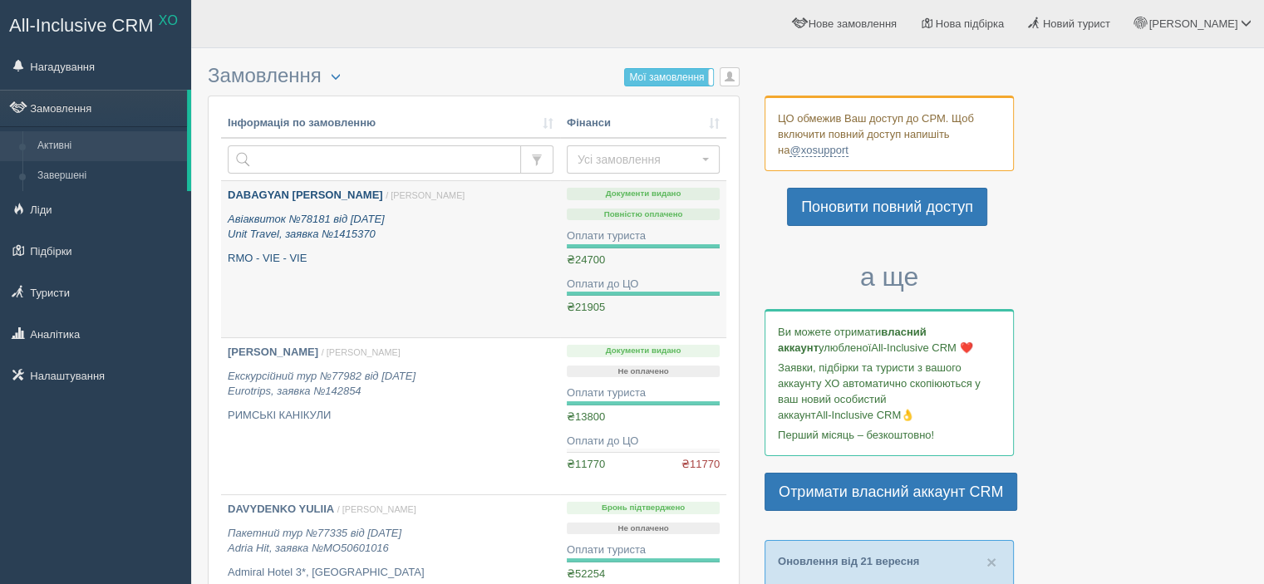
click at [436, 230] on p "Авіаквиток №78181 від 07.04.2025 Unit Travel, заявка №1415370" at bounding box center [391, 227] width 326 height 31
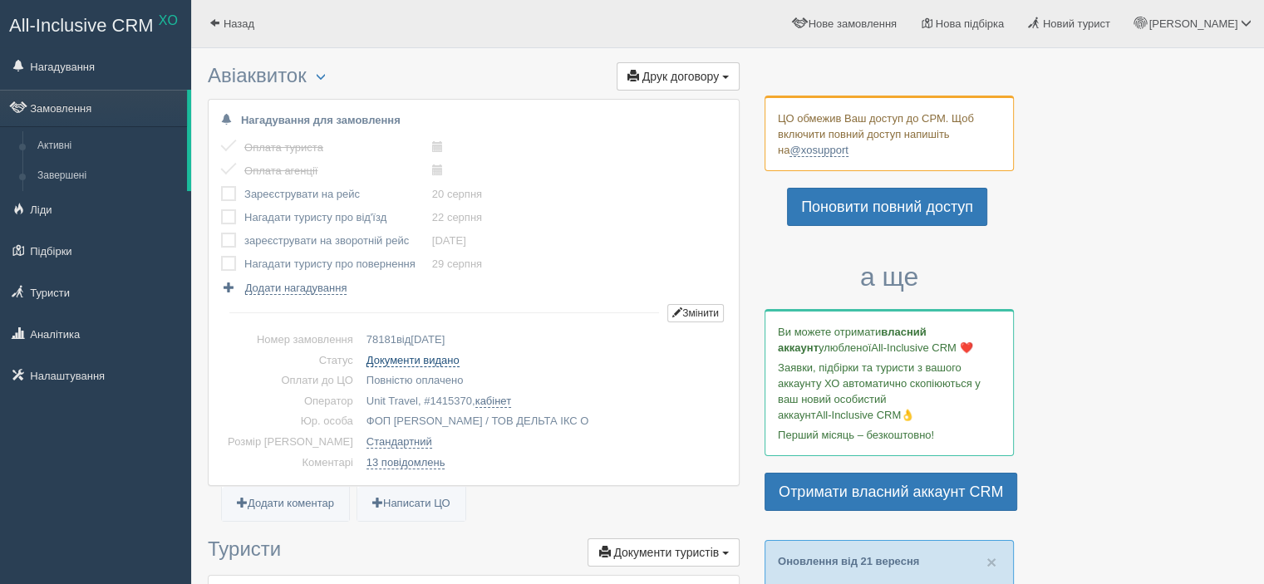
click at [410, 363] on link "Документи видано" at bounding box center [413, 360] width 93 height 13
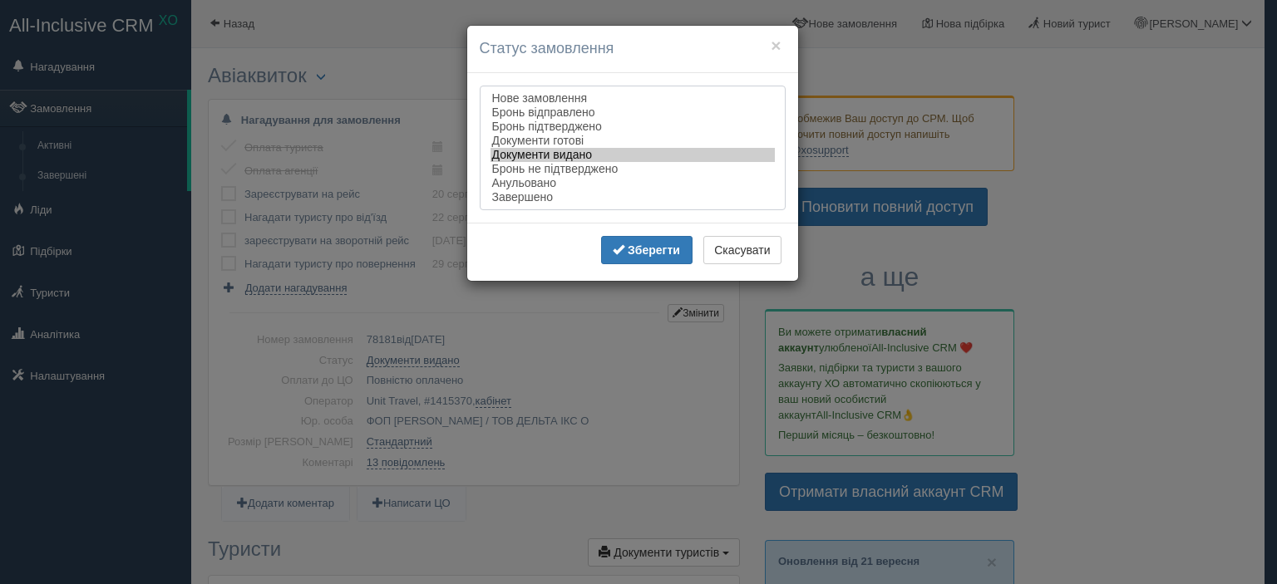
select select "completed"
click at [515, 199] on option "Завершено" at bounding box center [632, 197] width 284 height 14
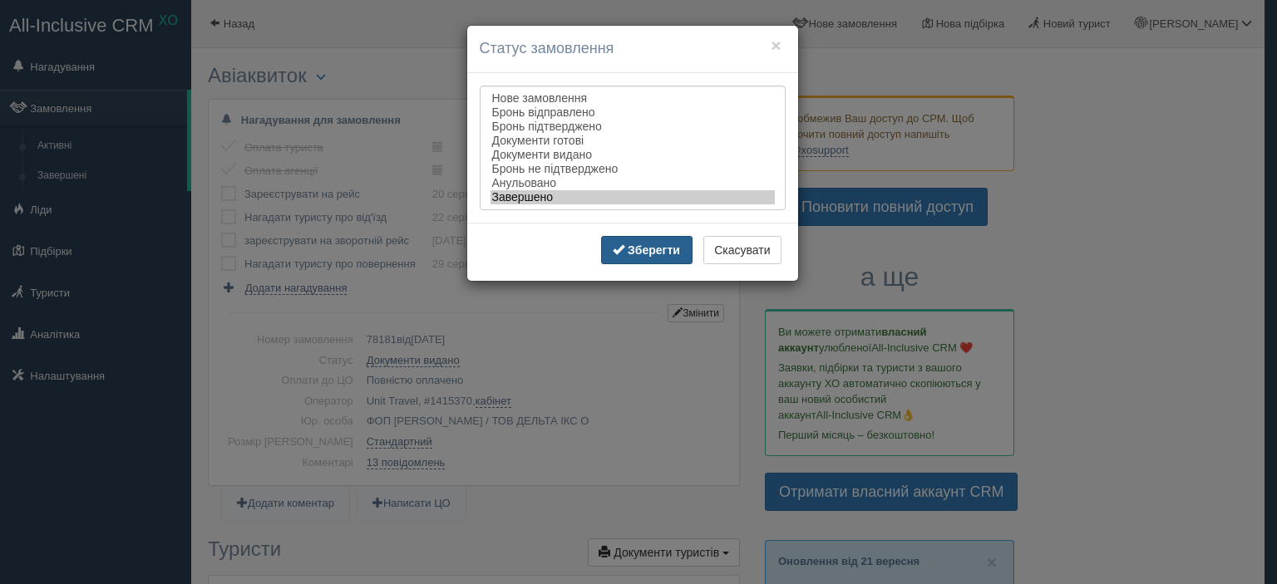
click at [628, 255] on b "Зберегти" at bounding box center [654, 250] width 52 height 13
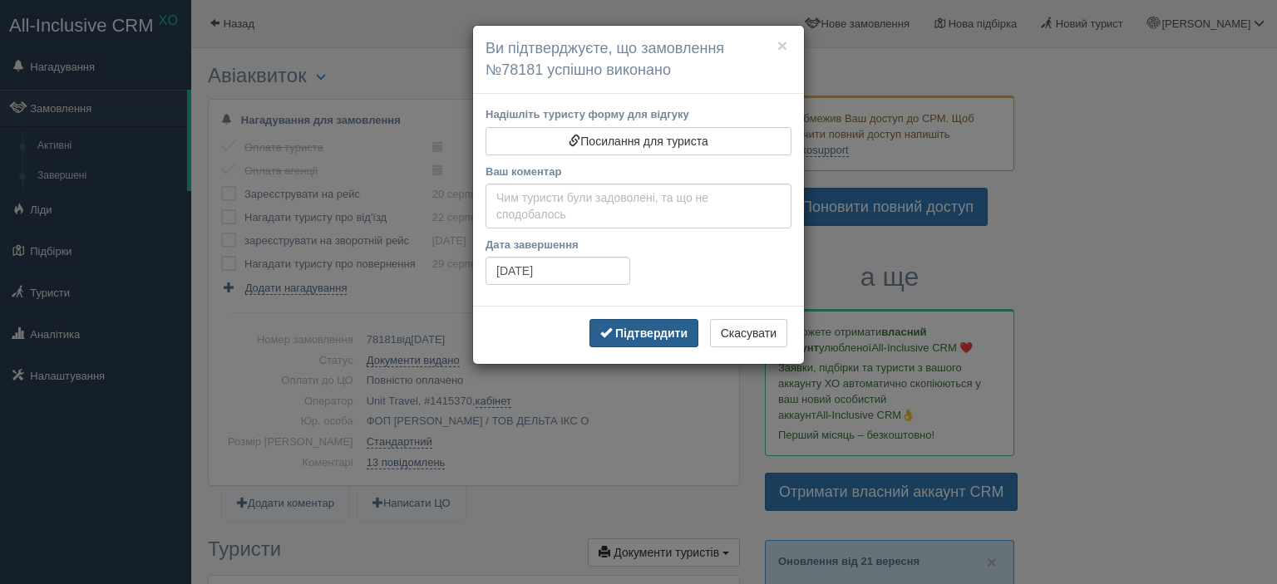
click at [648, 327] on b "Підтвердити" at bounding box center [651, 333] width 72 height 13
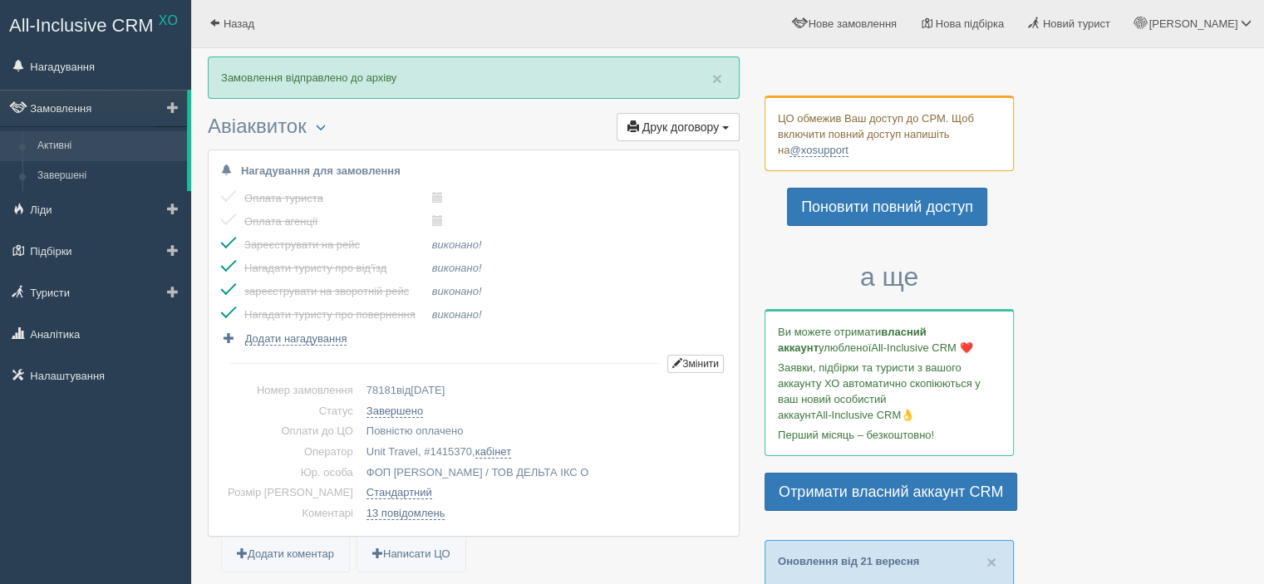
click at [65, 153] on link "Активні" at bounding box center [108, 146] width 157 height 30
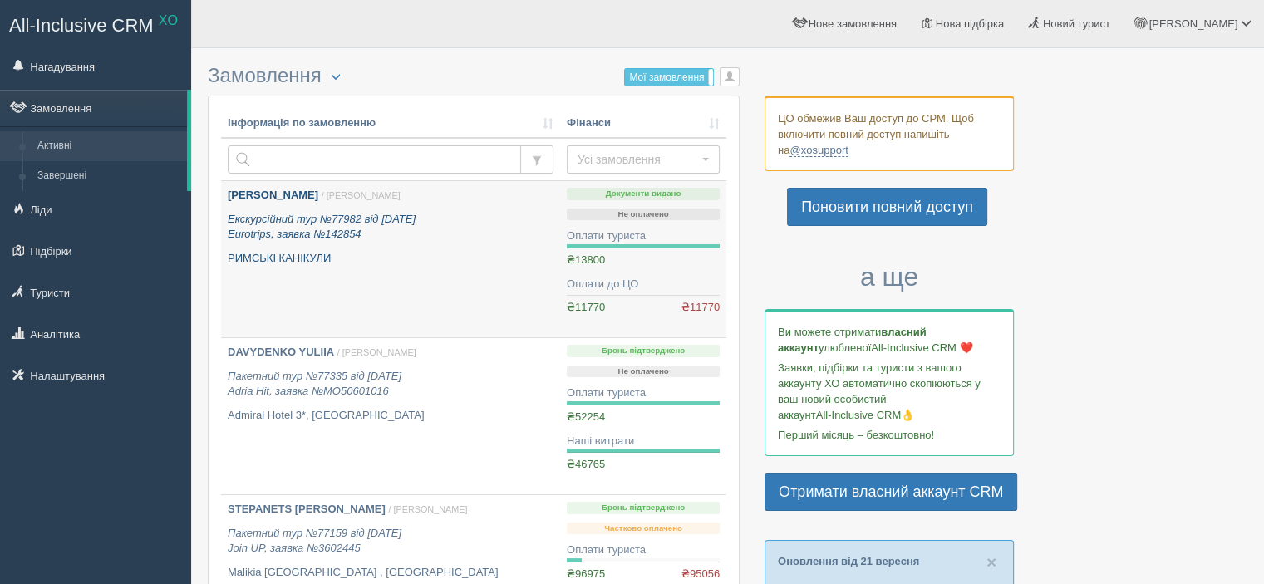
click at [288, 219] on icon "Екскурсійний тур №77982 від [DATE] Eurotrips, заявка №142854" at bounding box center [322, 227] width 188 height 28
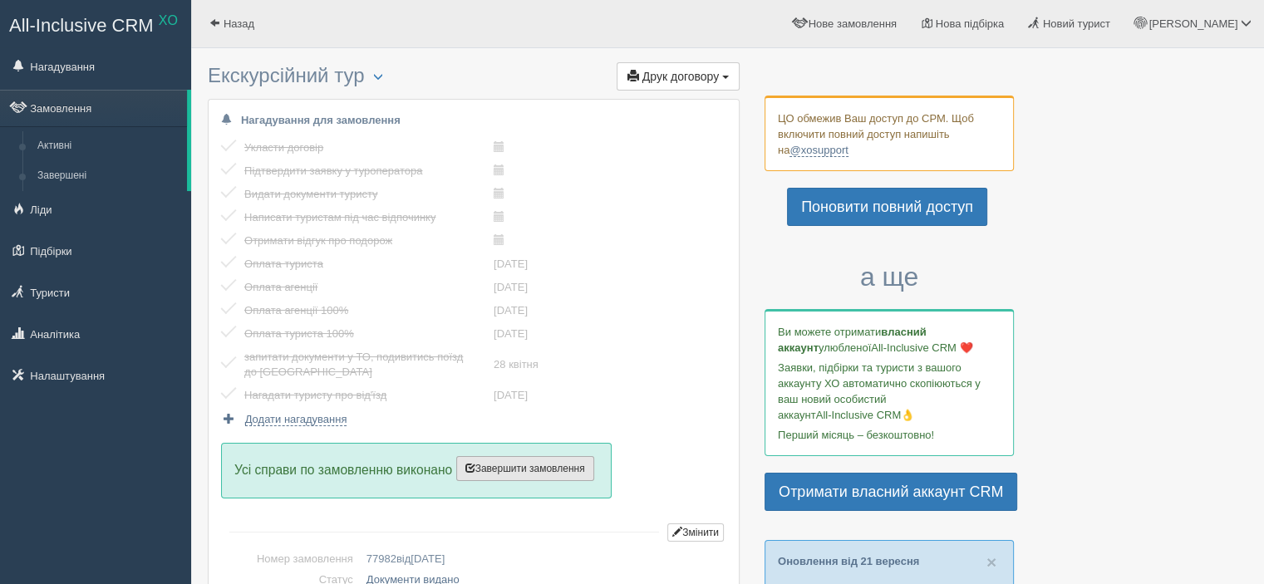
click at [522, 465] on span "Завершити замовлення" at bounding box center [525, 469] width 120 height 12
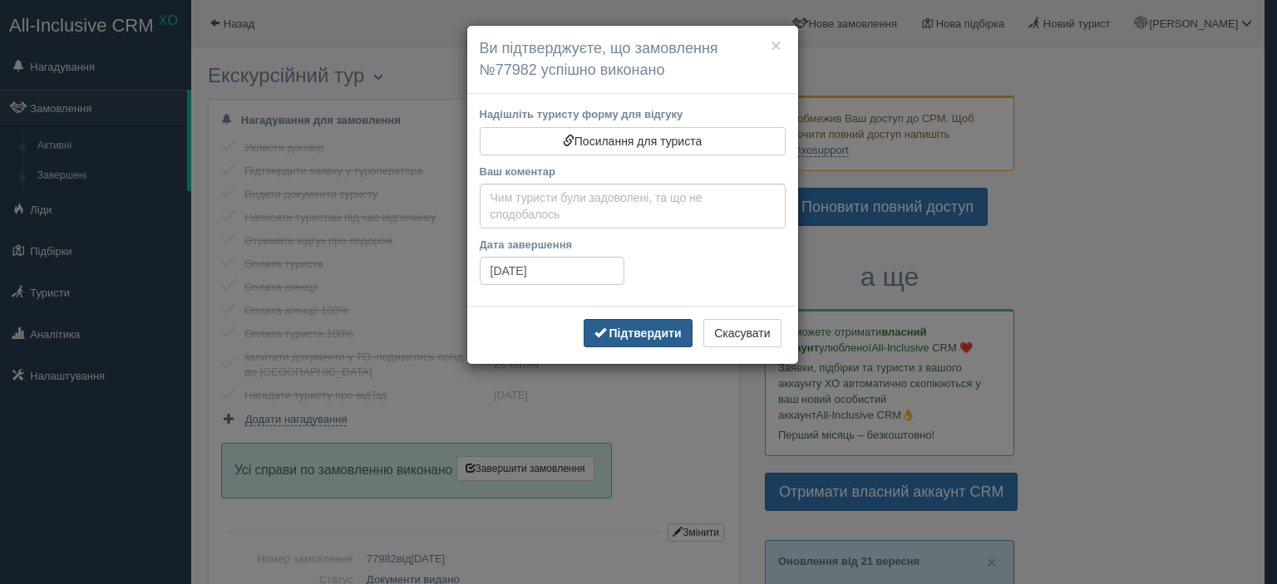
click at [630, 338] on button "Підтвердити" at bounding box center [638, 333] width 109 height 28
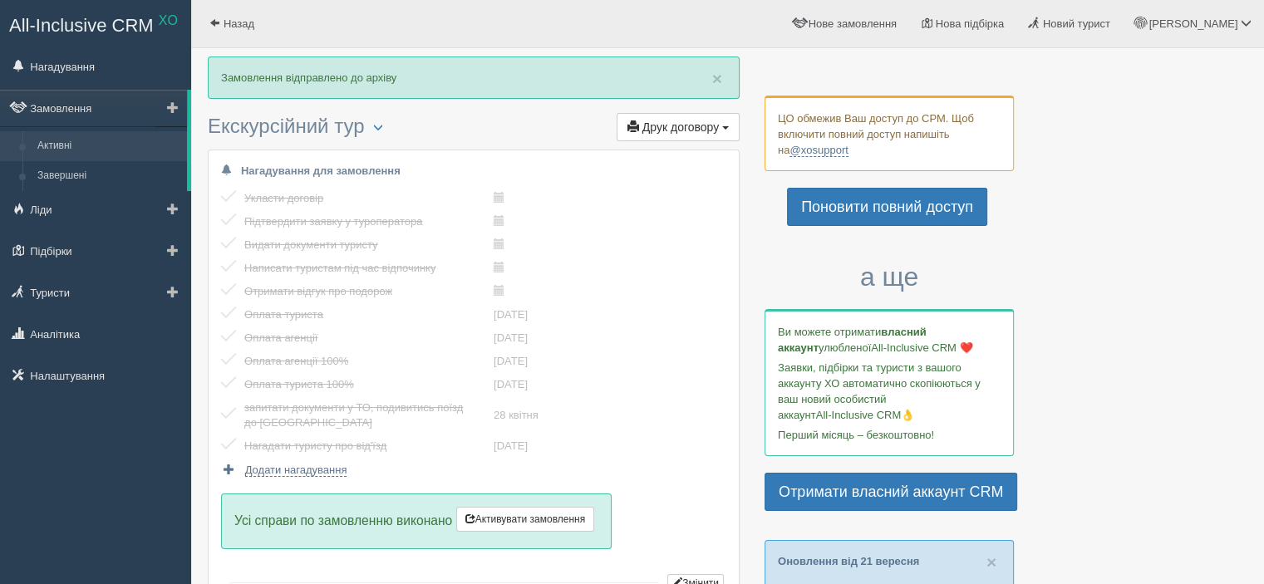
click at [60, 148] on link "Активні" at bounding box center [108, 146] width 157 height 30
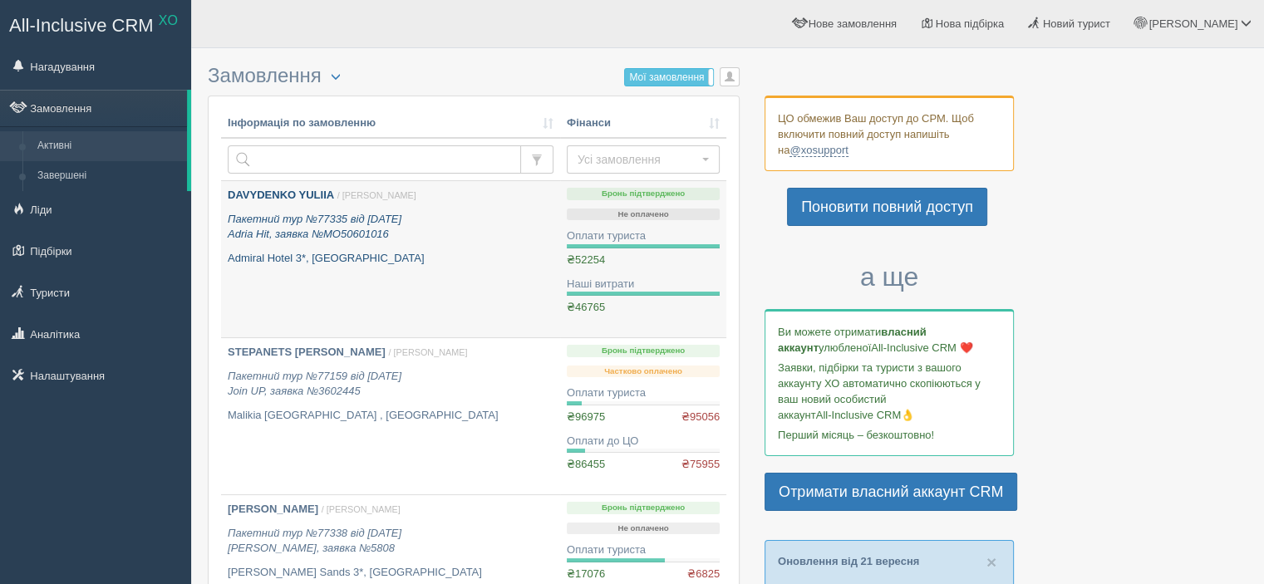
click at [445, 273] on link "DAVYDENKO YULIIA / Ірина З. Пакетний тур №77335 від 31.03.2025 Adria Hit, заявк…" at bounding box center [390, 259] width 339 height 156
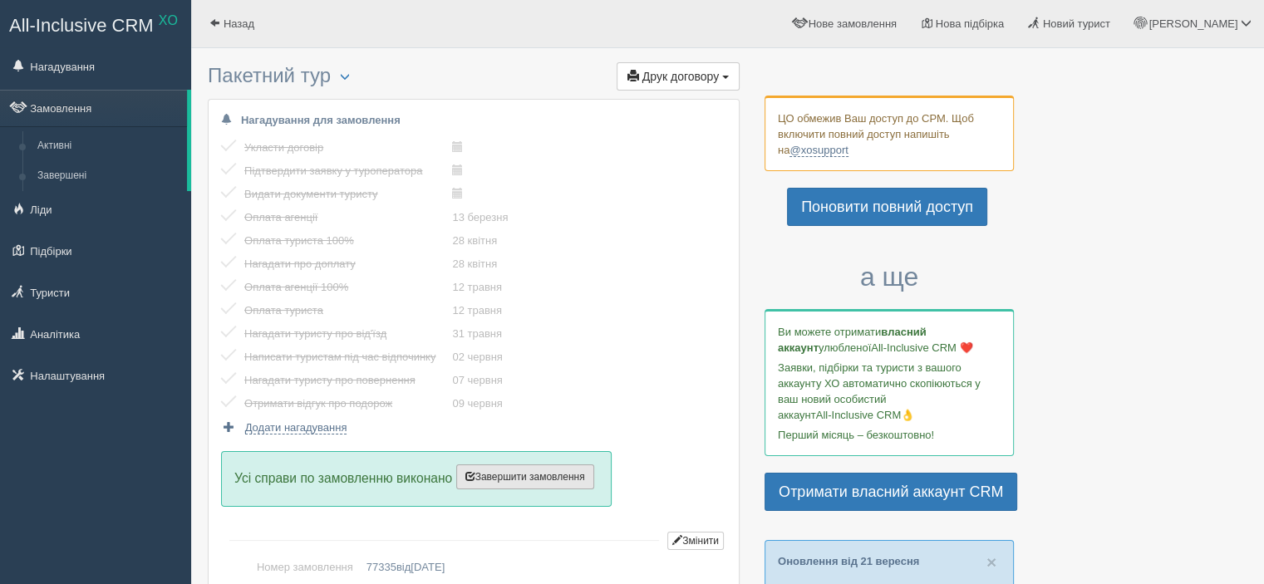
click at [539, 482] on button "Завершити замовлення Активувати замовлення" at bounding box center [525, 477] width 138 height 25
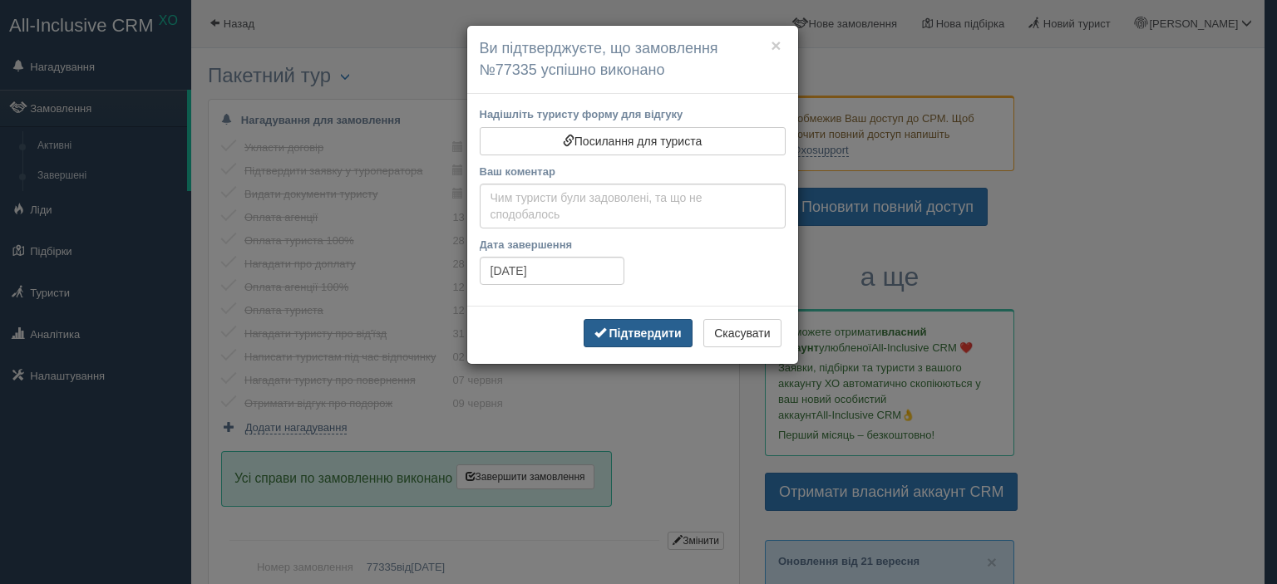
click at [632, 341] on button "Підтвердити" at bounding box center [638, 333] width 109 height 28
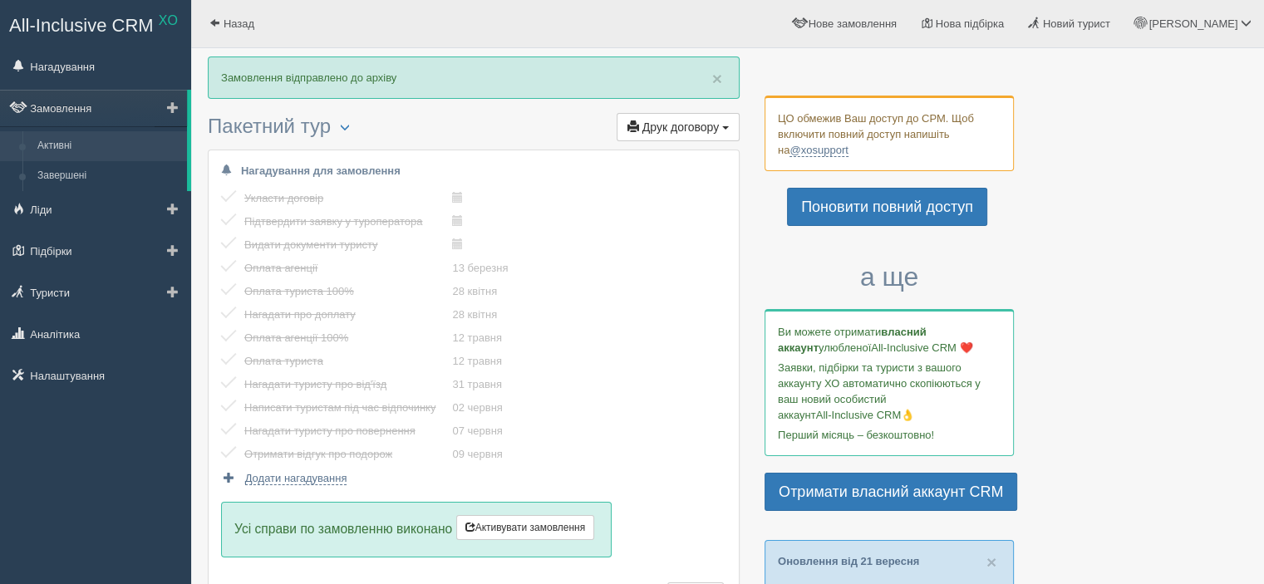
click at [63, 144] on link "Активні" at bounding box center [108, 146] width 157 height 30
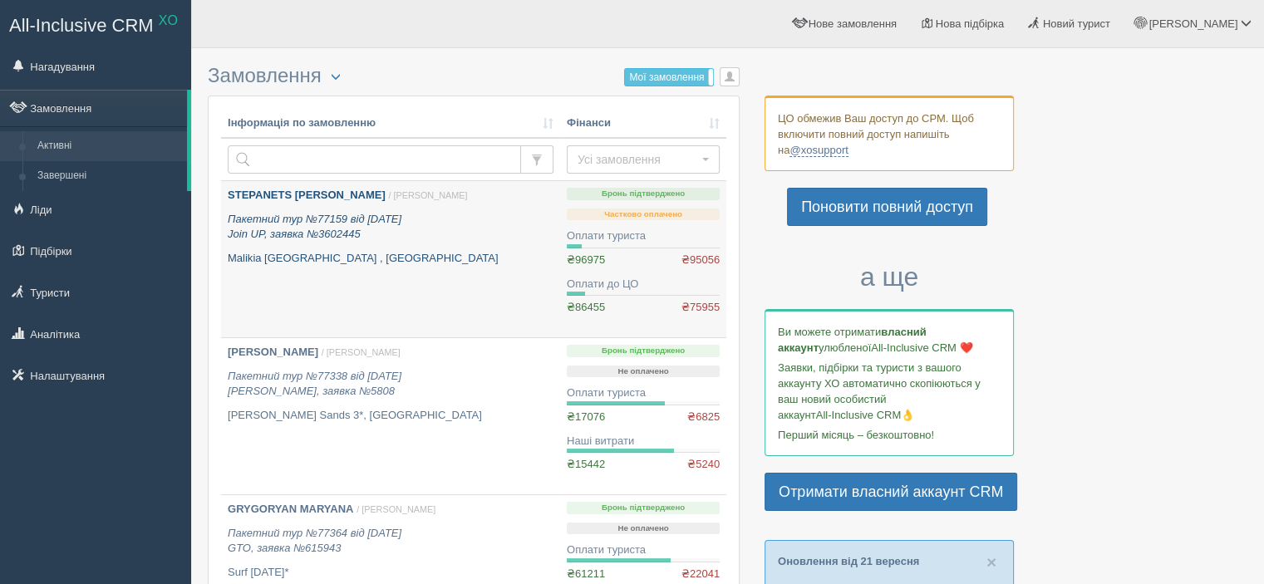
click at [394, 268] on link "STEPANETS [PERSON_NAME] / [PERSON_NAME] Пакетний тур №77159 від [DATE] Join UP,…" at bounding box center [390, 259] width 339 height 156
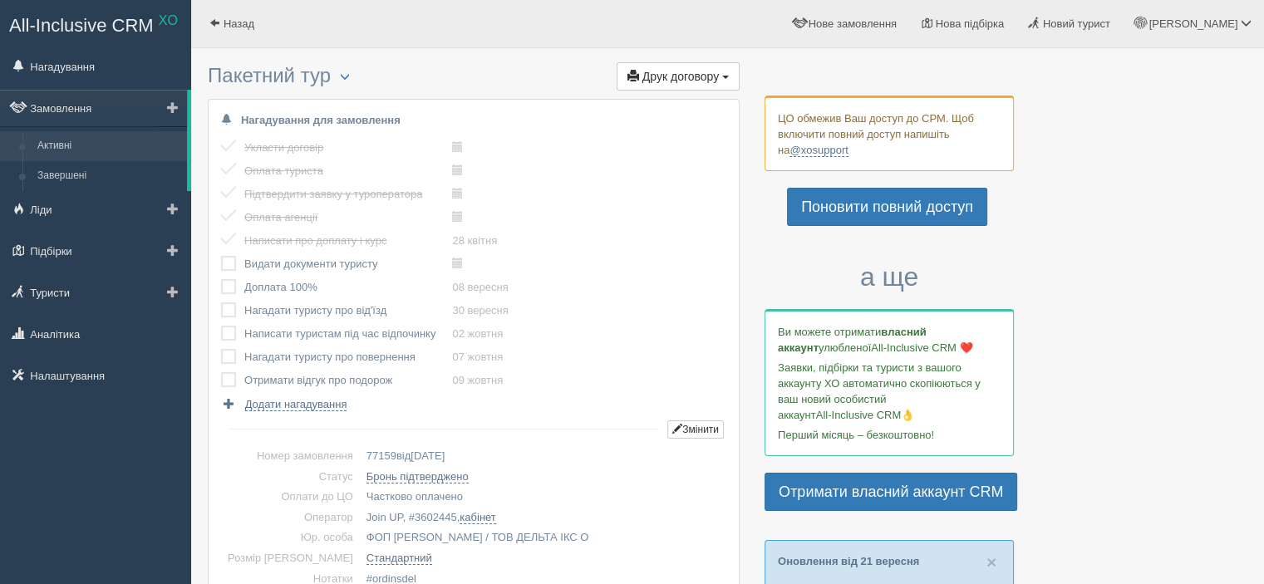
click at [79, 145] on link "Активні" at bounding box center [108, 146] width 157 height 30
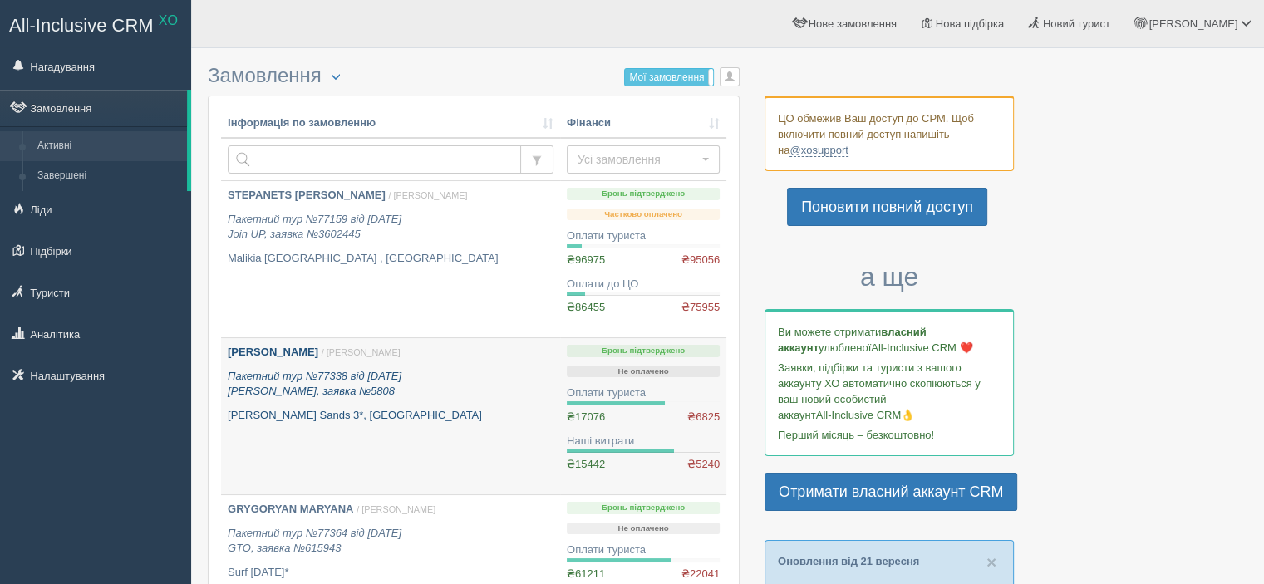
click at [372, 399] on div "[PERSON_NAME] / [PERSON_NAME] Пакетний тур №77338 від [DATE] Янтур, заявка №580…" at bounding box center [391, 384] width 326 height 78
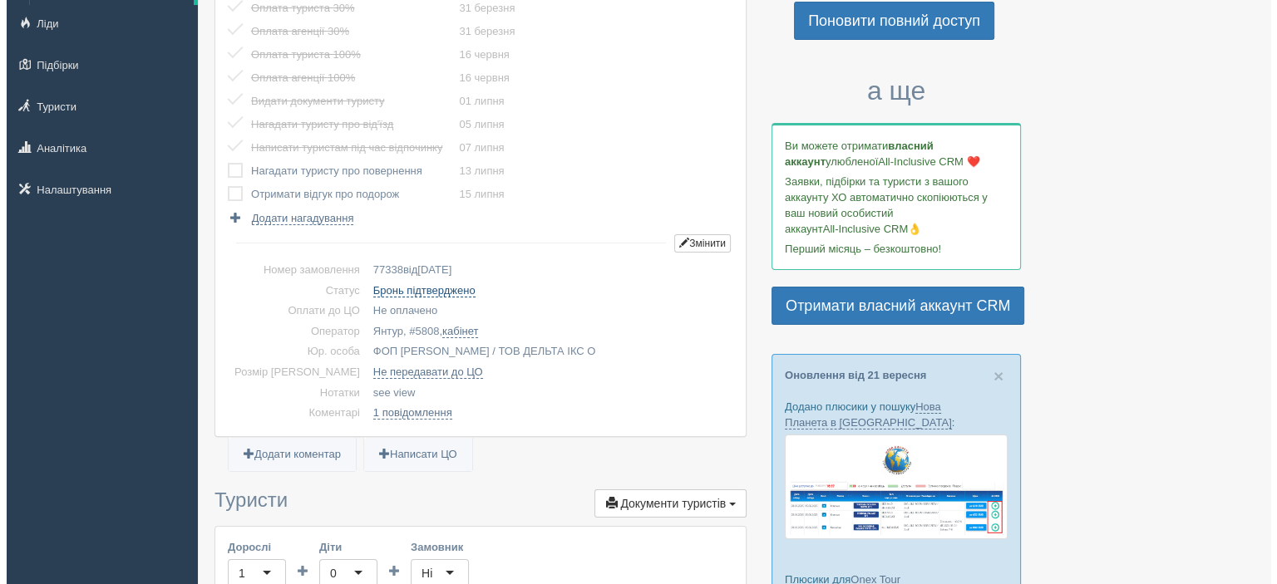
scroll to position [187, 0]
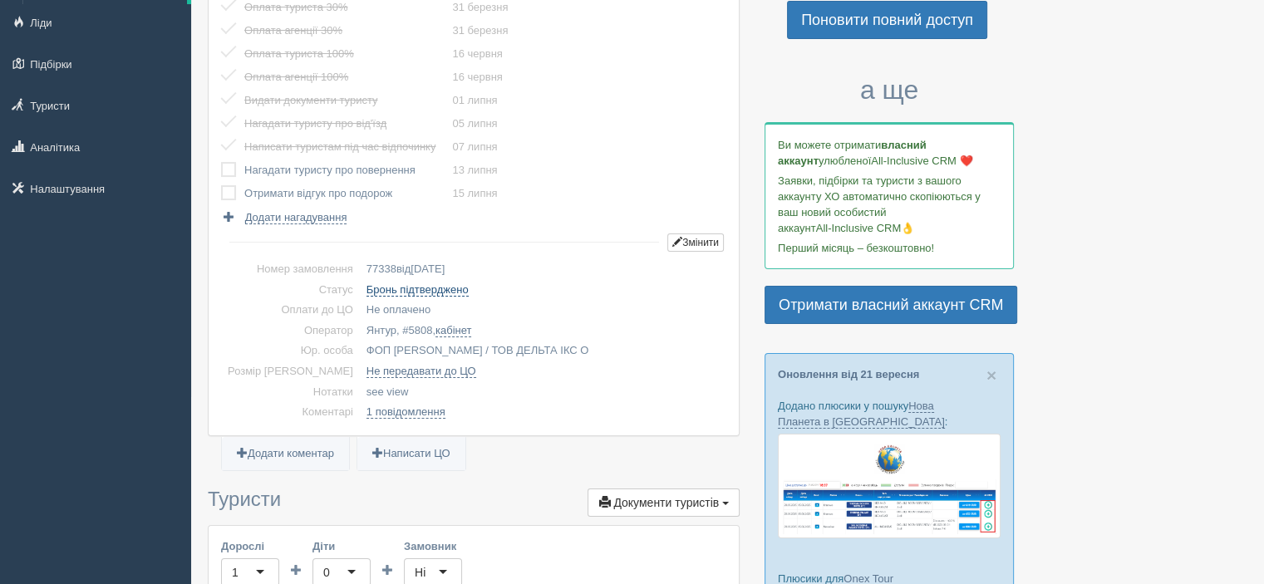
click at [402, 287] on link "Бронь підтверджено" at bounding box center [418, 289] width 102 height 13
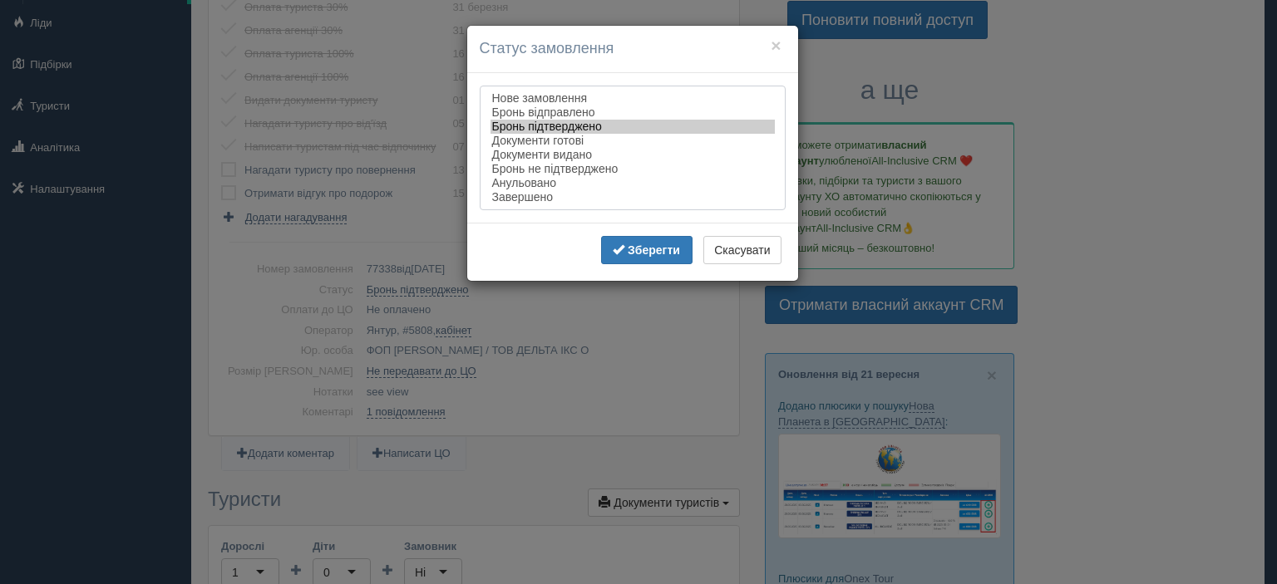
select select "cancelled"
click at [524, 184] on option "Анульовано" at bounding box center [632, 183] width 284 height 14
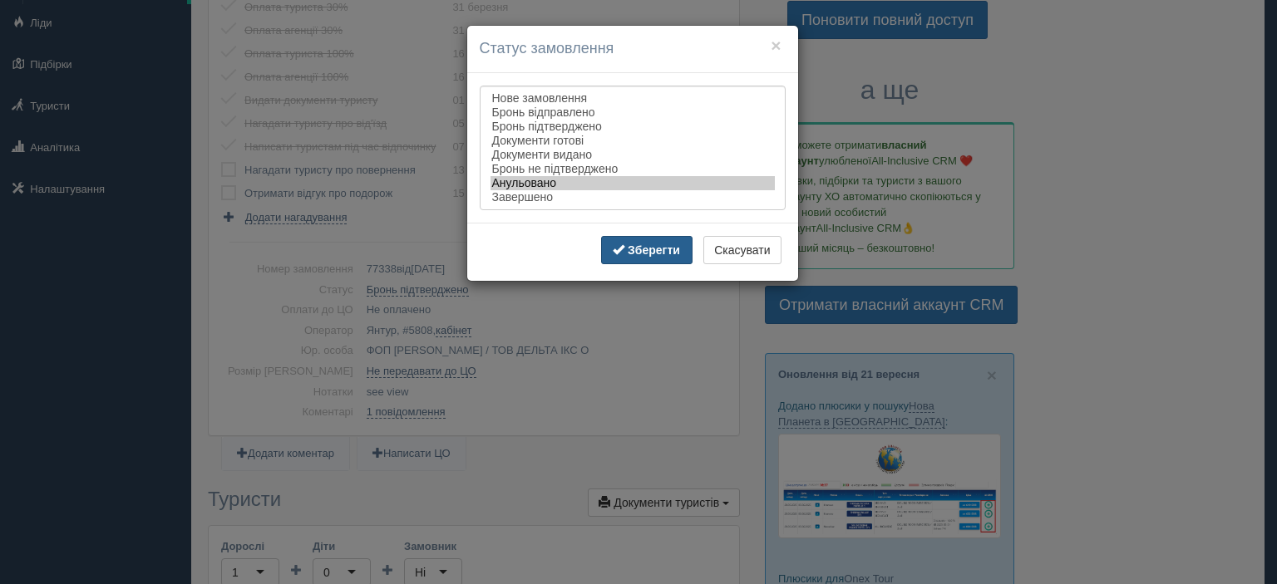
click at [643, 244] on button "Зберегти" at bounding box center [646, 250] width 91 height 28
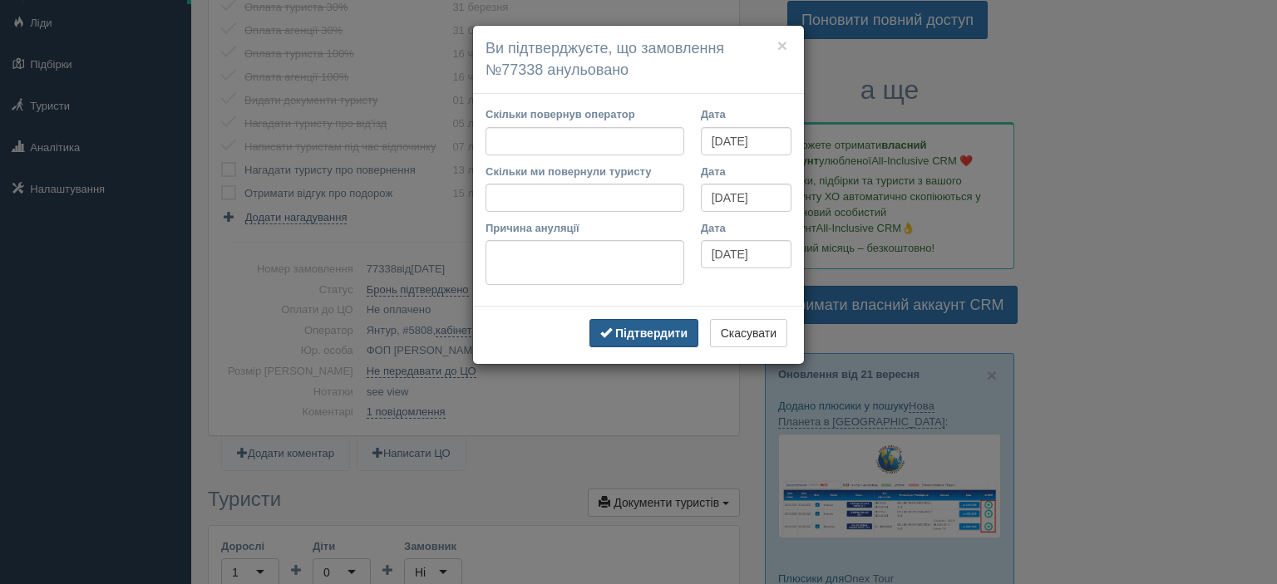
click at [659, 332] on b "Підтвердити" at bounding box center [651, 333] width 72 height 13
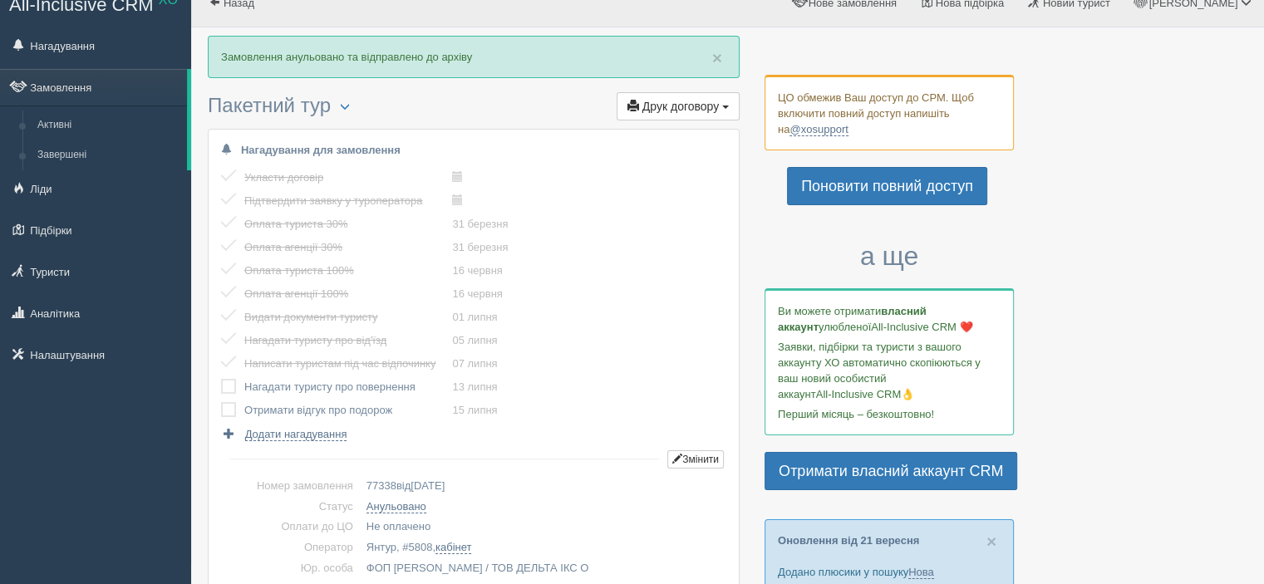
scroll to position [0, 0]
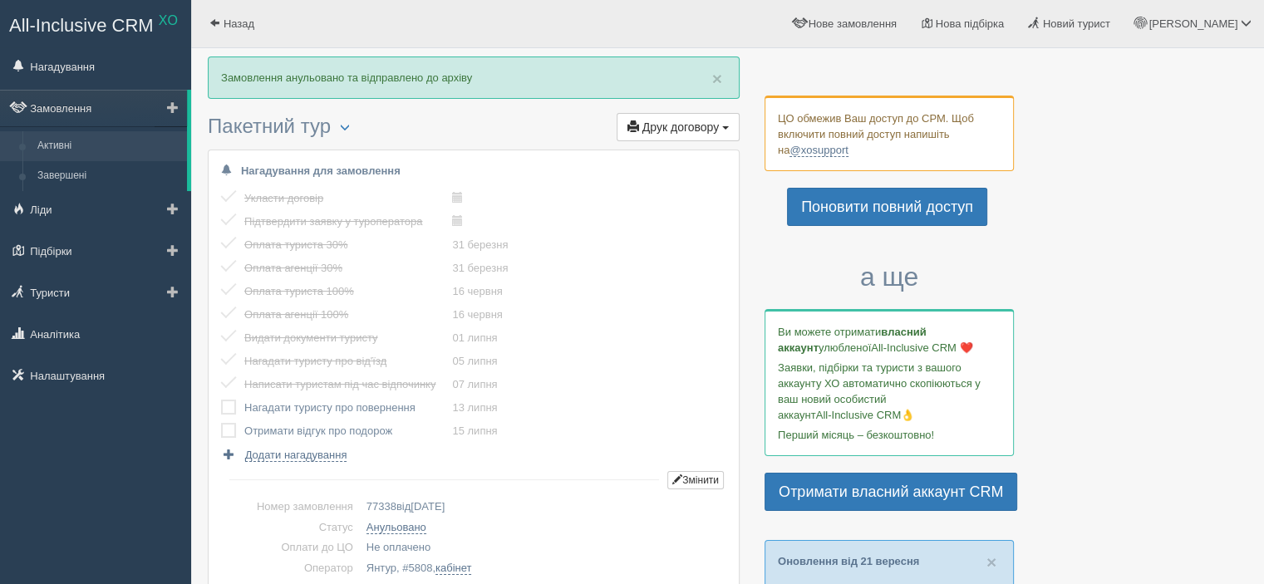
click at [84, 140] on link "Активні" at bounding box center [108, 146] width 157 height 30
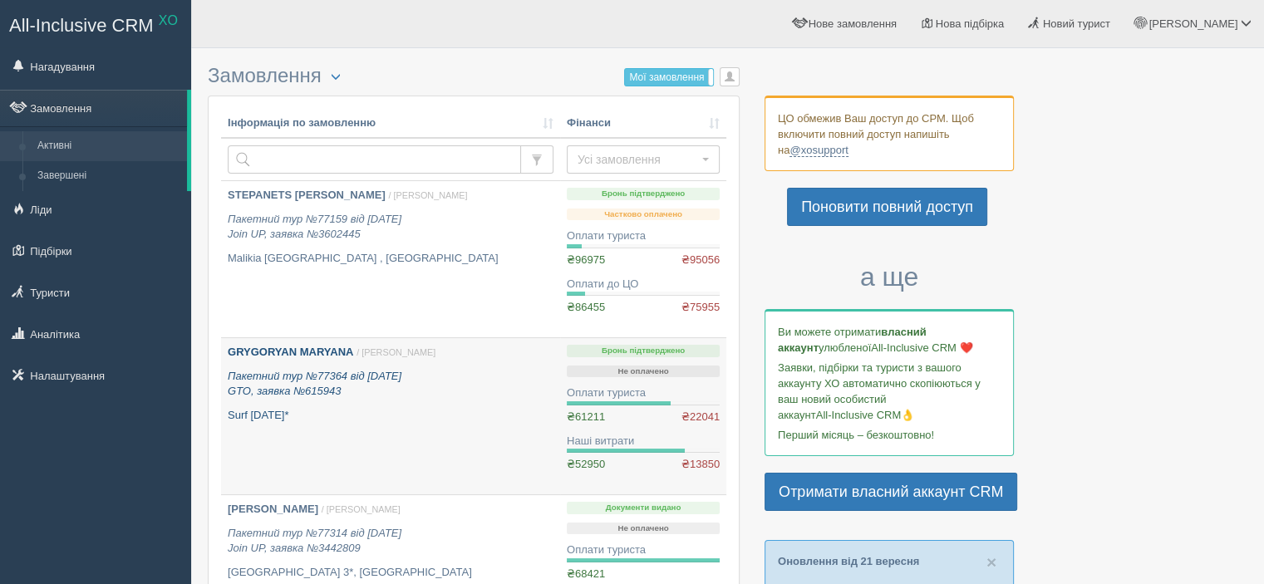
click at [400, 373] on icon "Пакетний тур №77364 від [DATE] GTO, заявка №615943" at bounding box center [315, 384] width 174 height 28
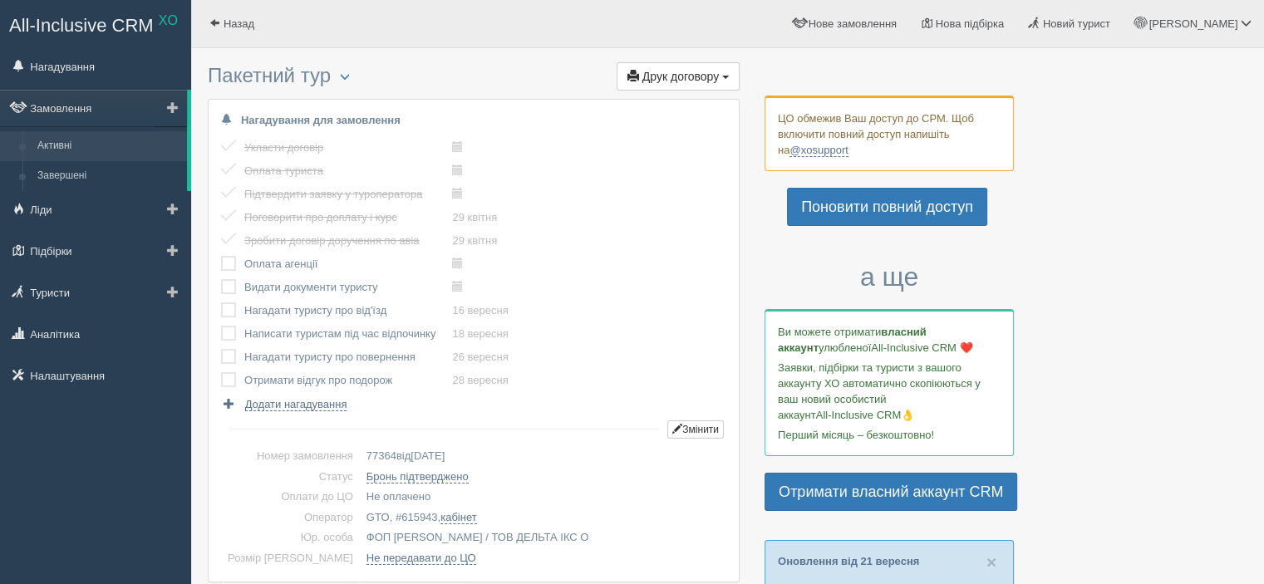
click at [83, 145] on link "Активні" at bounding box center [108, 146] width 157 height 30
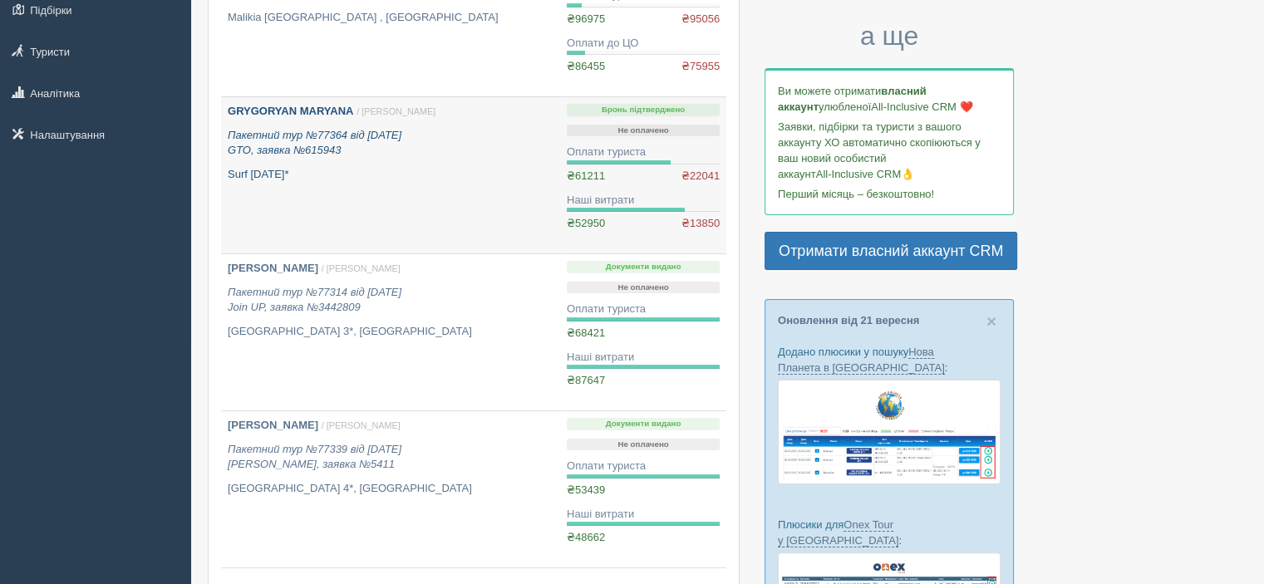
scroll to position [259, 0]
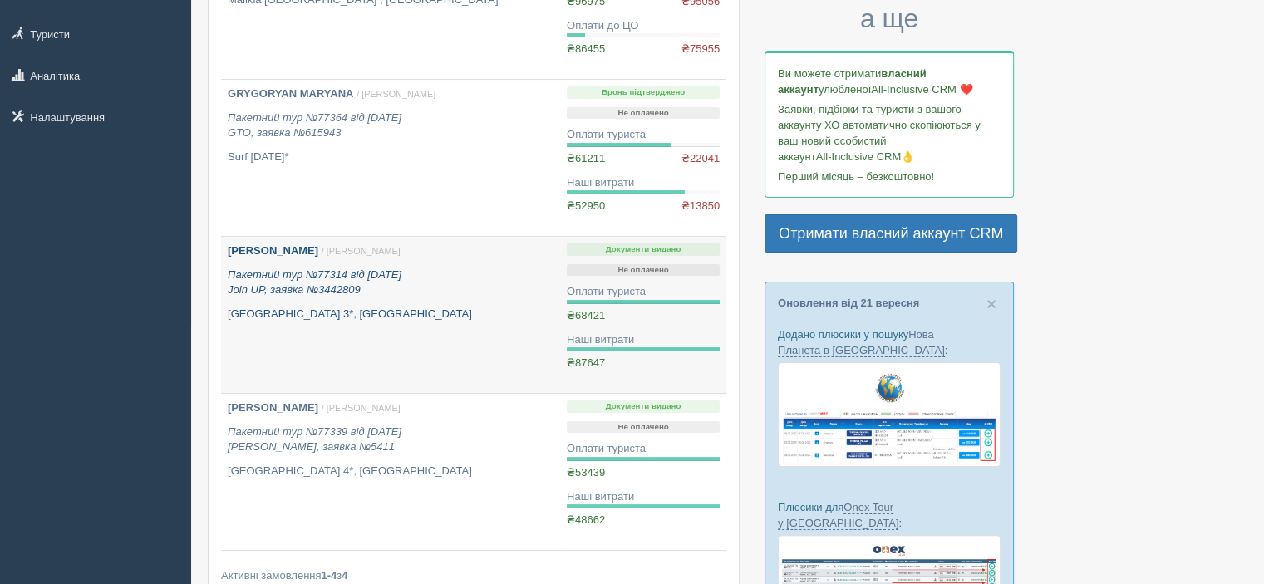
click at [333, 324] on link "Гоголєва Наталя Вікторівна / Ірина З. Пакетний тур №77314 від 07.11.2024 Join U…" at bounding box center [390, 315] width 339 height 156
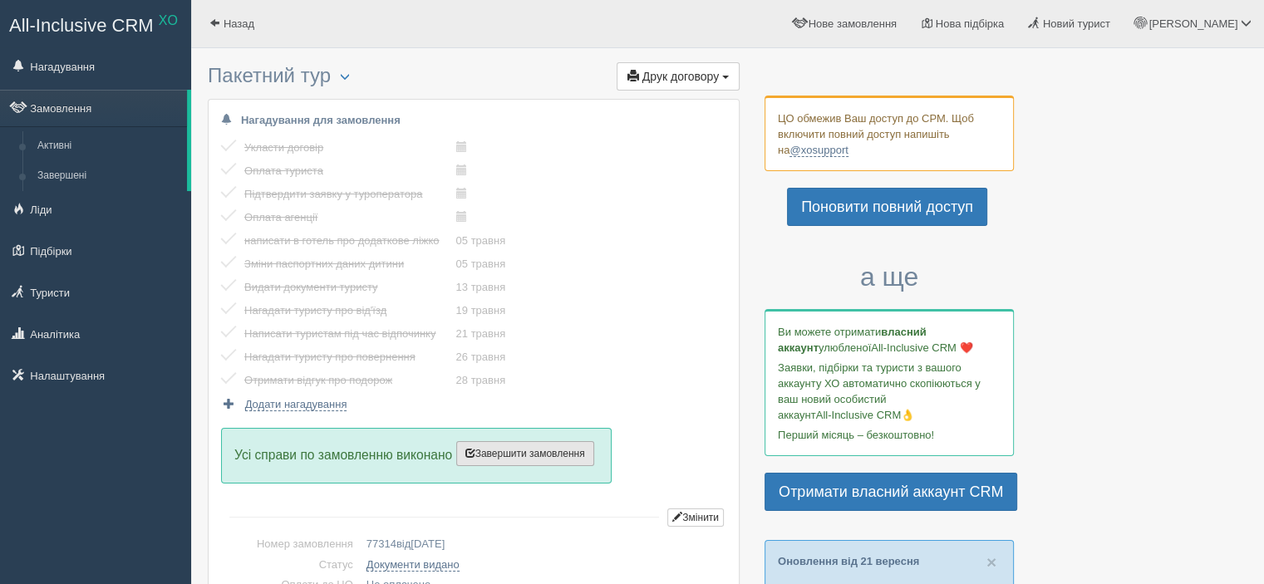
click at [591, 458] on button "Завершити замовлення Активувати замовлення" at bounding box center [525, 453] width 138 height 25
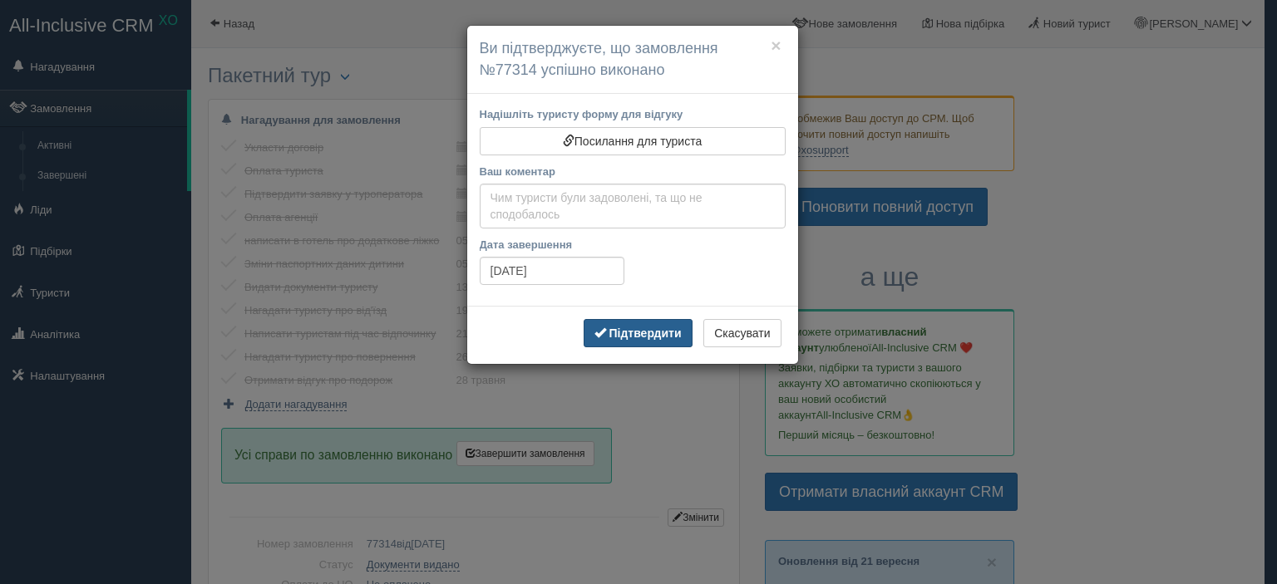
click at [646, 327] on b "Підтвердити" at bounding box center [644, 333] width 72 height 13
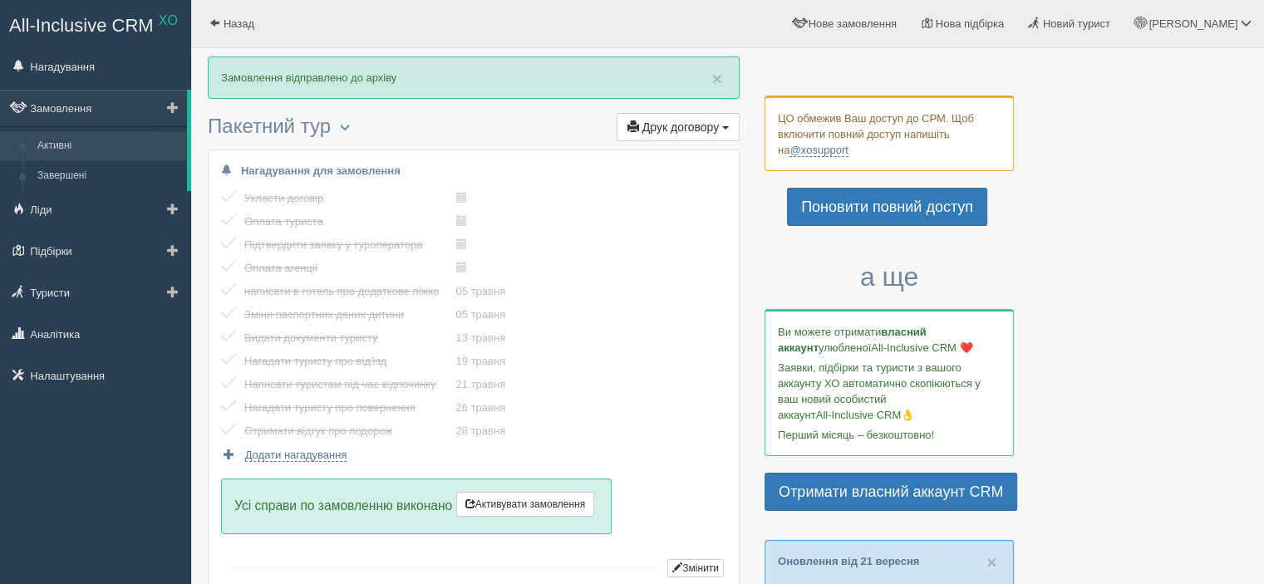
click at [85, 145] on link "Активні" at bounding box center [108, 146] width 157 height 30
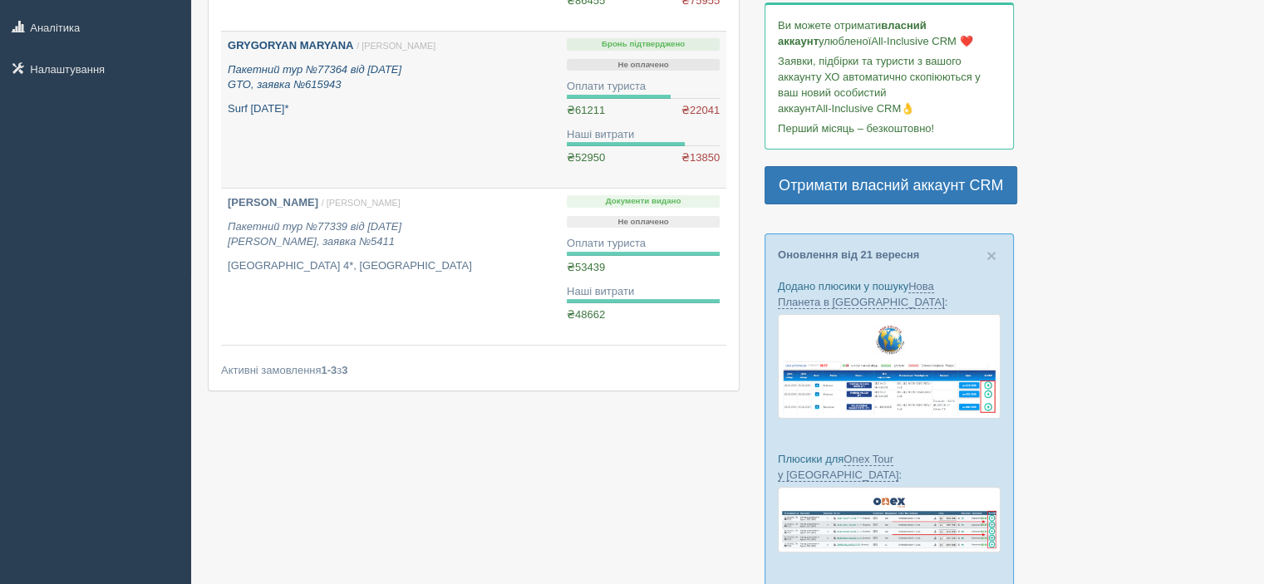
scroll to position [362, 0]
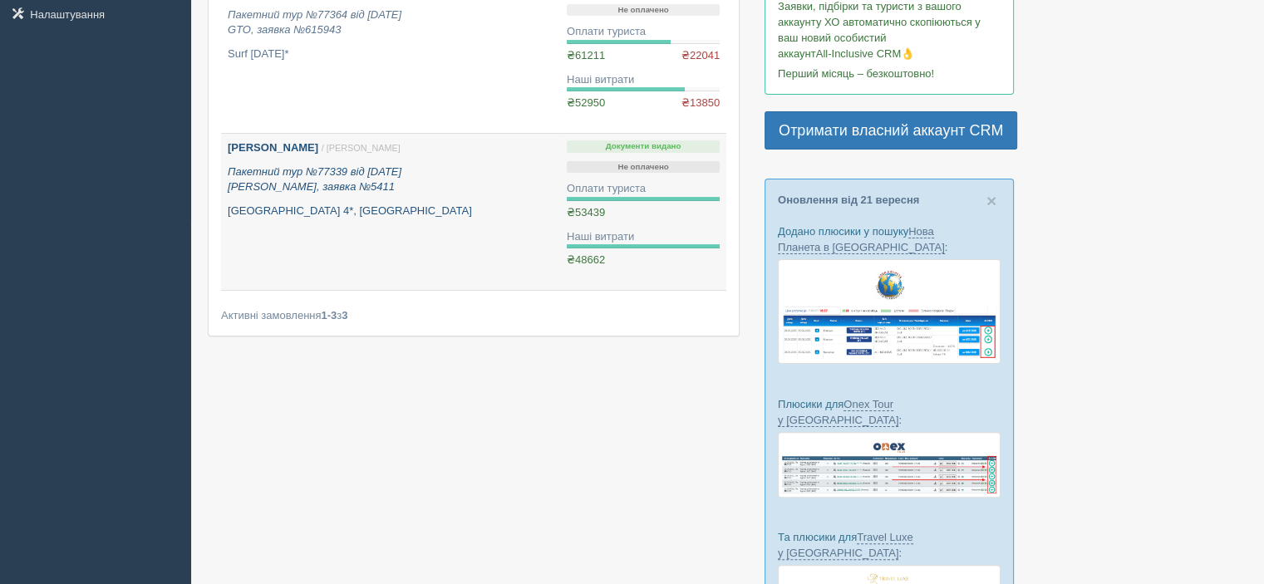
click at [389, 172] on icon "Пакетний тур №77339 від [DATE] Янтур, заявка №5411" at bounding box center [315, 179] width 174 height 28
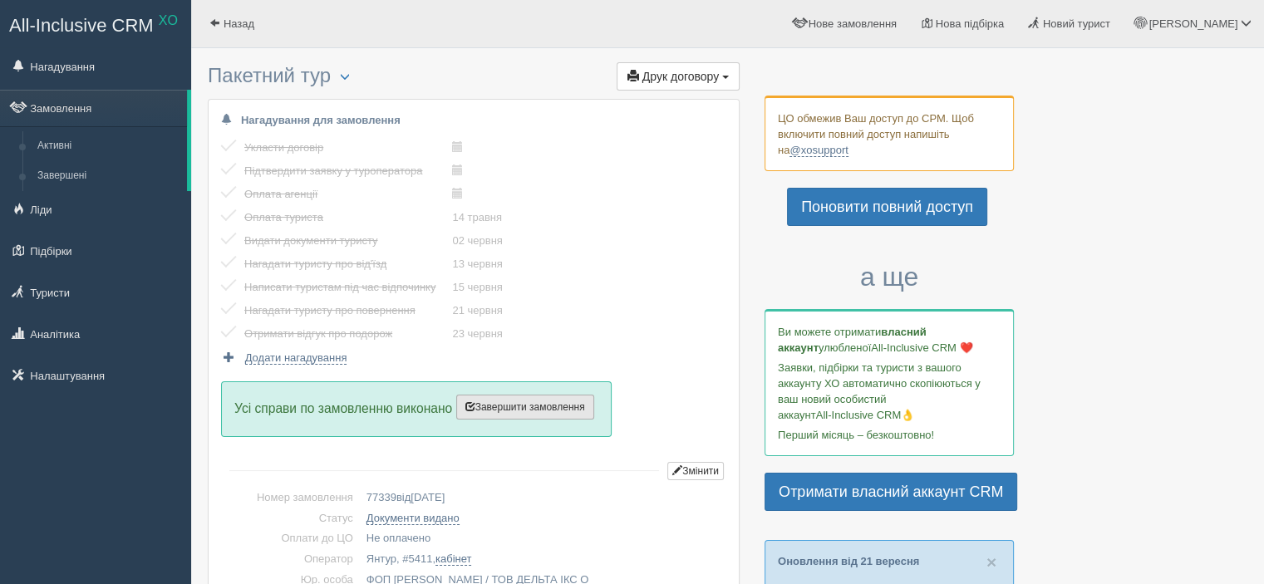
click at [524, 405] on span "Завершити замовлення" at bounding box center [525, 407] width 120 height 12
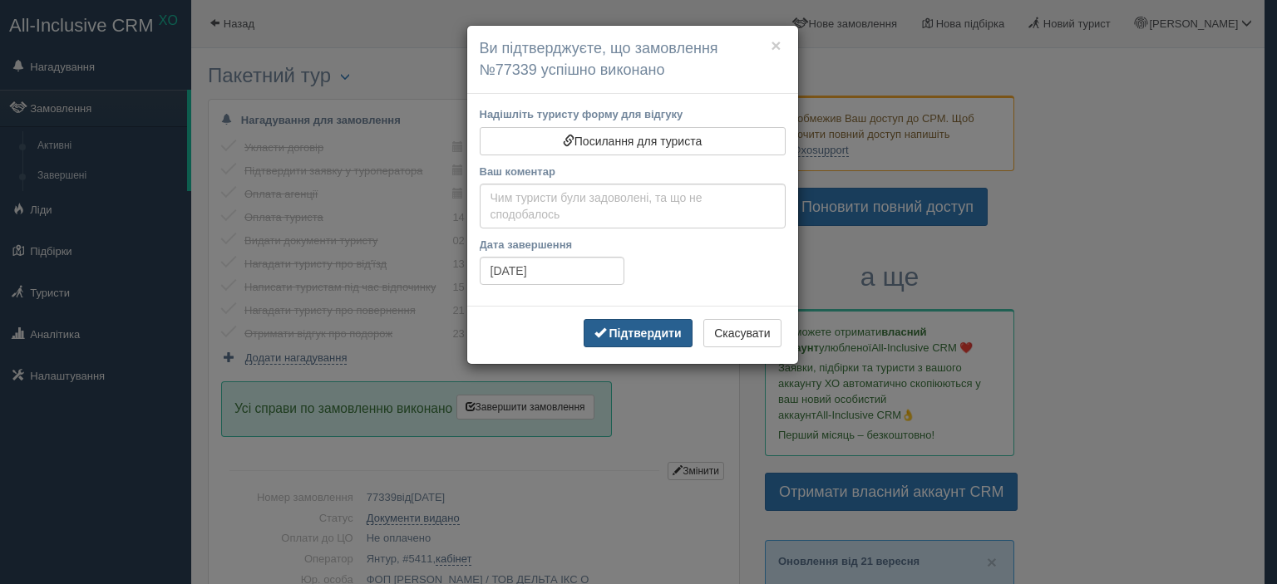
click at [628, 333] on b "Підтвердити" at bounding box center [644, 333] width 72 height 13
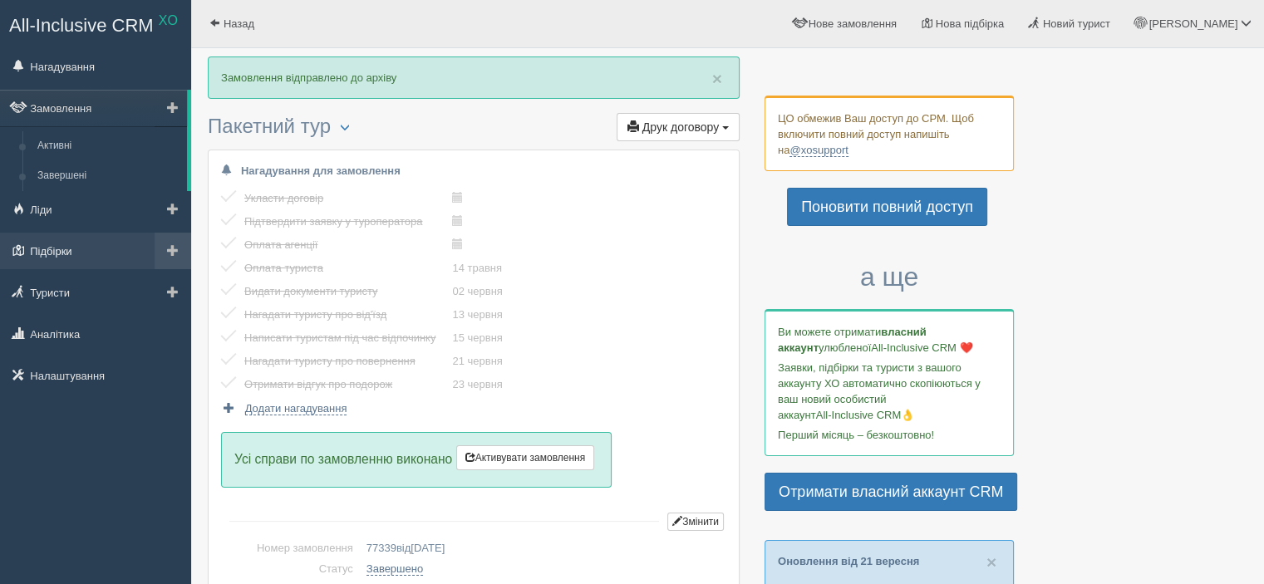
click at [50, 265] on link "Підбірки" at bounding box center [95, 251] width 191 height 37
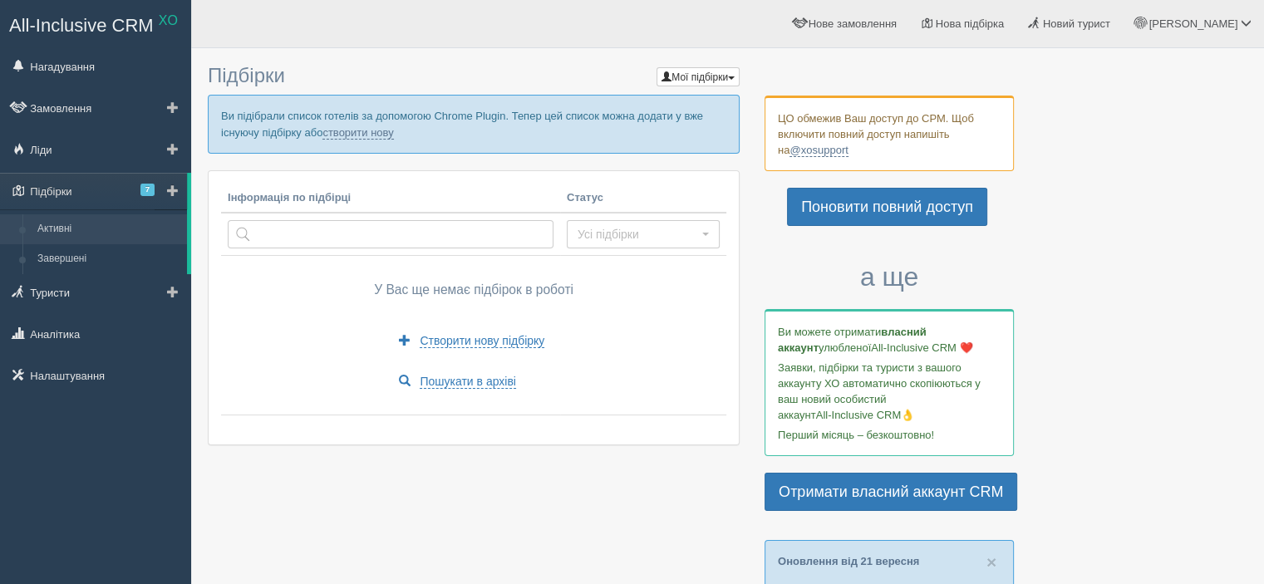
click at [57, 236] on link "Активні" at bounding box center [108, 229] width 157 height 30
click at [62, 256] on link "Завершені" at bounding box center [108, 259] width 157 height 30
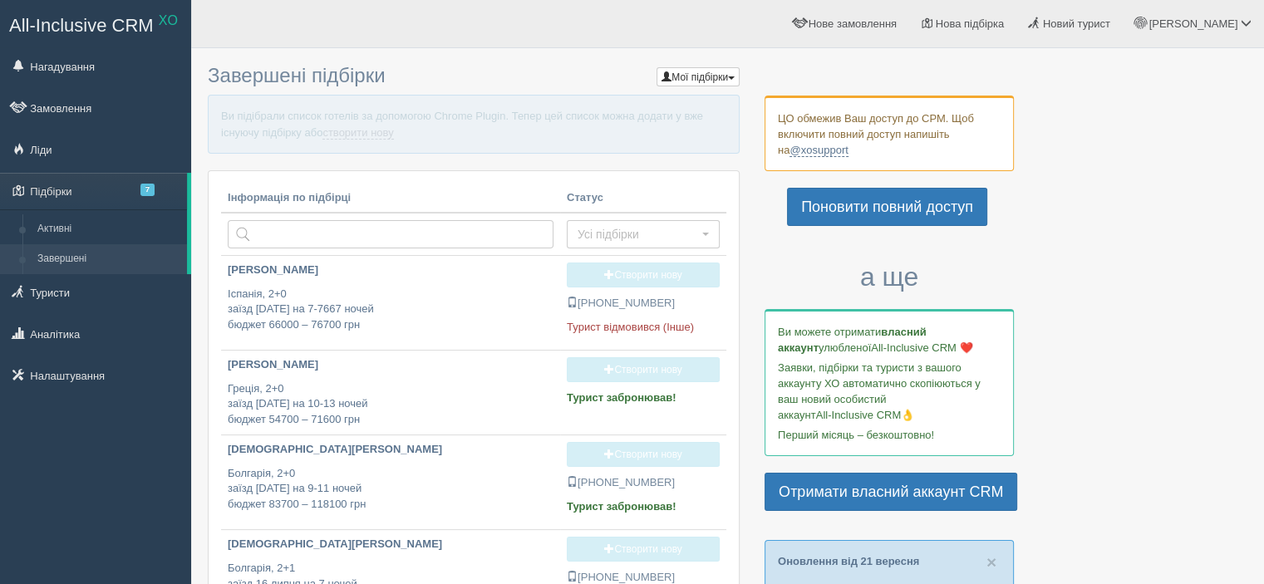
click at [62, 256] on link "Завершені" at bounding box center [108, 259] width 157 height 30
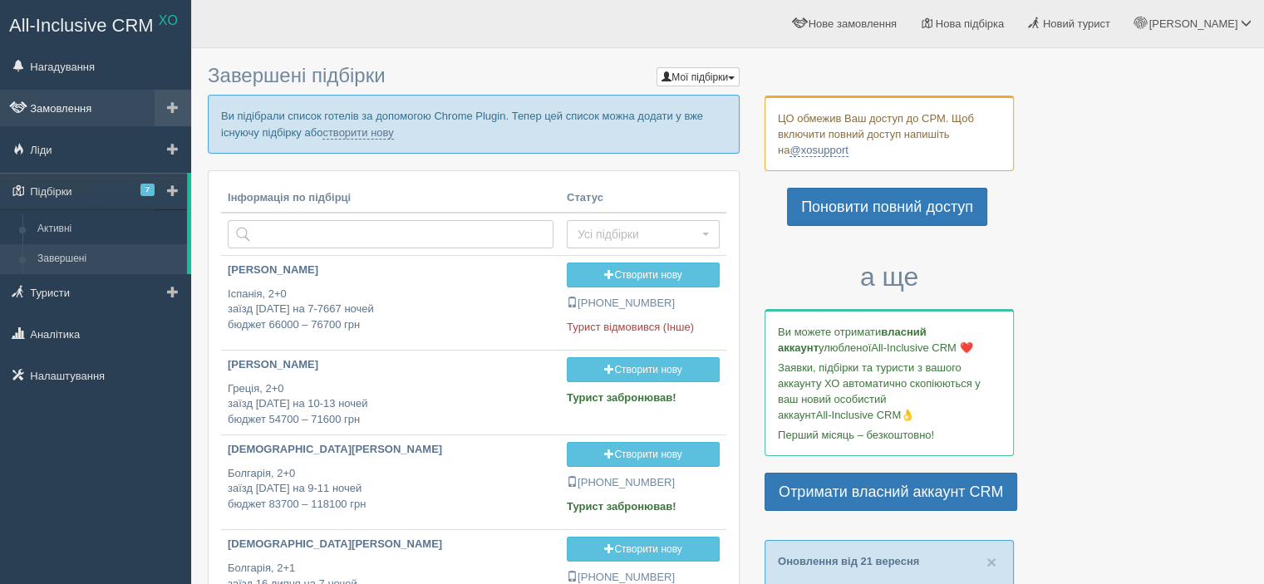
click at [70, 109] on link "Замовлення" at bounding box center [95, 108] width 191 height 37
